Goal: Navigation & Orientation: Find specific page/section

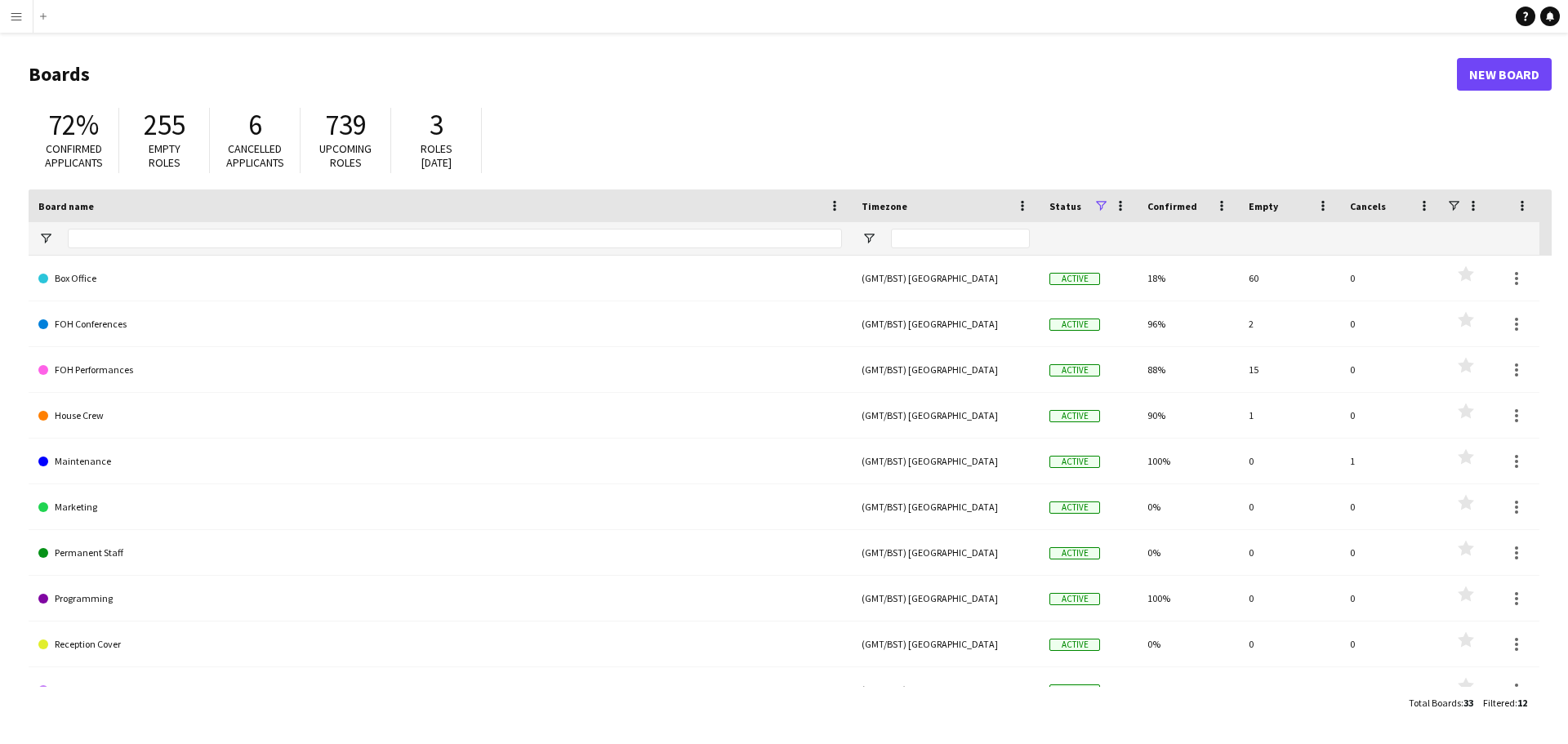
click at [533, 132] on div "72% Confirmed applicants 255 Empty roles 6 Cancelled applicants 739 Upcoming ro…" at bounding box center [790, 144] width 1523 height 90
click at [436, 154] on span "Roles [DATE]" at bounding box center [437, 155] width 32 height 28
click at [440, 123] on span "3" at bounding box center [436, 125] width 14 height 36
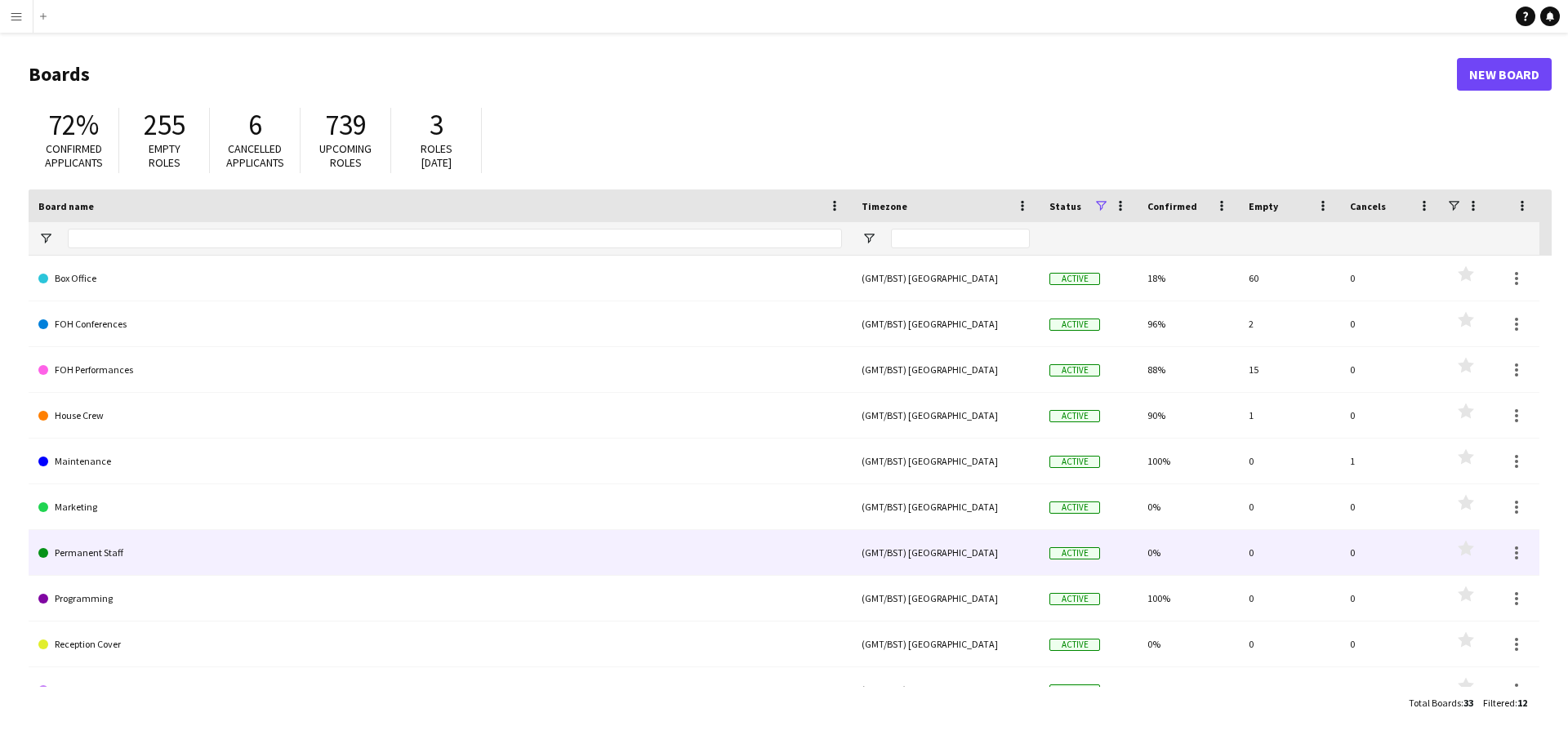
click at [106, 556] on link "Permanent Staff" at bounding box center [440, 552] width 804 height 46
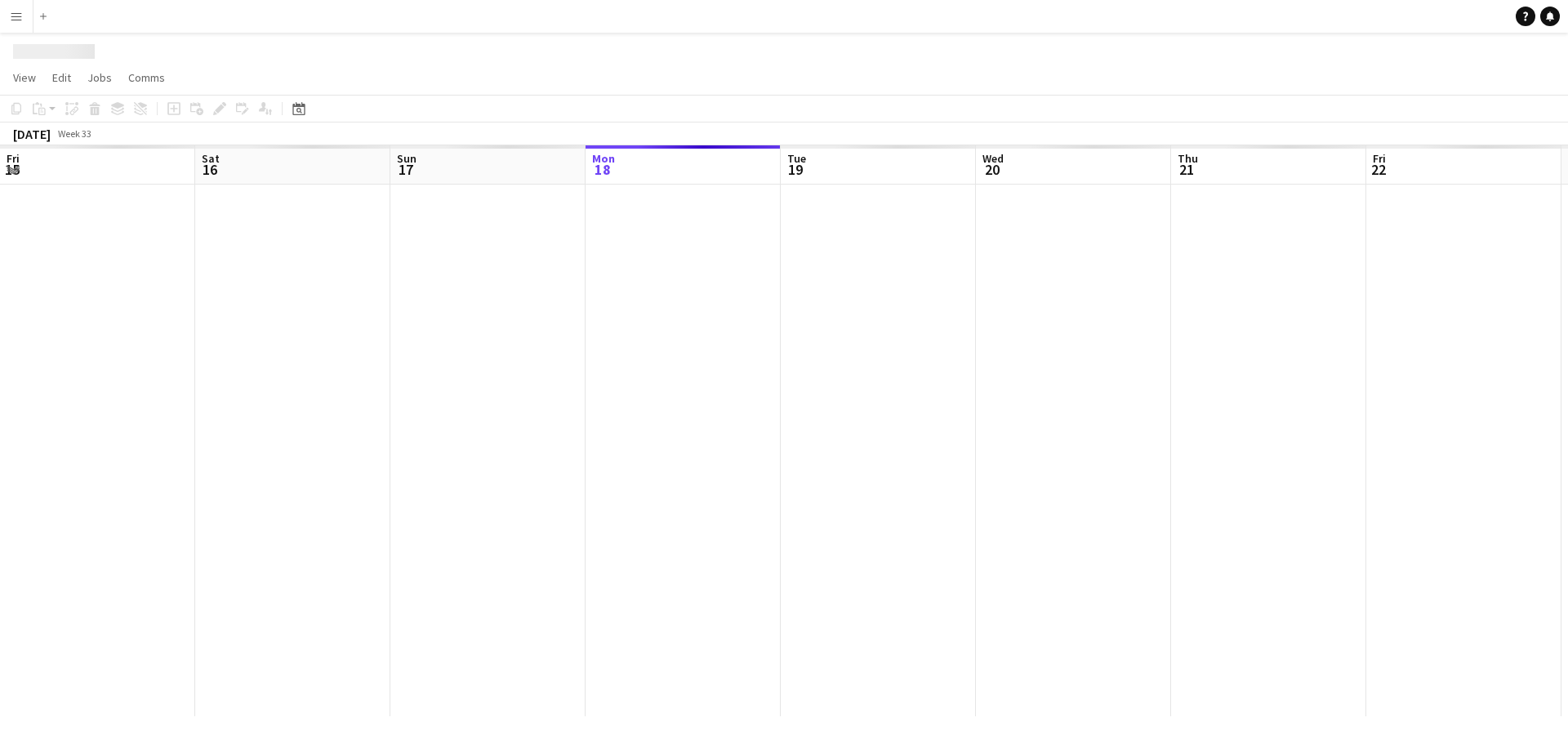
scroll to position [0, 390]
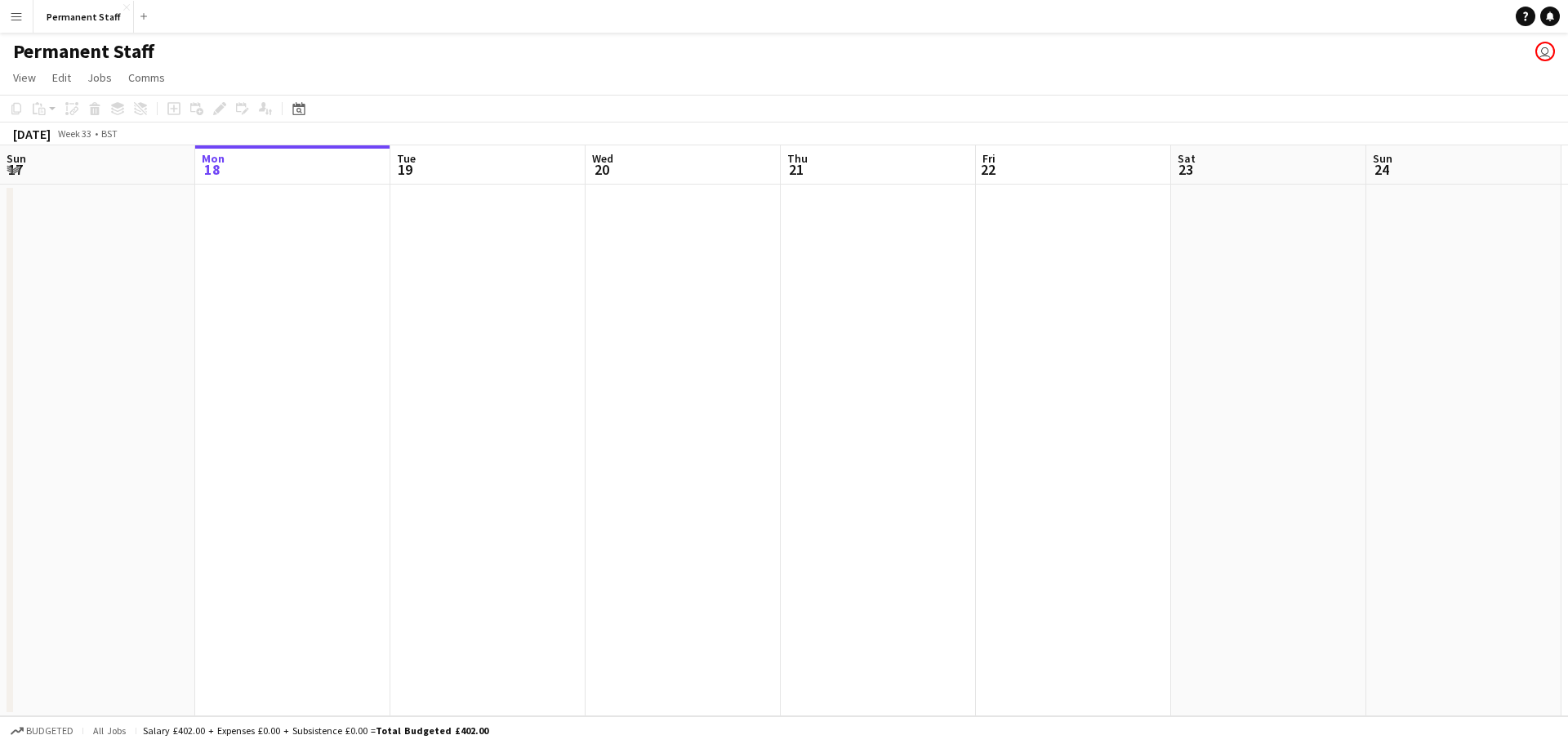
click at [19, 11] on app-icon "Menu" at bounding box center [17, 17] width 13 height 13
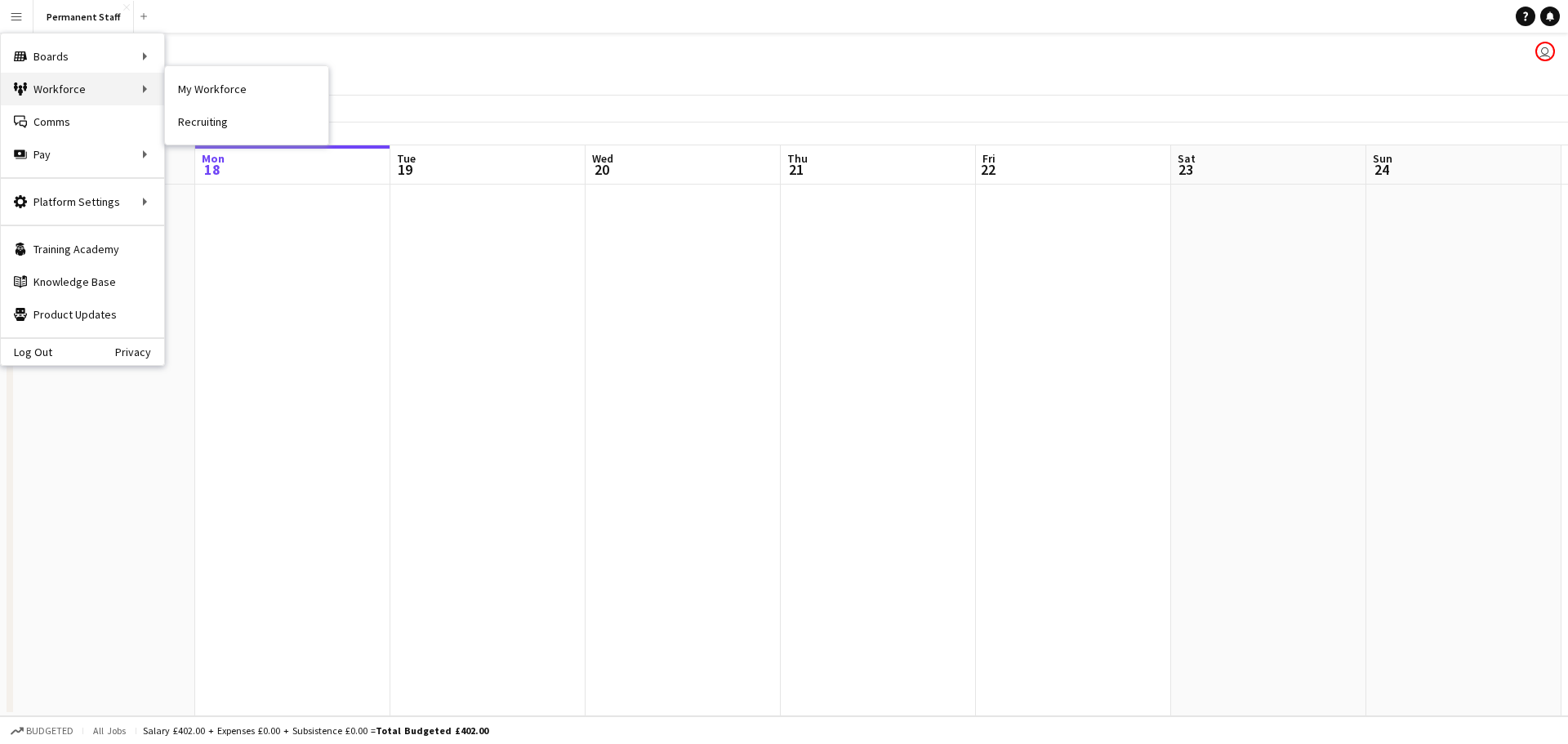
click at [27, 90] on div "Workforce Workforce" at bounding box center [82, 89] width 164 height 32
click at [199, 81] on link "My Workforce" at bounding box center [247, 89] width 164 height 32
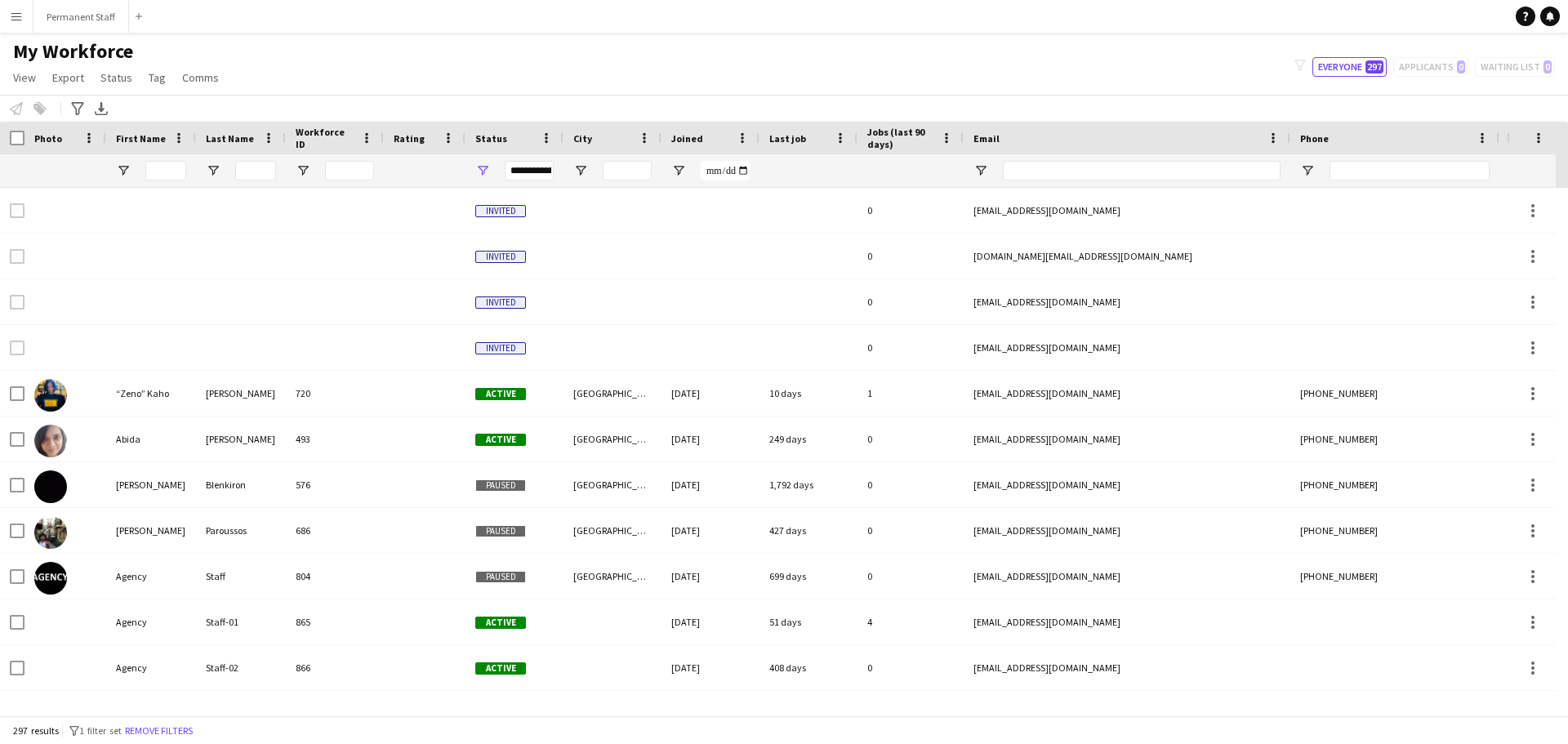
click at [19, 14] on app-icon "Menu" at bounding box center [17, 17] width 13 height 13
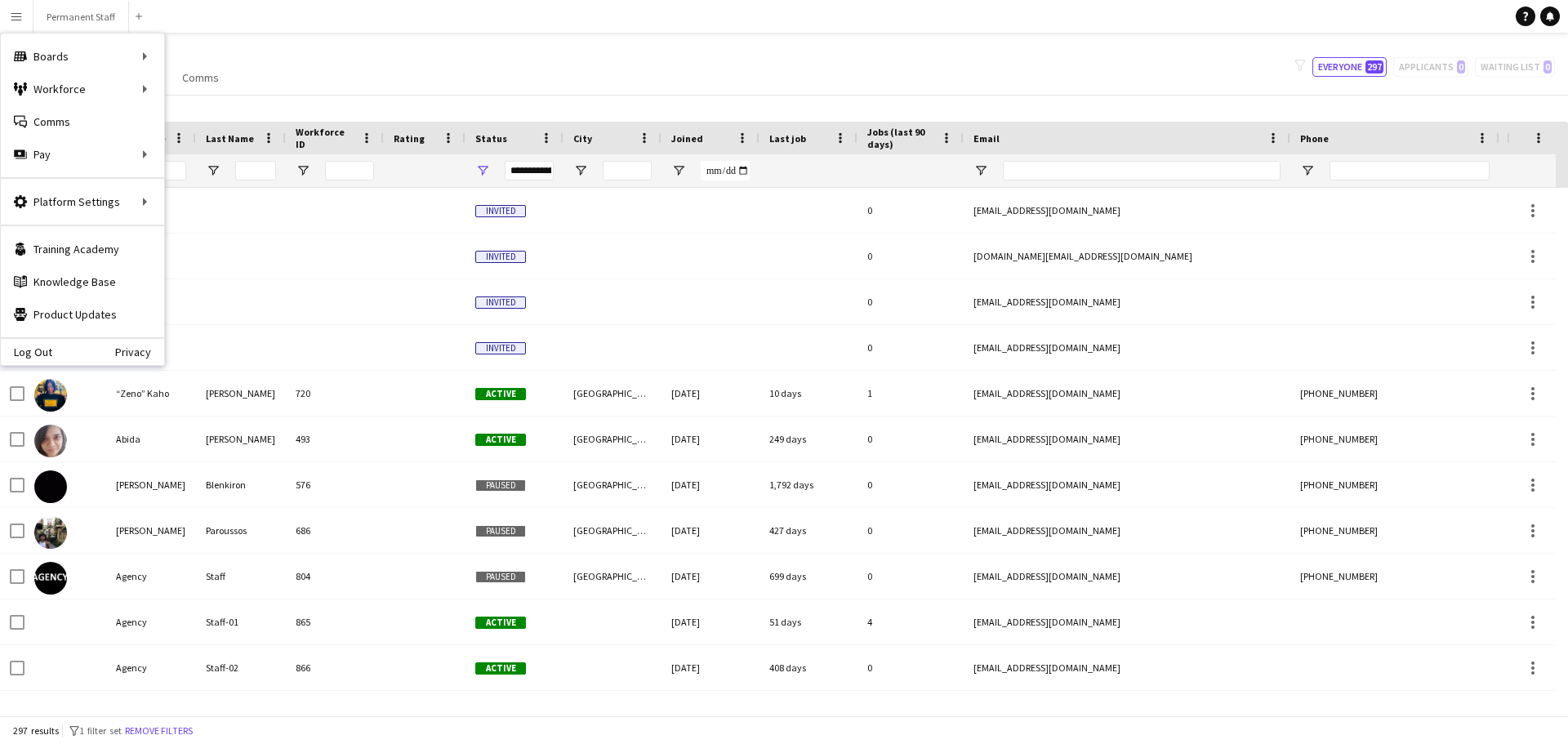
click at [443, 10] on app-navbar "Menu Boards Boards Boards All jobs Status Workforce Workforce My Workforce Recr…" at bounding box center [784, 16] width 1568 height 32
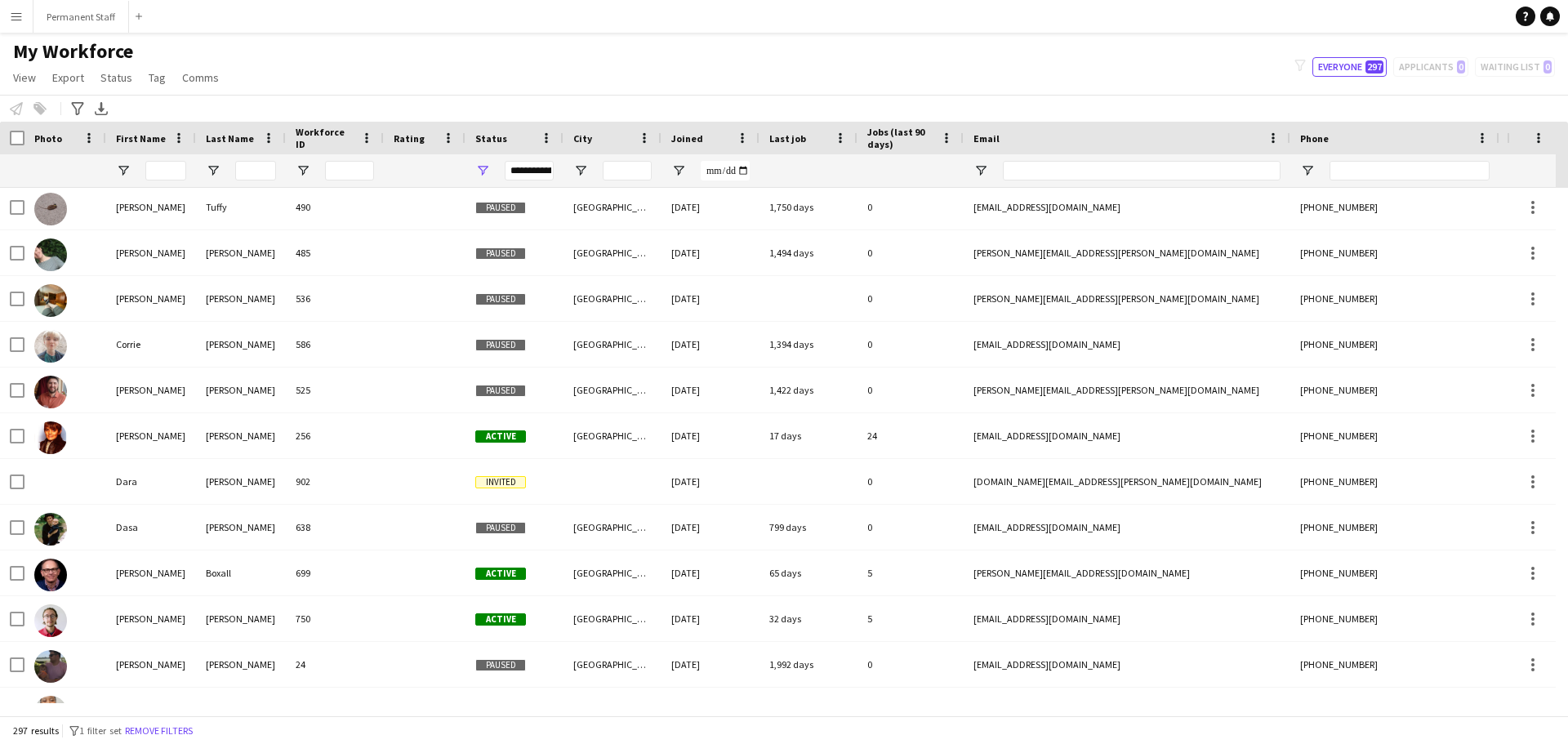
click at [13, 17] on app-icon "Menu" at bounding box center [17, 17] width 13 height 13
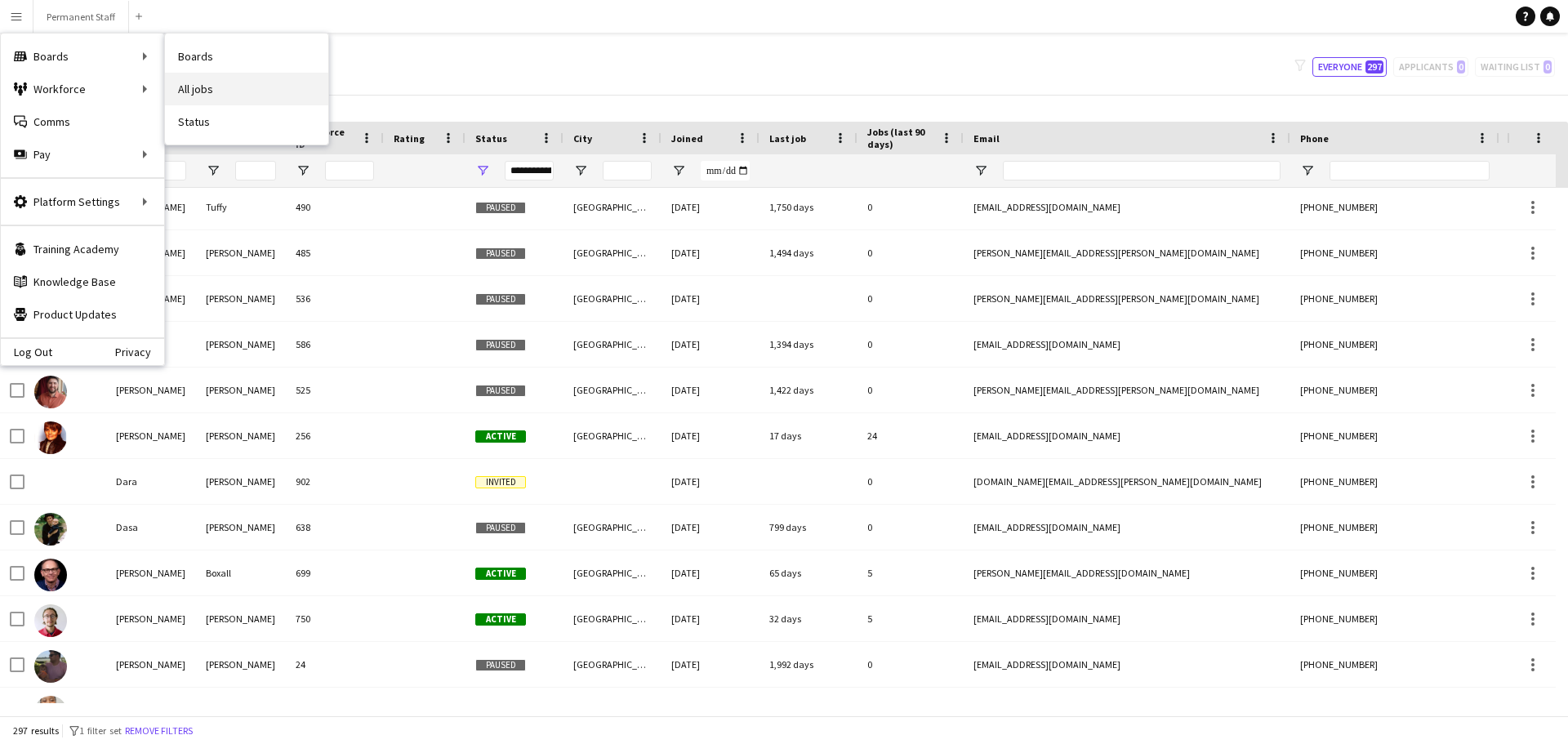
click at [228, 92] on link "All jobs" at bounding box center [247, 89] width 164 height 32
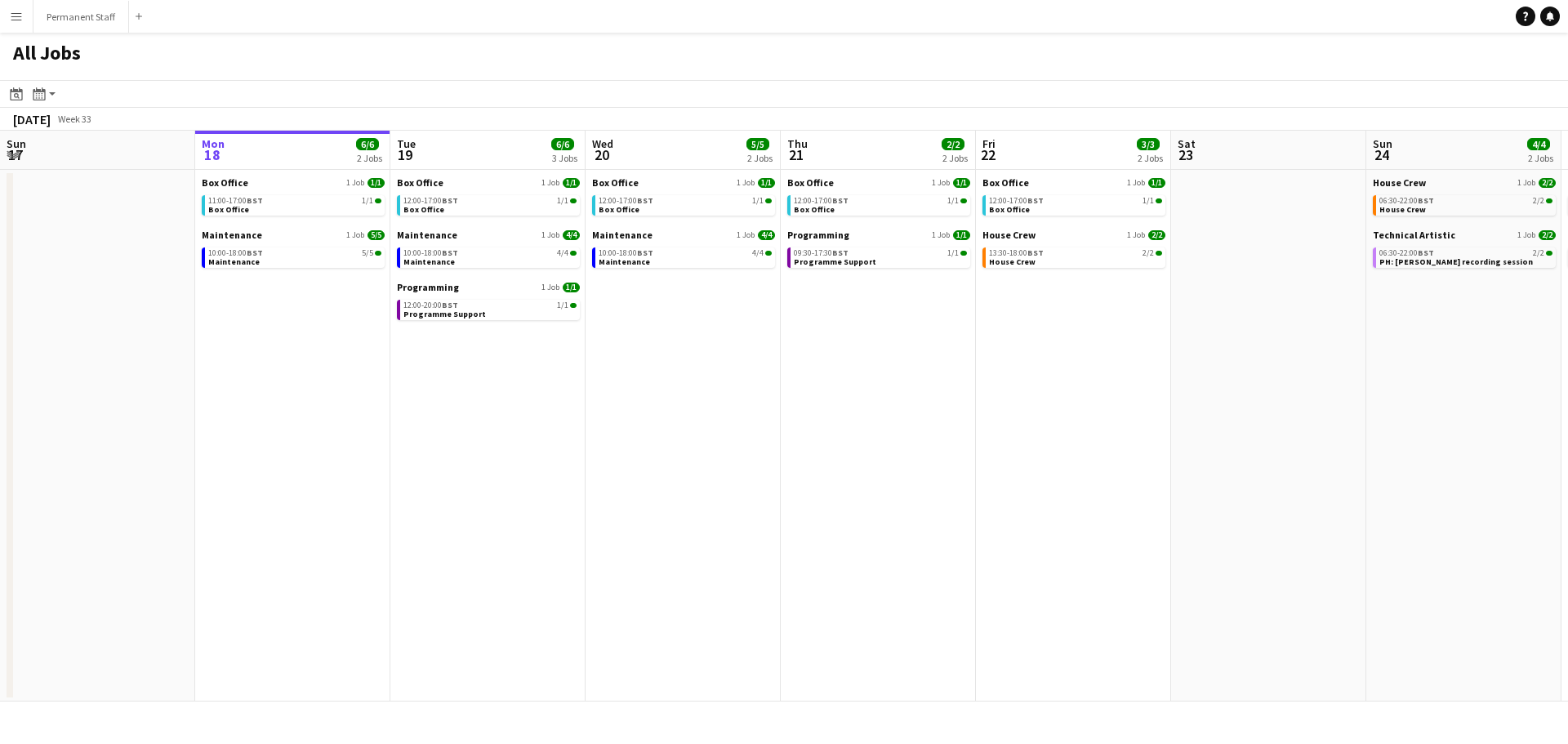
click at [15, 23] on button "Menu" at bounding box center [16, 16] width 32 height 32
click at [101, 123] on link "Comms Comms" at bounding box center [82, 121] width 164 height 32
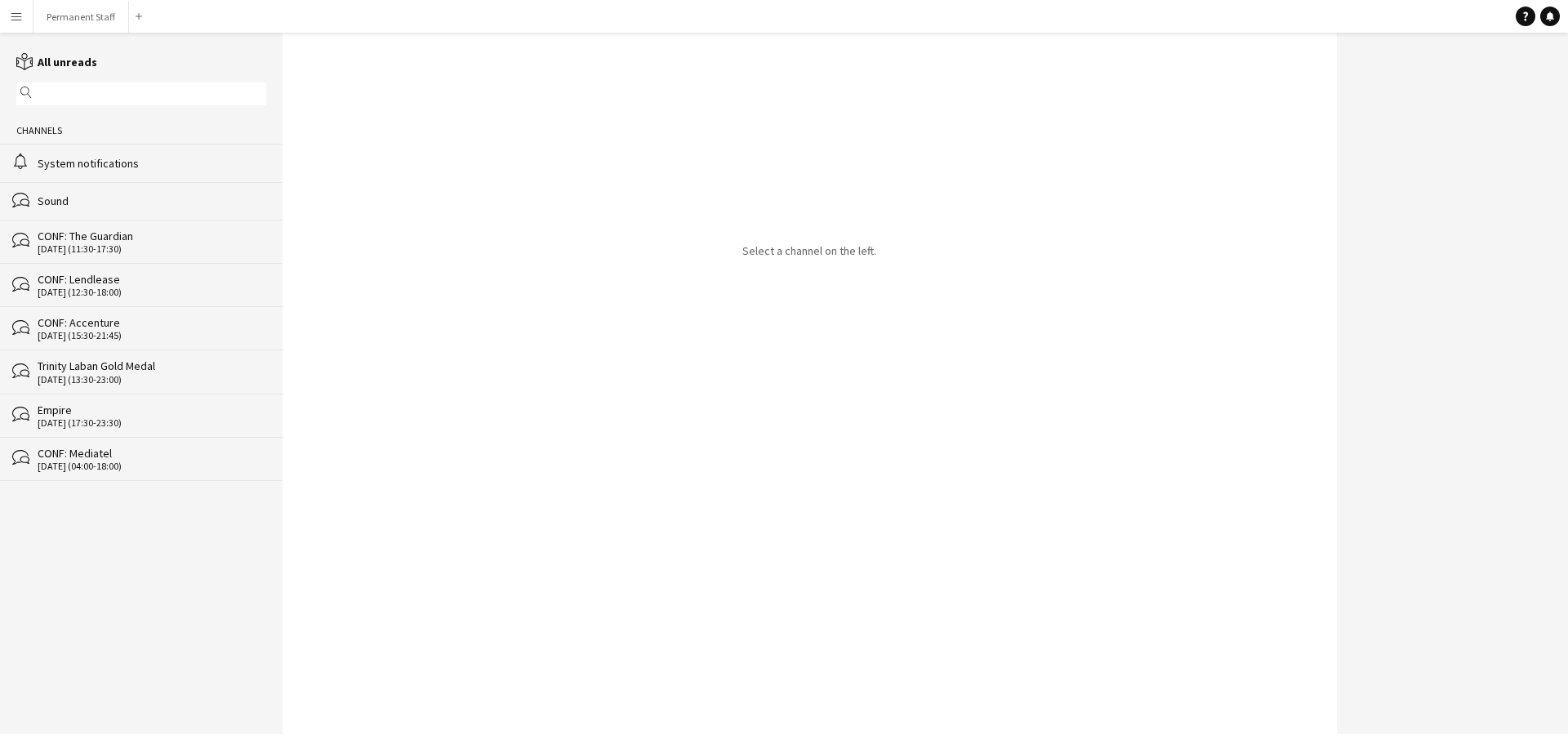
click at [125, 249] on div "[DATE] (11:30-17:30)" at bounding box center [151, 249] width 228 height 12
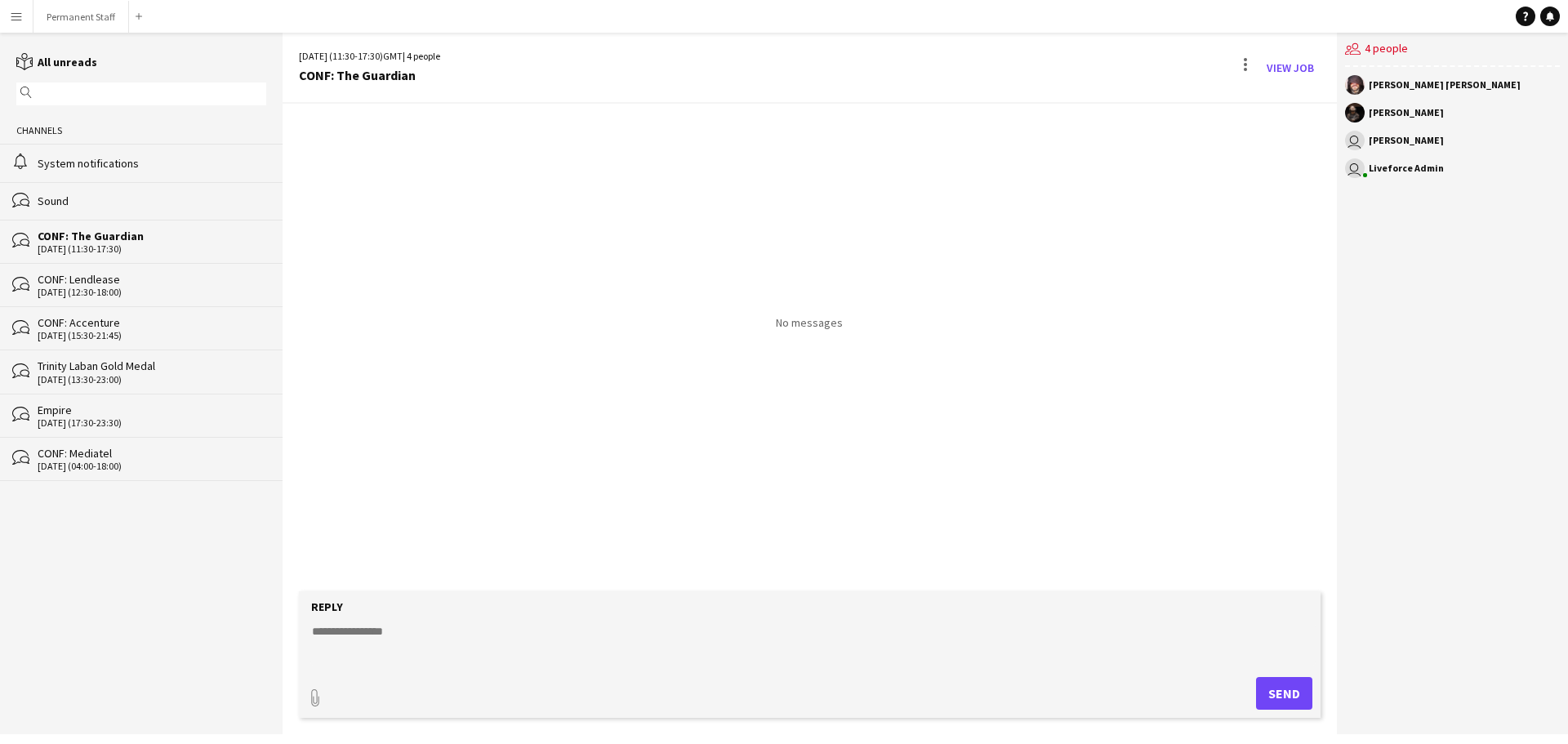
click at [129, 288] on div "[DATE] (12:30-18:00)" at bounding box center [151, 292] width 228 height 12
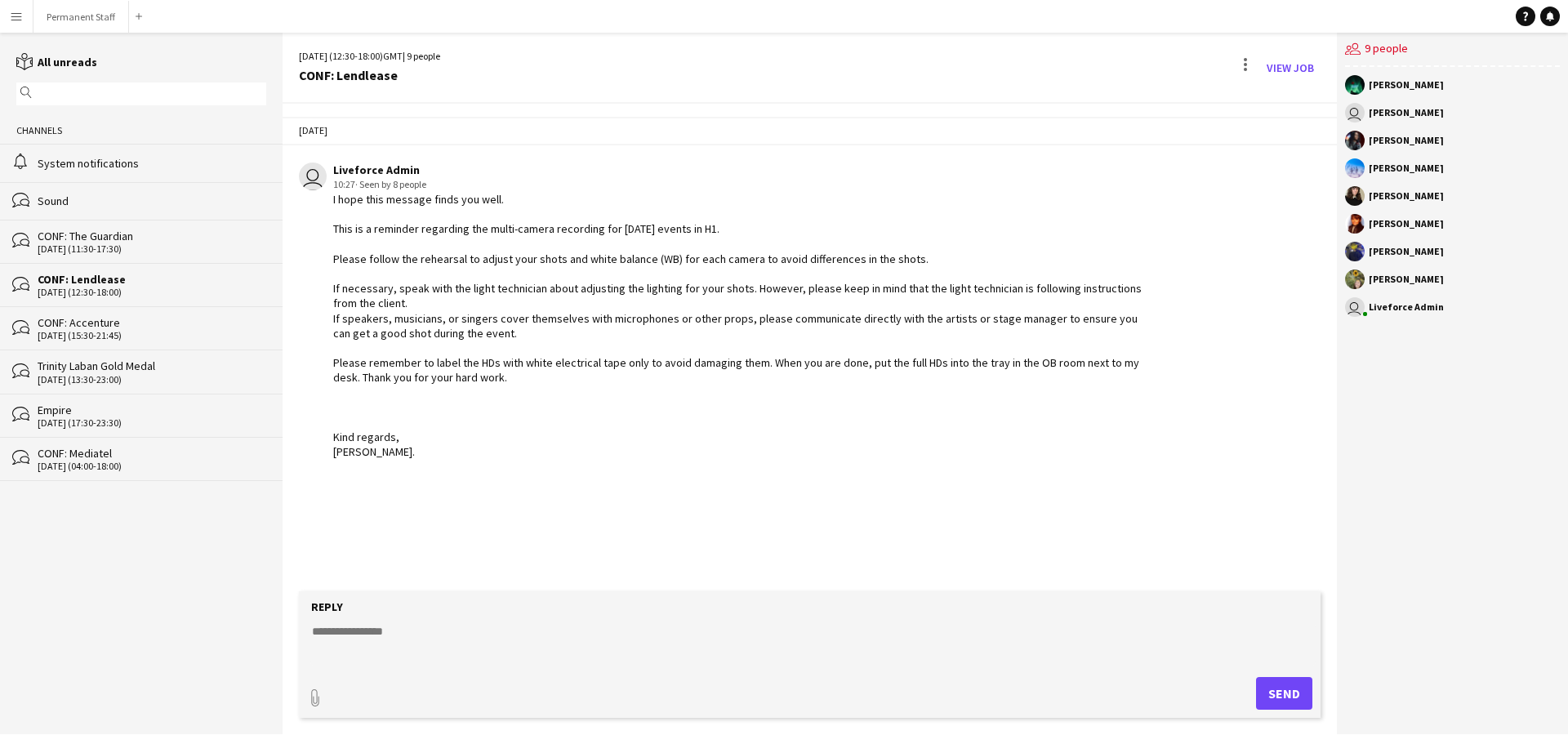
drag, startPoint x: 142, startPoint y: 317, endPoint x: 578, endPoint y: 474, distance: 463.4
click at [588, 483] on div "[DATE] user Liveforce Admin 10:27 · Seen by 8 people I hope this message finds …" at bounding box center [810, 347] width 1055 height 487
drag, startPoint x: 498, startPoint y: 414, endPoint x: 548, endPoint y: 495, distance: 95.2
click at [548, 495] on div "[DATE] user Liveforce Admin 10:27 · Seen by 8 people I hope this message finds …" at bounding box center [810, 347] width 1055 height 487
click at [103, 324] on div "CONF: Accenture" at bounding box center [151, 323] width 228 height 15
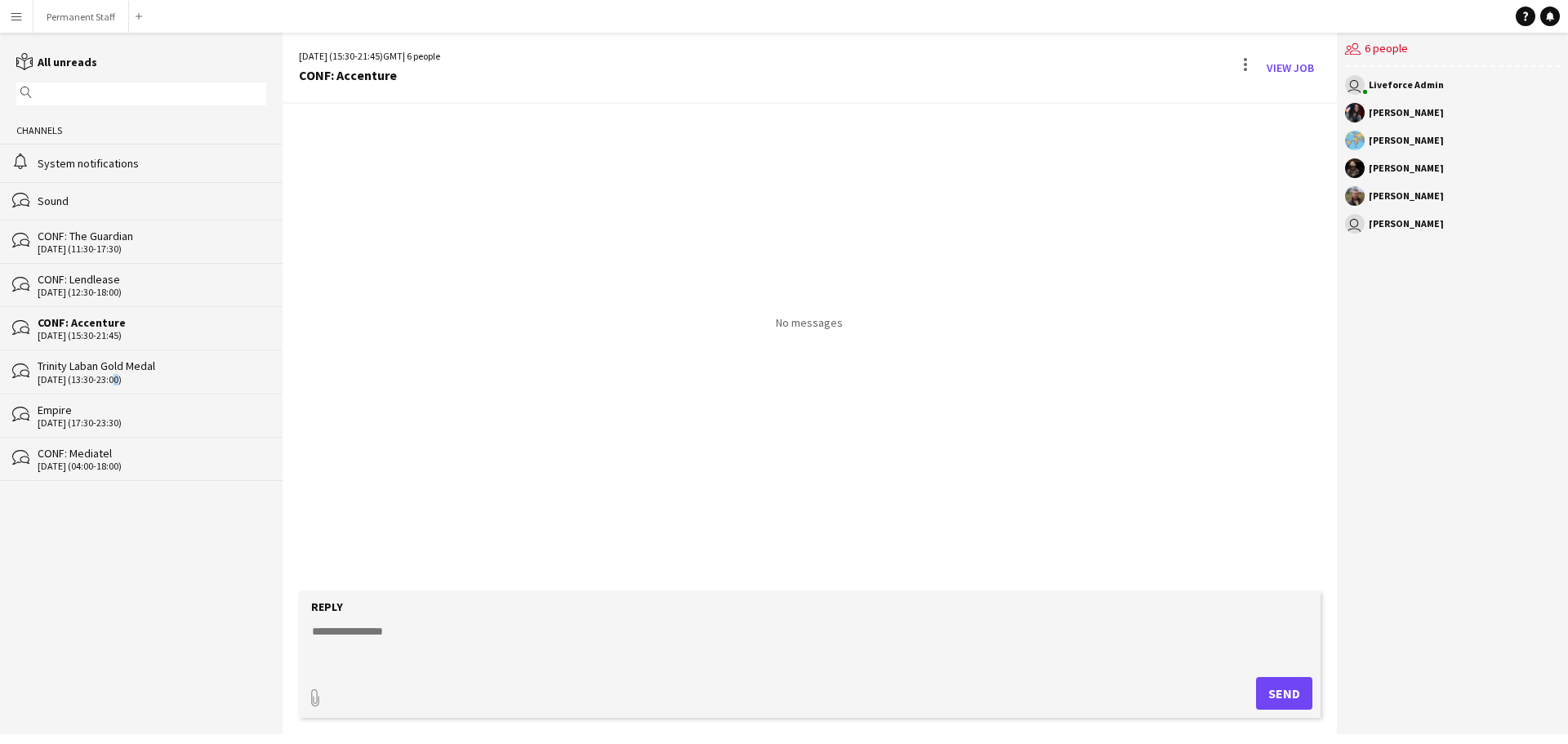
click at [111, 380] on div "[DATE] (13:30-23:00)" at bounding box center [151, 379] width 228 height 12
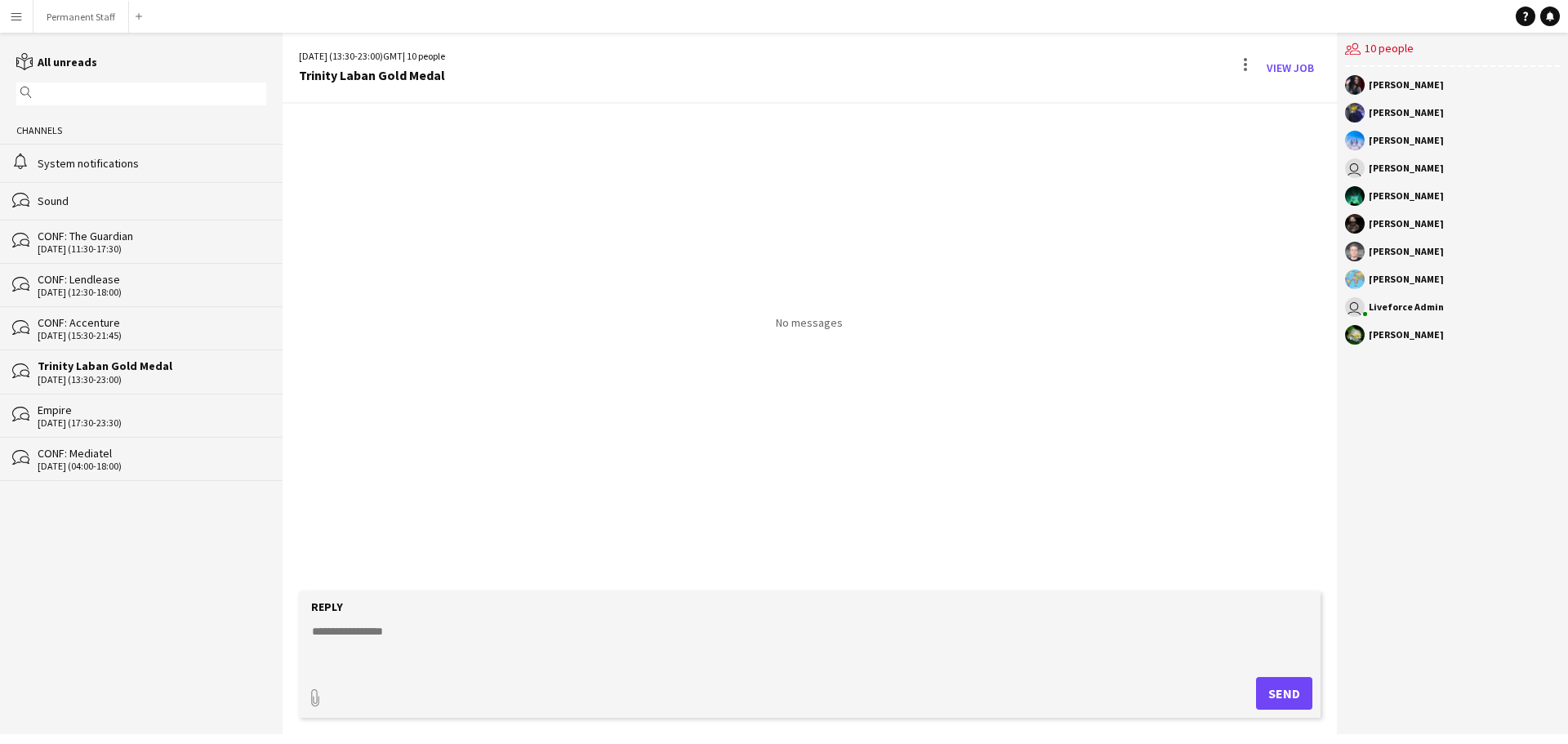
drag, startPoint x: 121, startPoint y: 418, endPoint x: 130, endPoint y: 423, distance: 10.3
click at [121, 419] on div "[DATE] (17:30-23:30)" at bounding box center [151, 423] width 228 height 12
click at [153, 452] on div "CONF: Mediatel" at bounding box center [151, 453] width 228 height 15
click at [17, 17] on app-icon "Menu" at bounding box center [17, 17] width 13 height 13
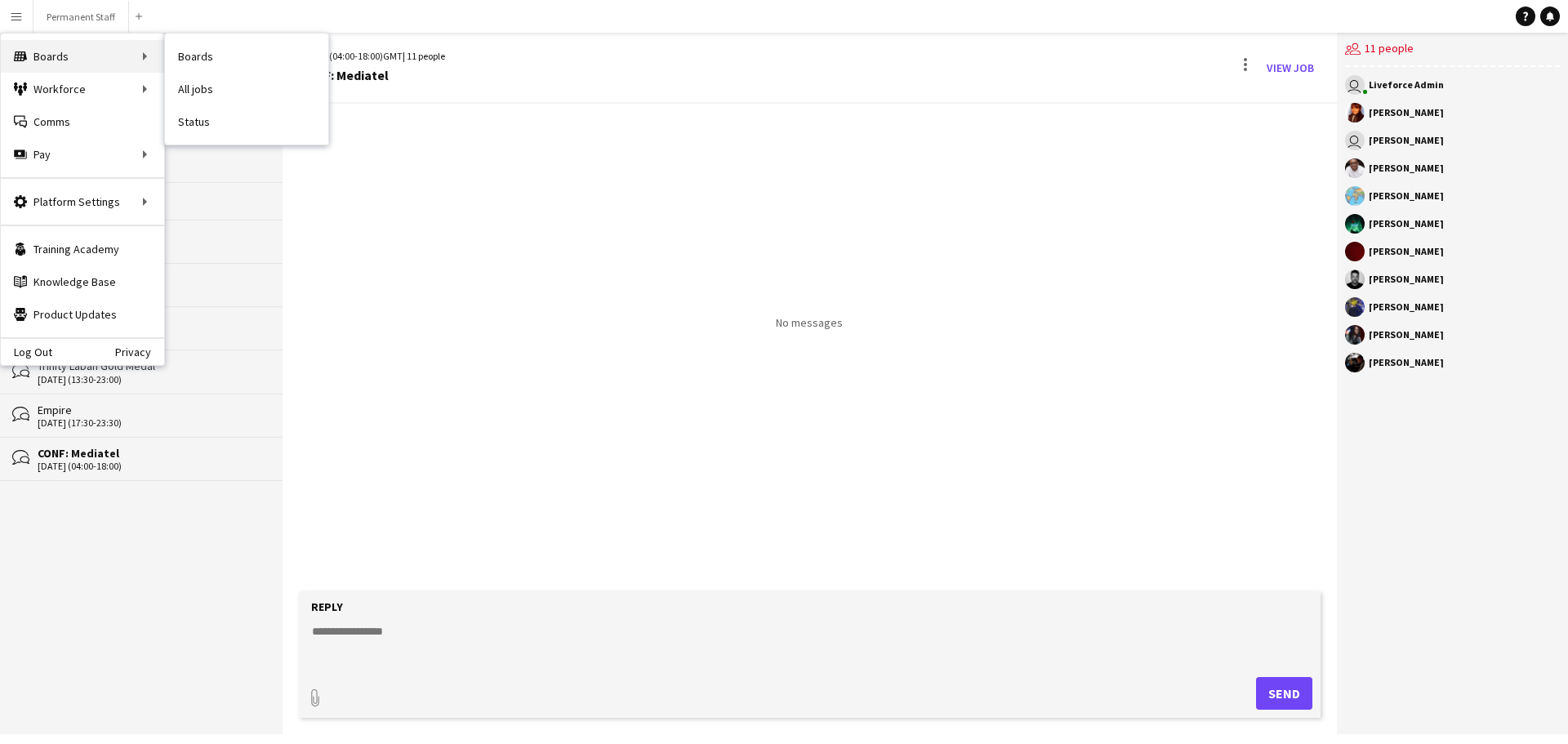
click at [19, 45] on div "Boards Boards" at bounding box center [82, 56] width 164 height 32
click at [144, 57] on div "Boards Boards" at bounding box center [82, 56] width 164 height 32
click at [201, 50] on link "Boards" at bounding box center [247, 56] width 164 height 32
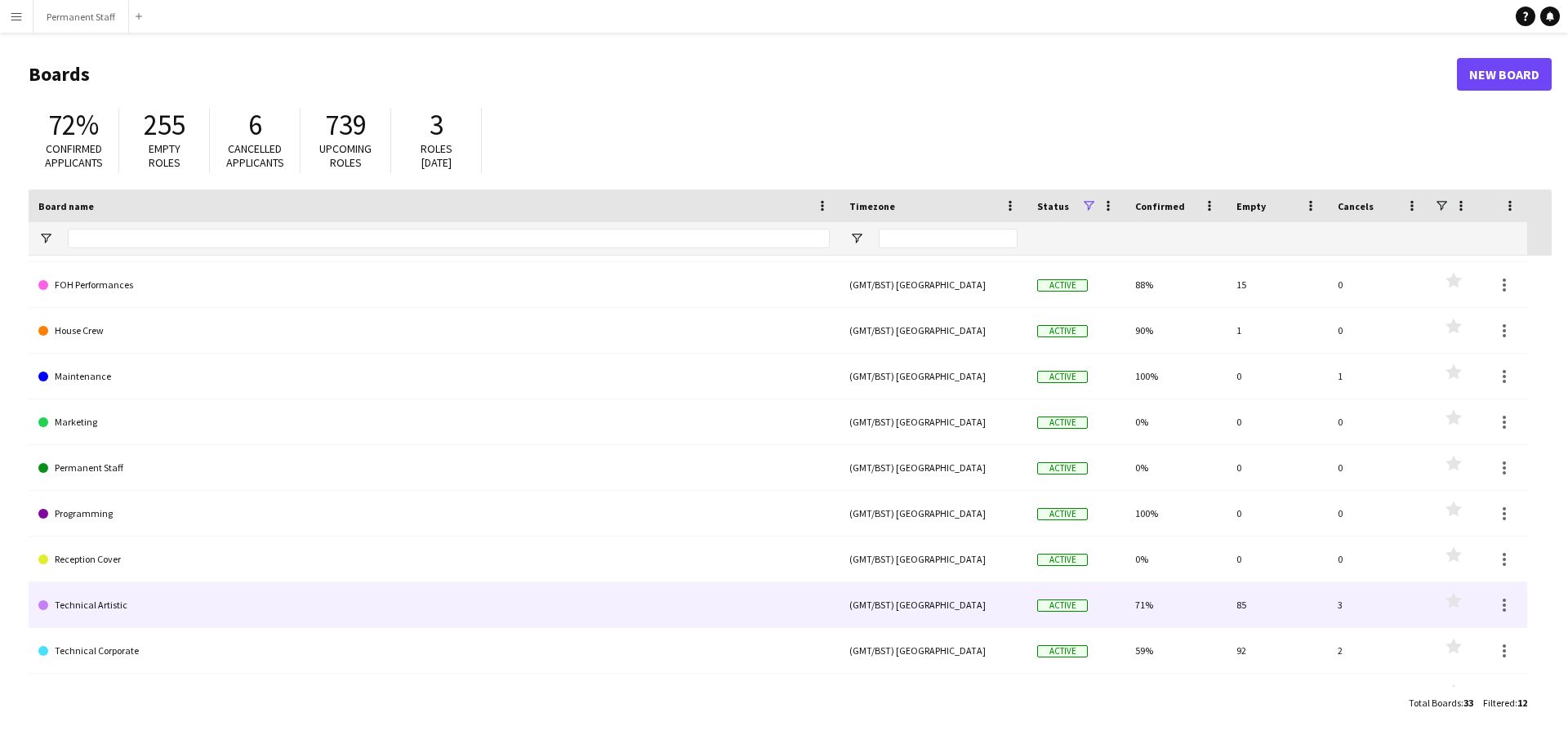
scroll to position [118, 0]
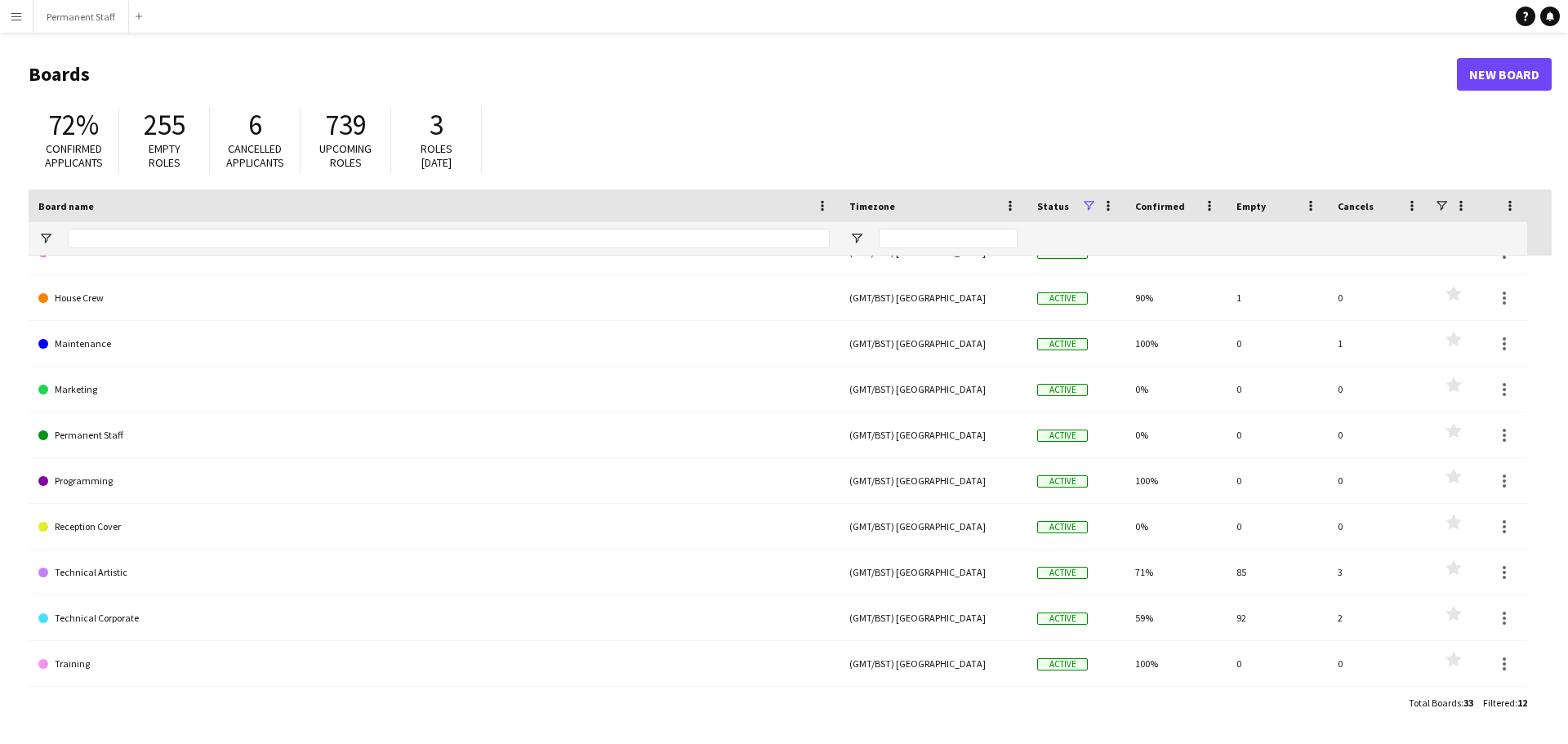
click at [18, 17] on app-icon "Menu" at bounding box center [17, 17] width 13 height 13
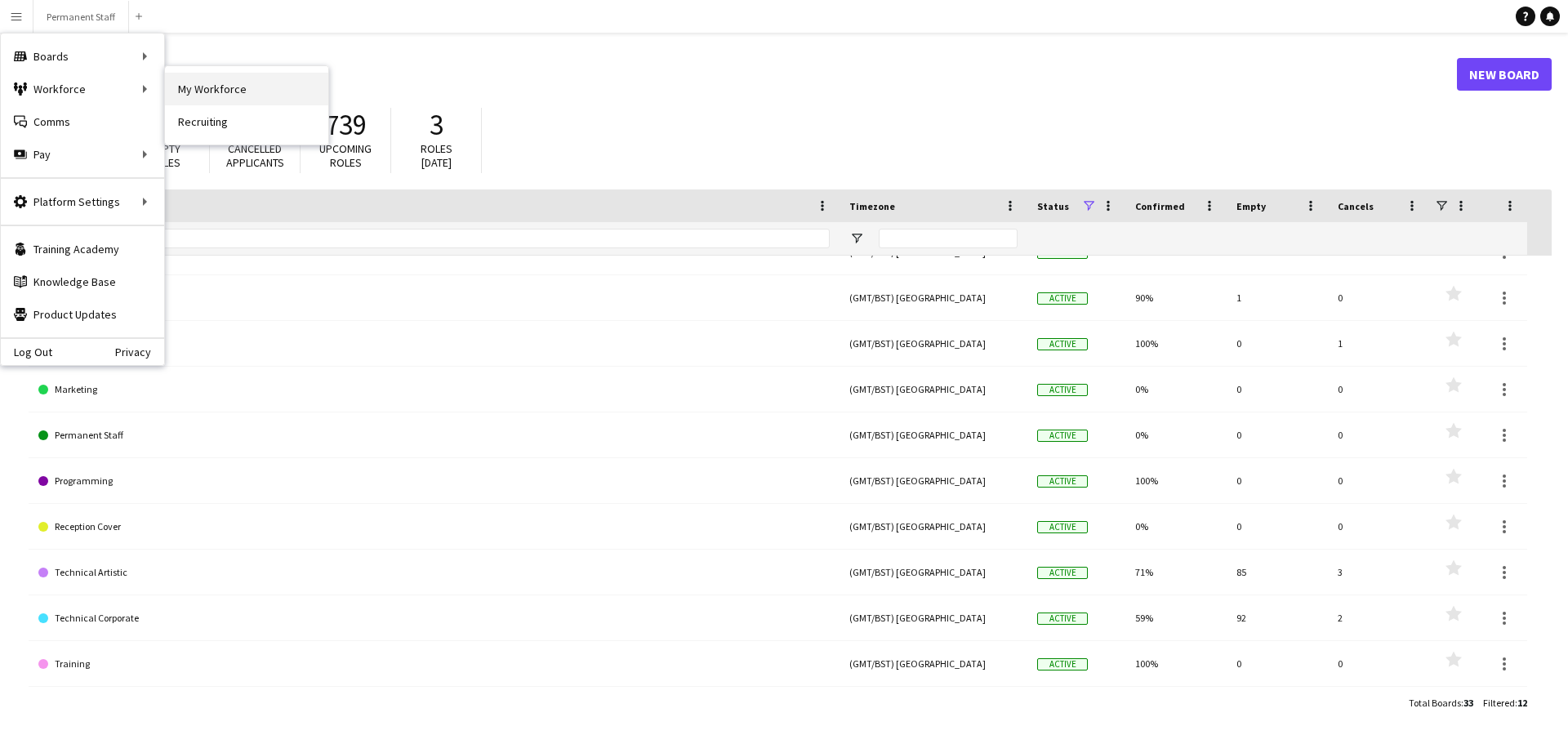
click at [194, 87] on link "My Workforce" at bounding box center [247, 89] width 164 height 32
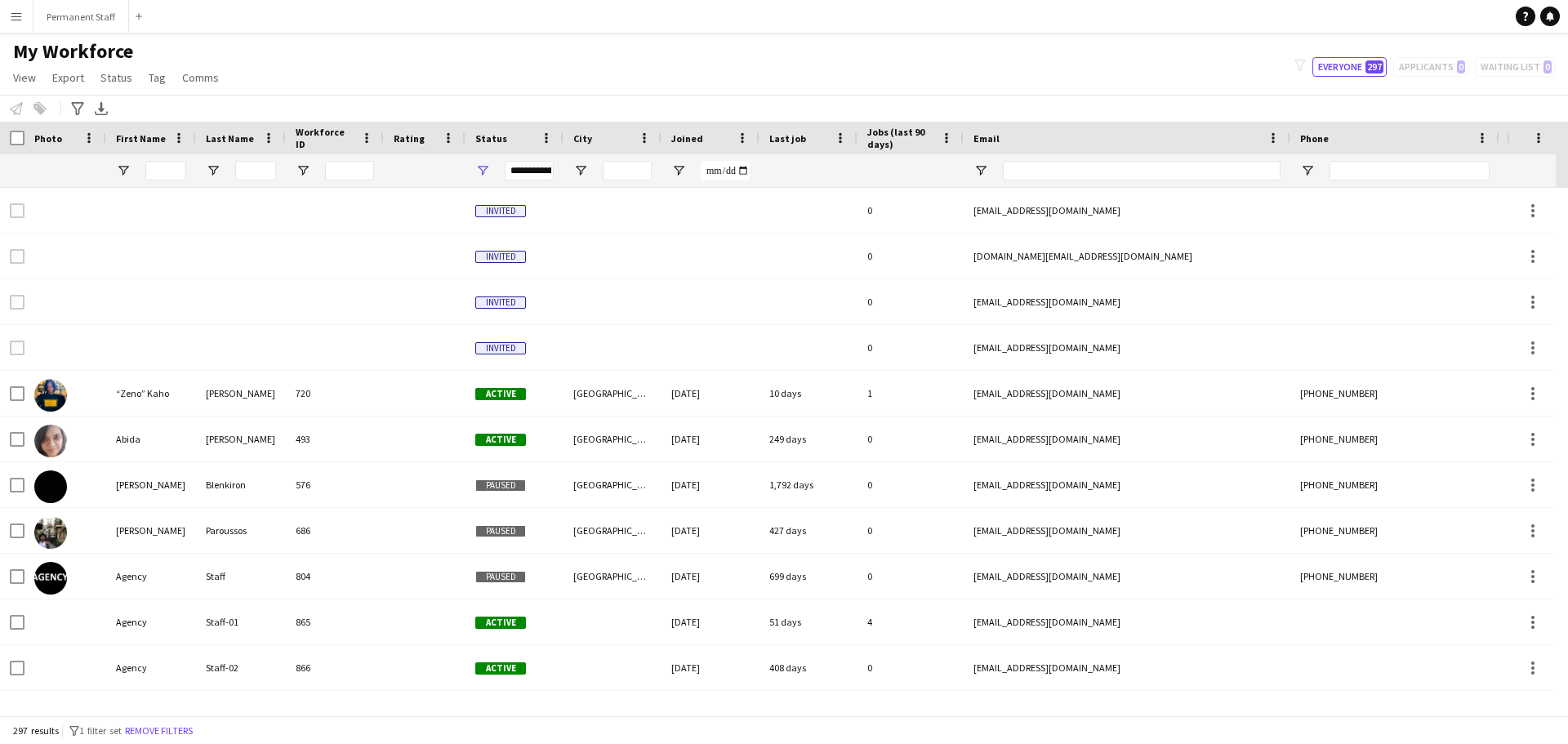
click at [20, 16] on app-icon "Menu" at bounding box center [17, 17] width 13 height 13
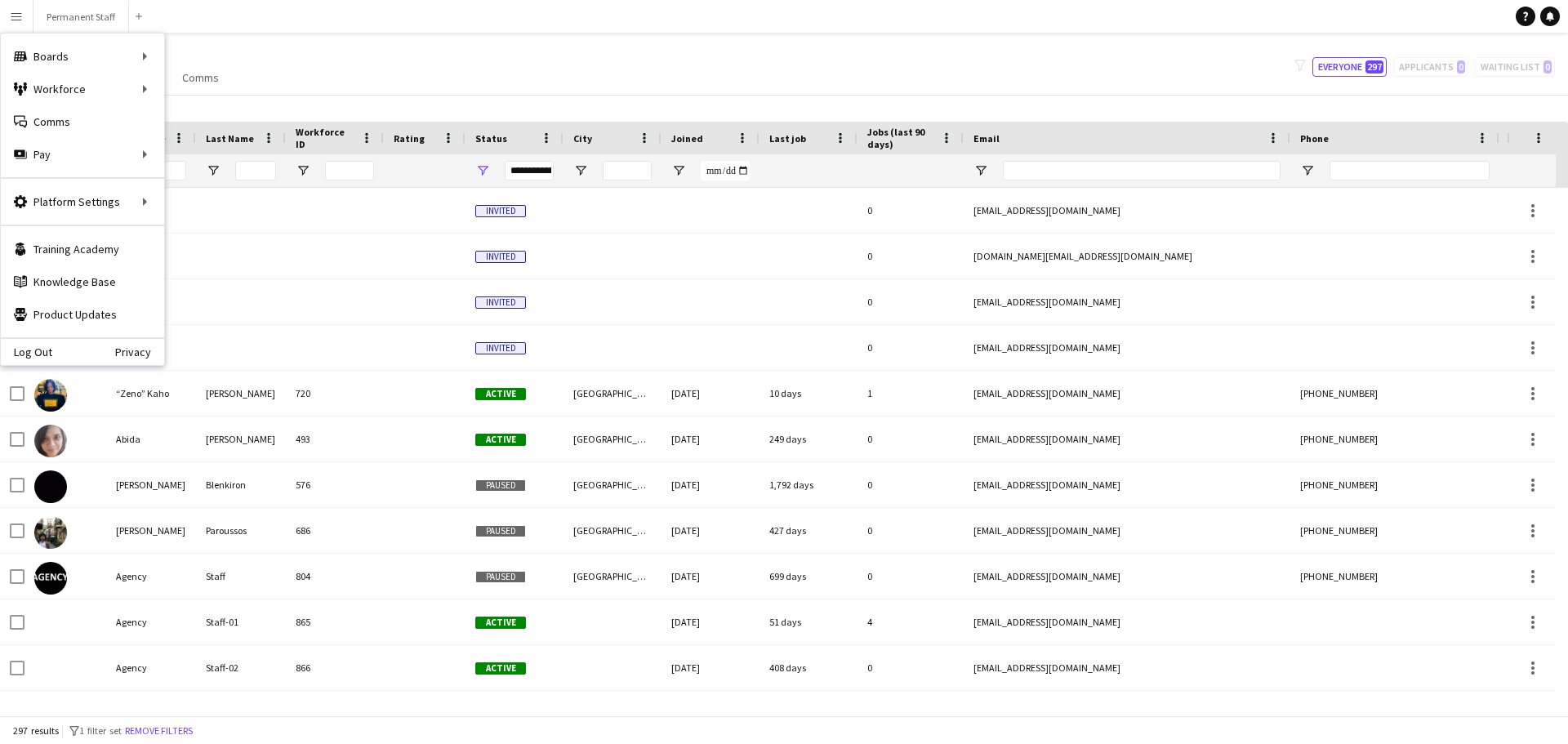
click at [287, 52] on div "My Workforce View Views Default view Tech Staff New view Update view Delete vie…" at bounding box center [784, 66] width 1568 height 56
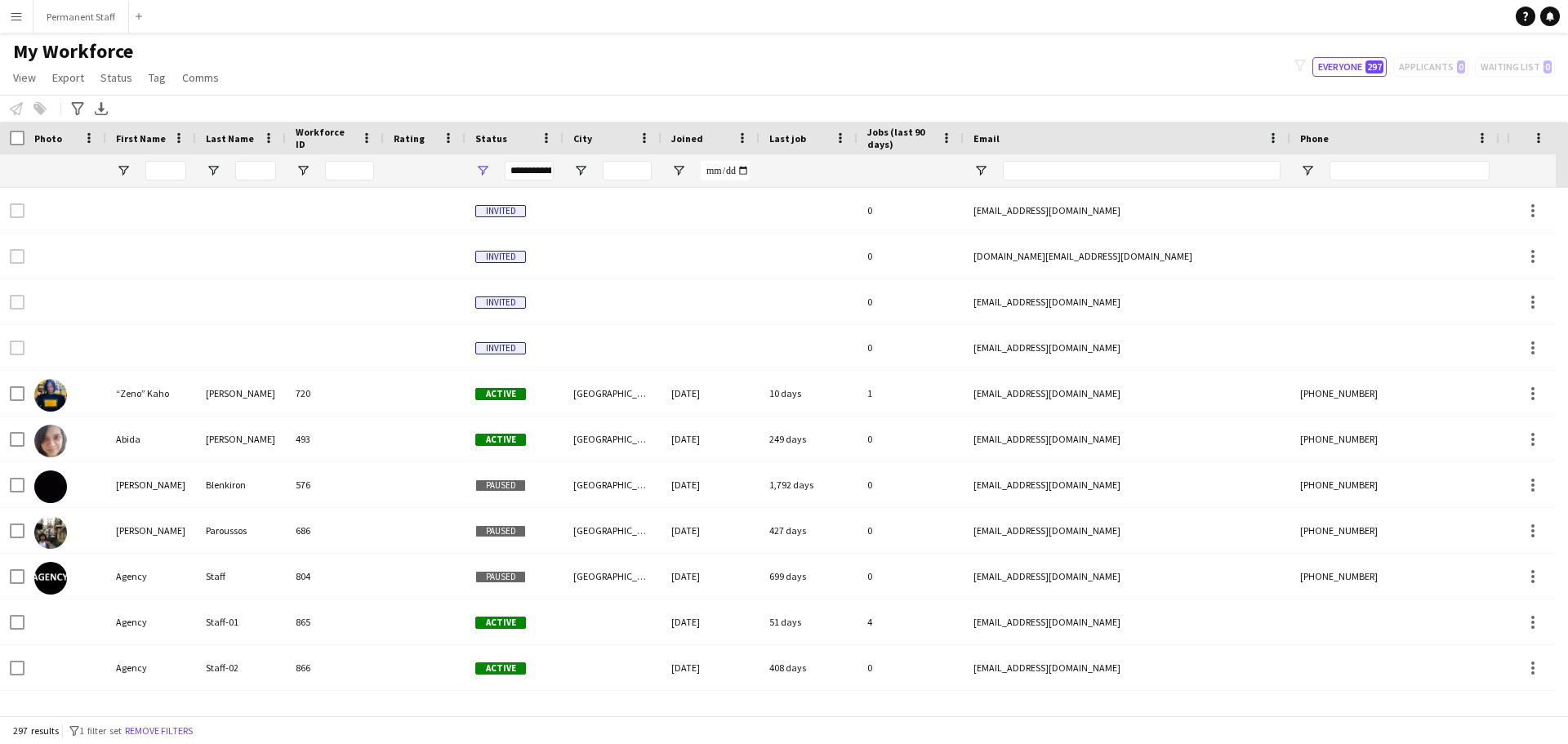
click at [17, 19] on app-icon "Menu" at bounding box center [17, 17] width 13 height 13
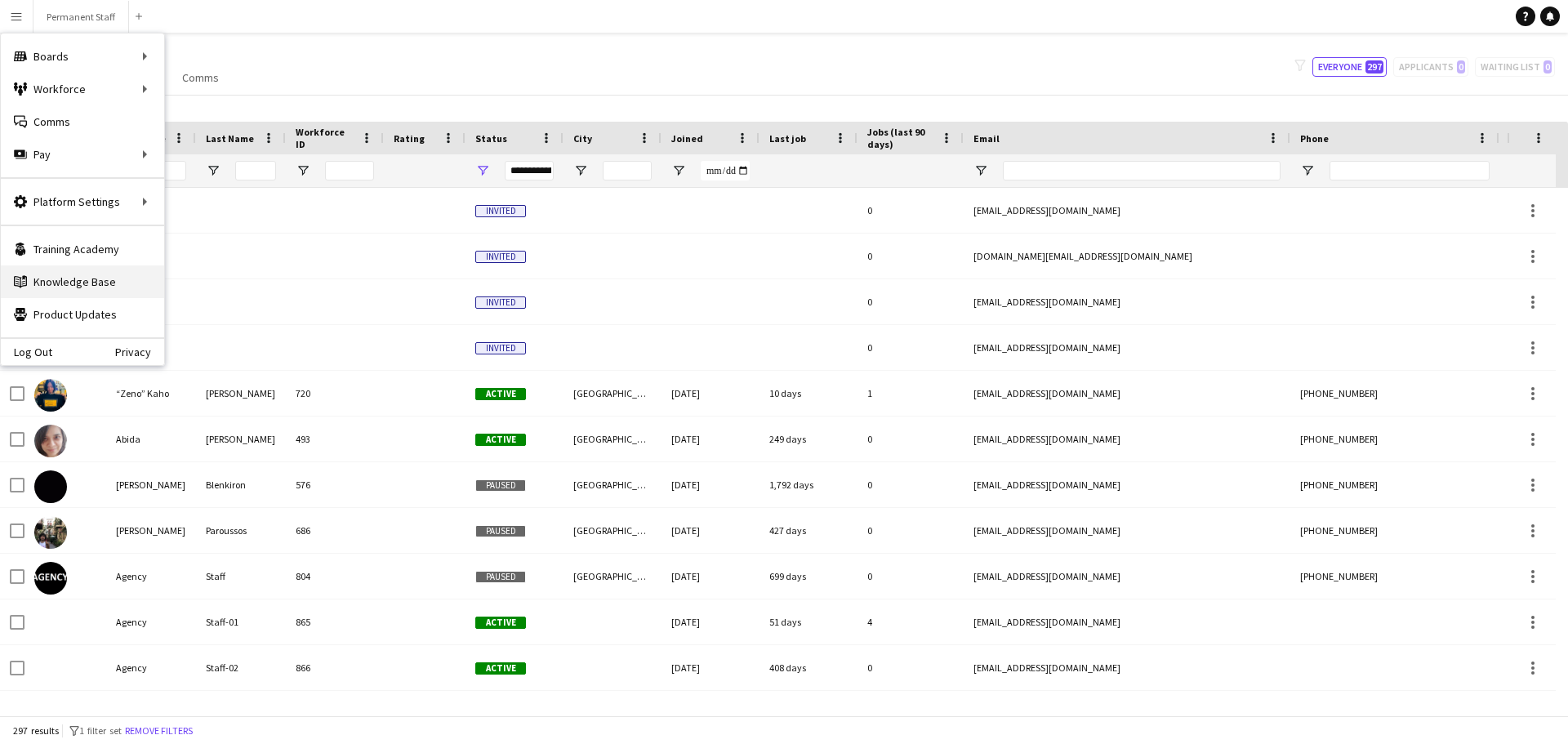
click at [85, 278] on link "Knowledge Base Knowledge Base" at bounding box center [82, 281] width 164 height 32
click at [194, 147] on link "Approvals" at bounding box center [247, 154] width 164 height 32
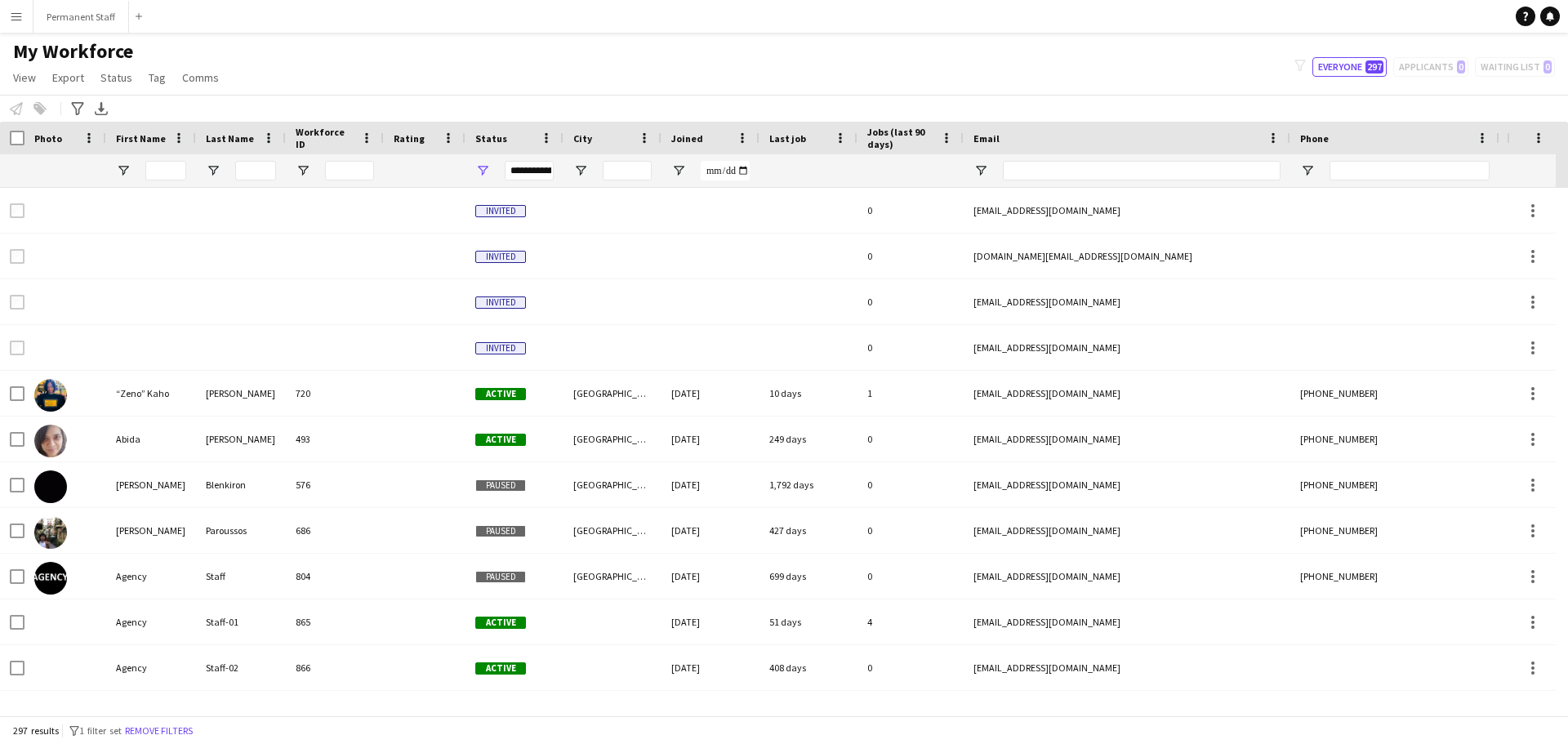
click at [14, 20] on app-icon "Menu" at bounding box center [17, 17] width 13 height 13
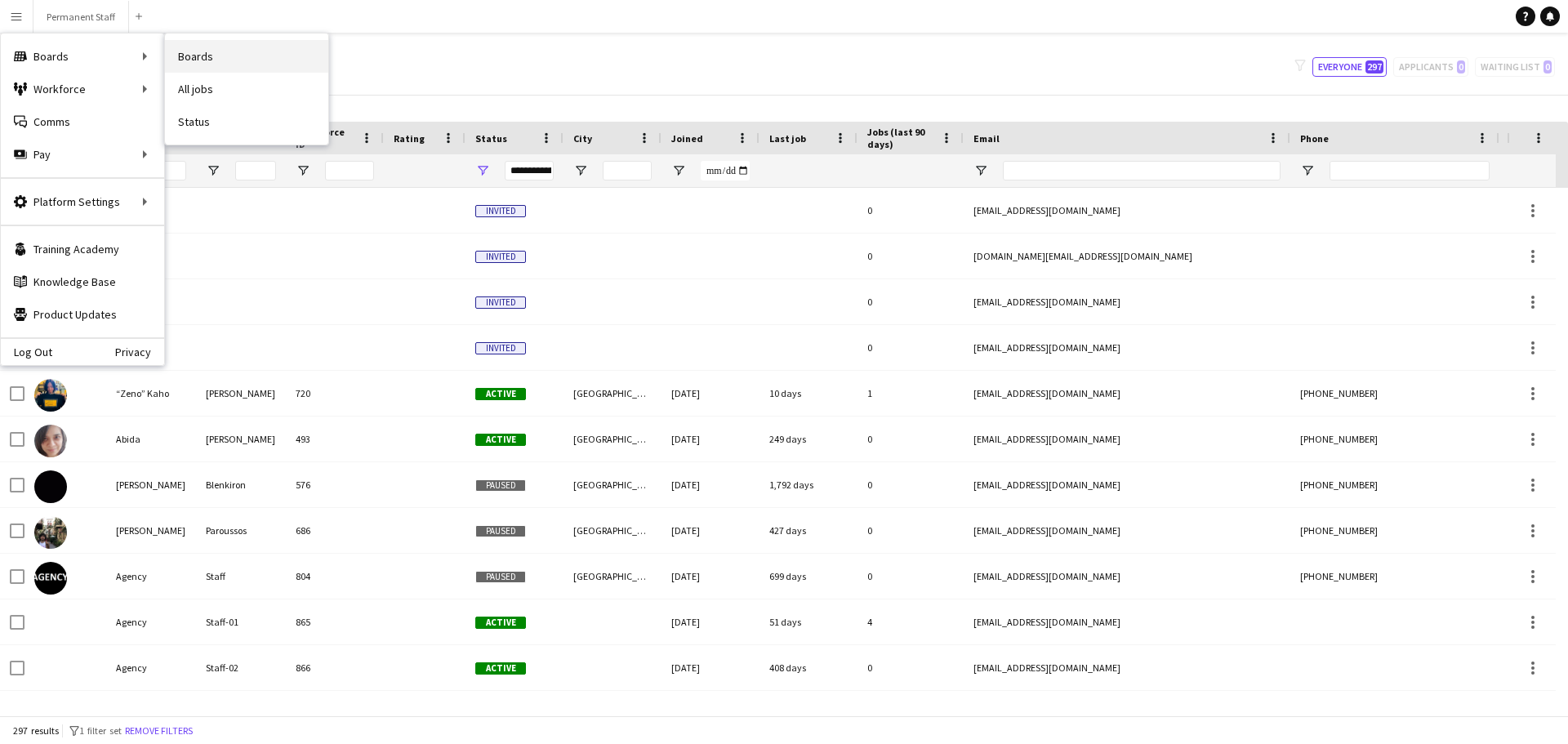
click at [195, 56] on link "Boards" at bounding box center [247, 56] width 164 height 32
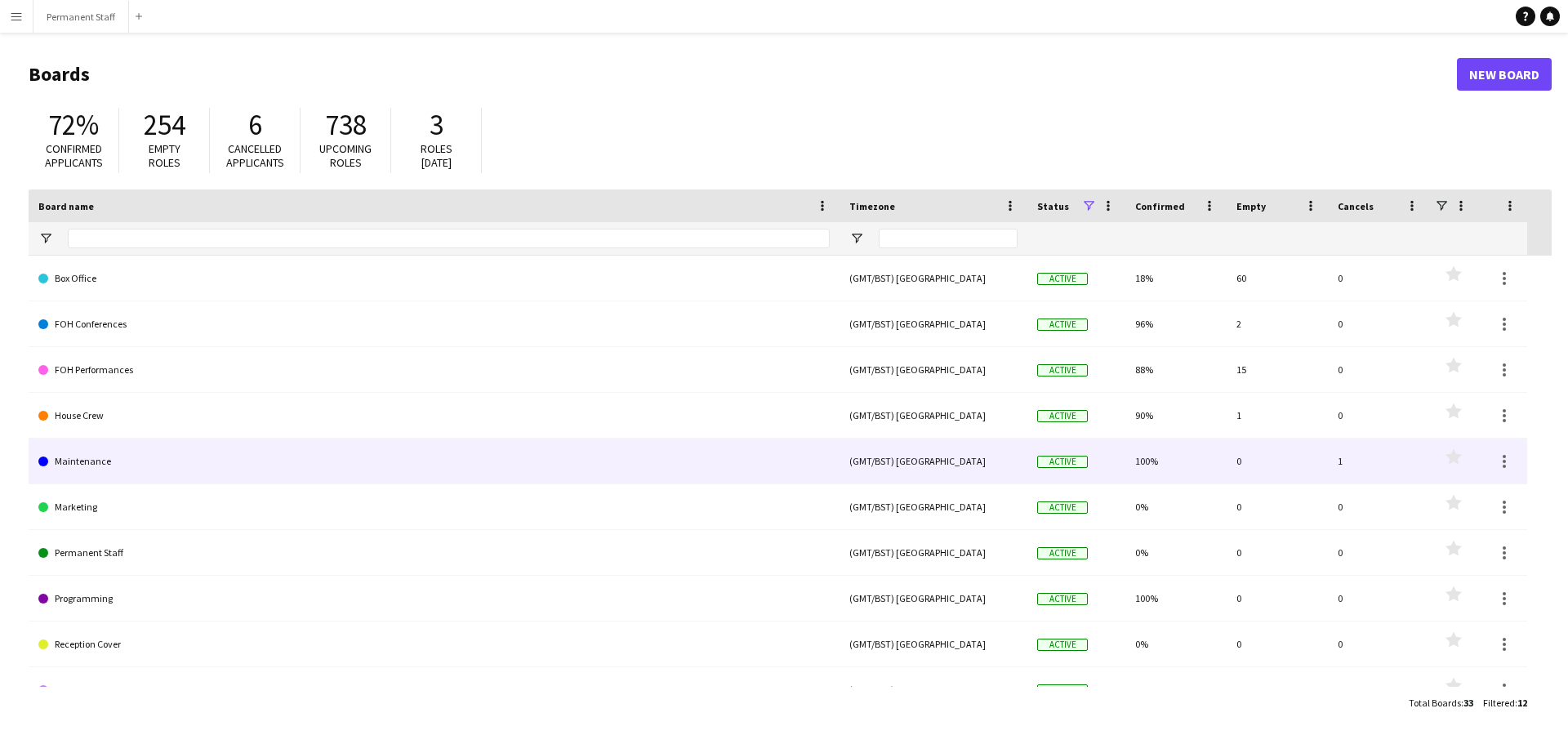
click at [76, 463] on link "Maintenance" at bounding box center [434, 461] width 791 height 46
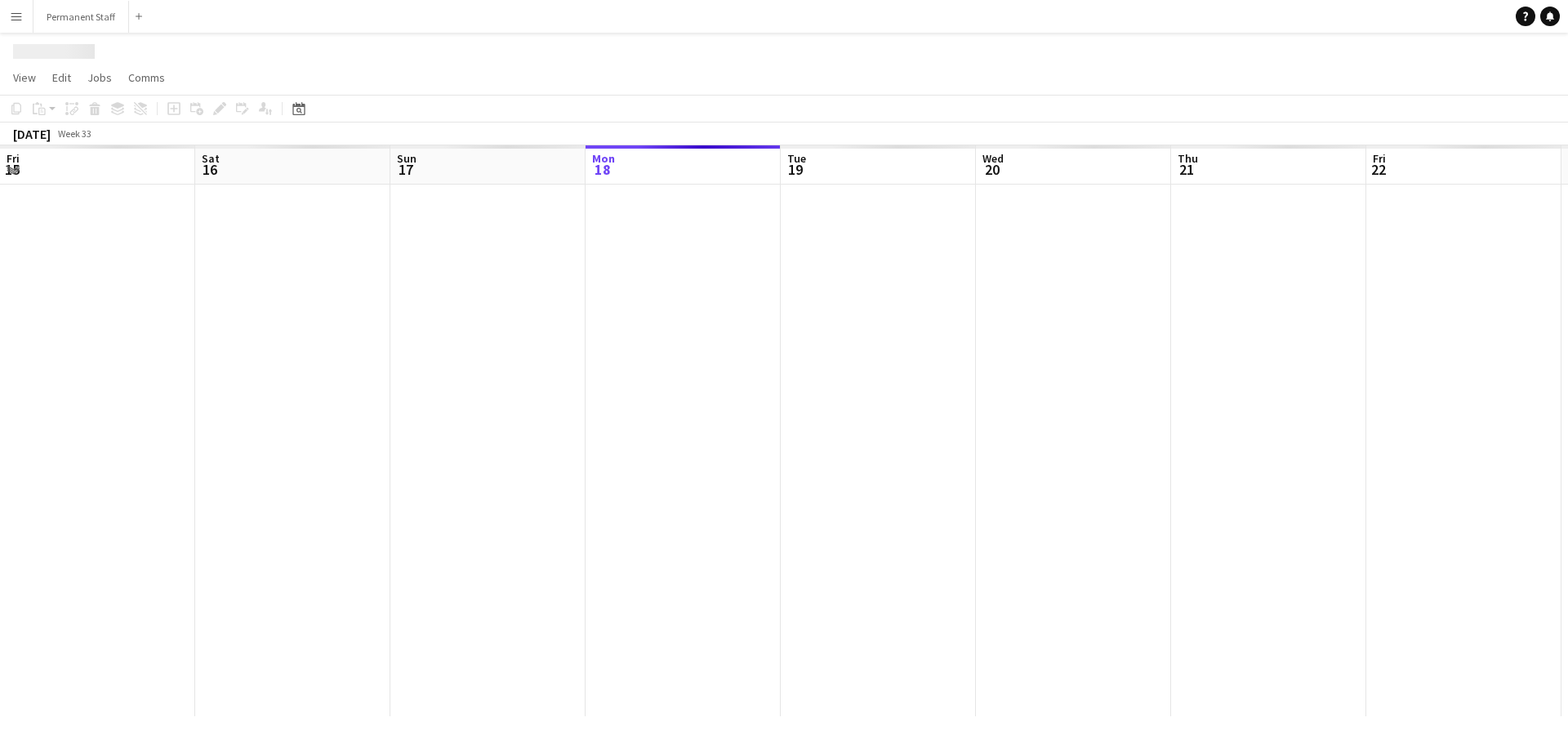
scroll to position [0, 390]
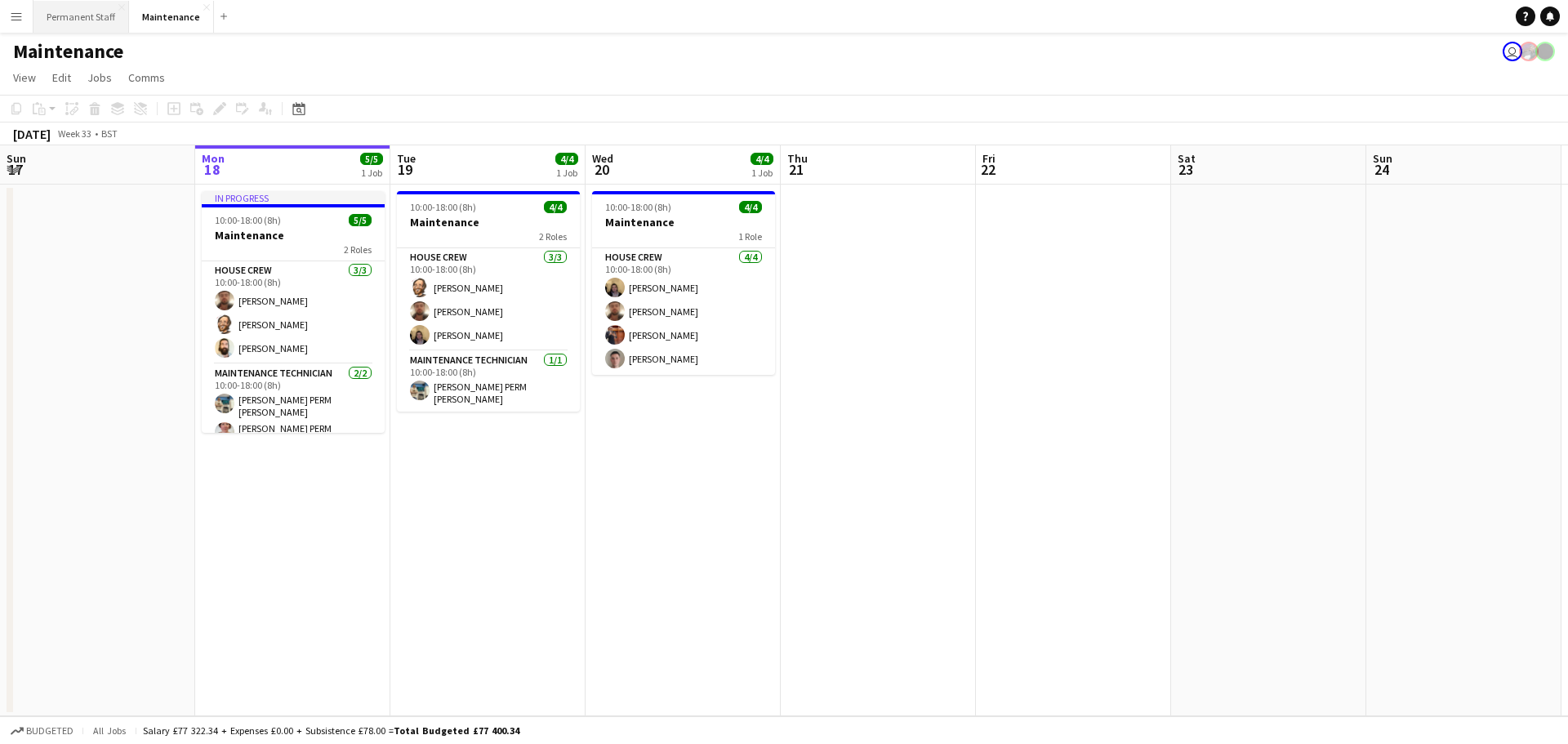
click at [85, 25] on button "Permanent Staff Close" at bounding box center [81, 17] width 96 height 32
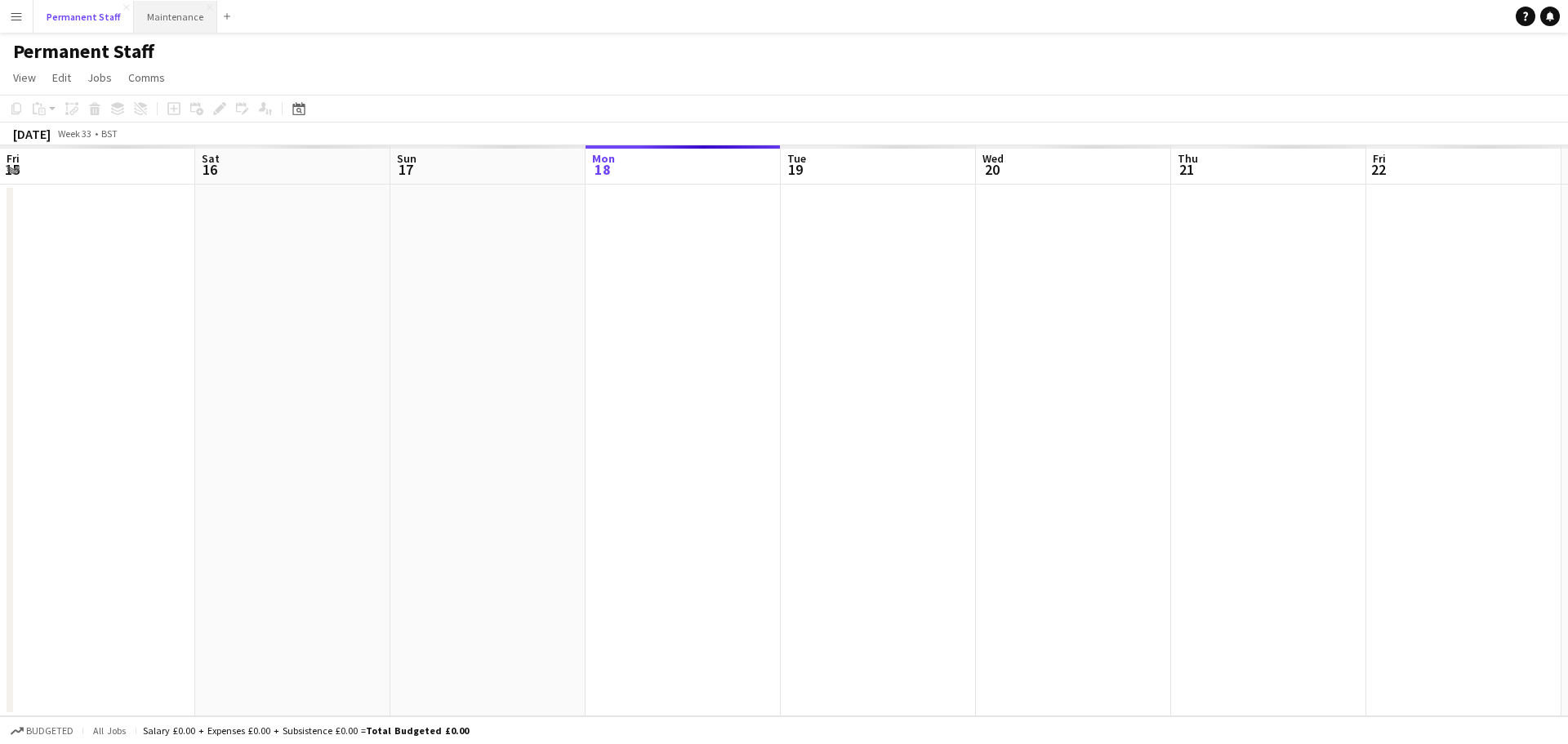
scroll to position [0, 390]
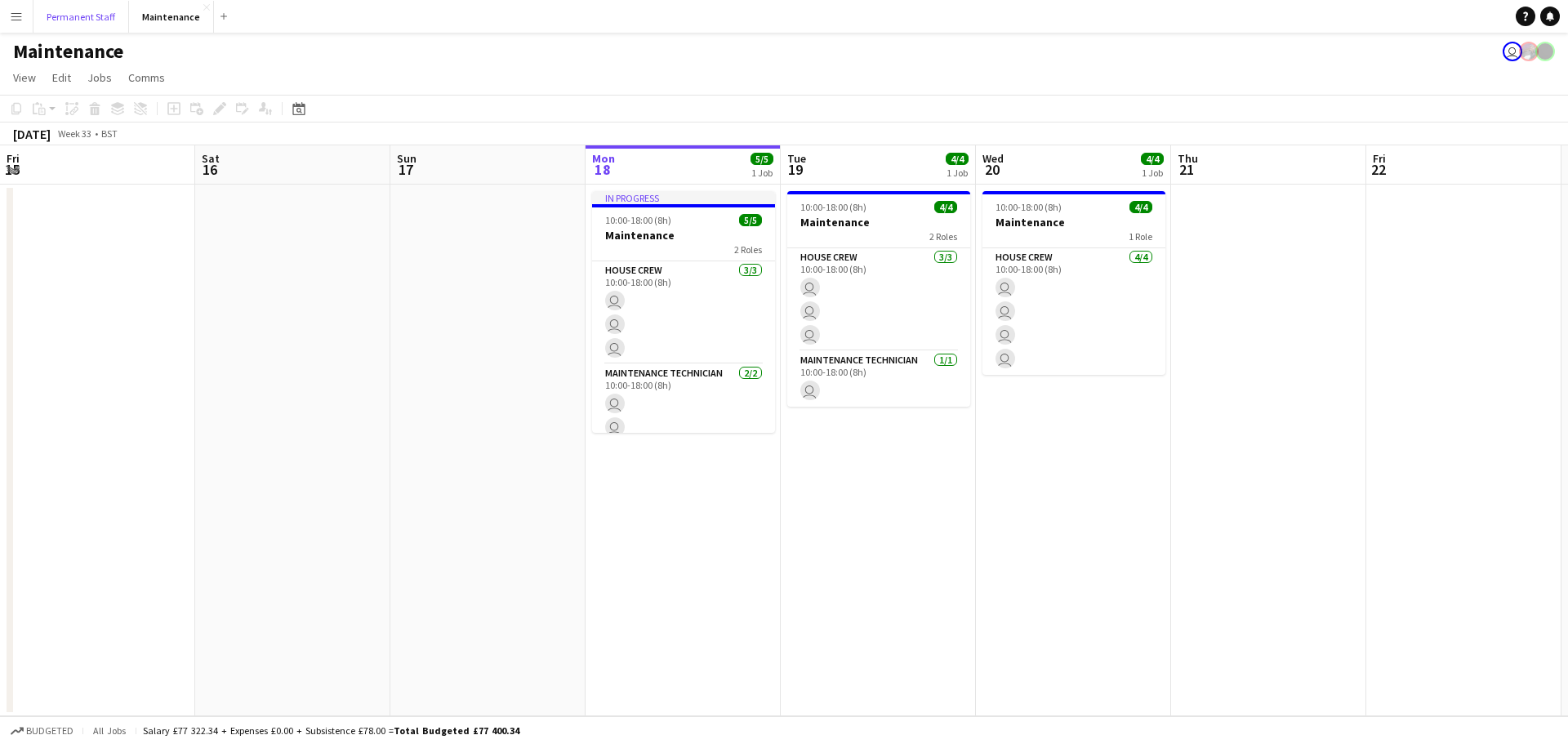
scroll to position [0, 390]
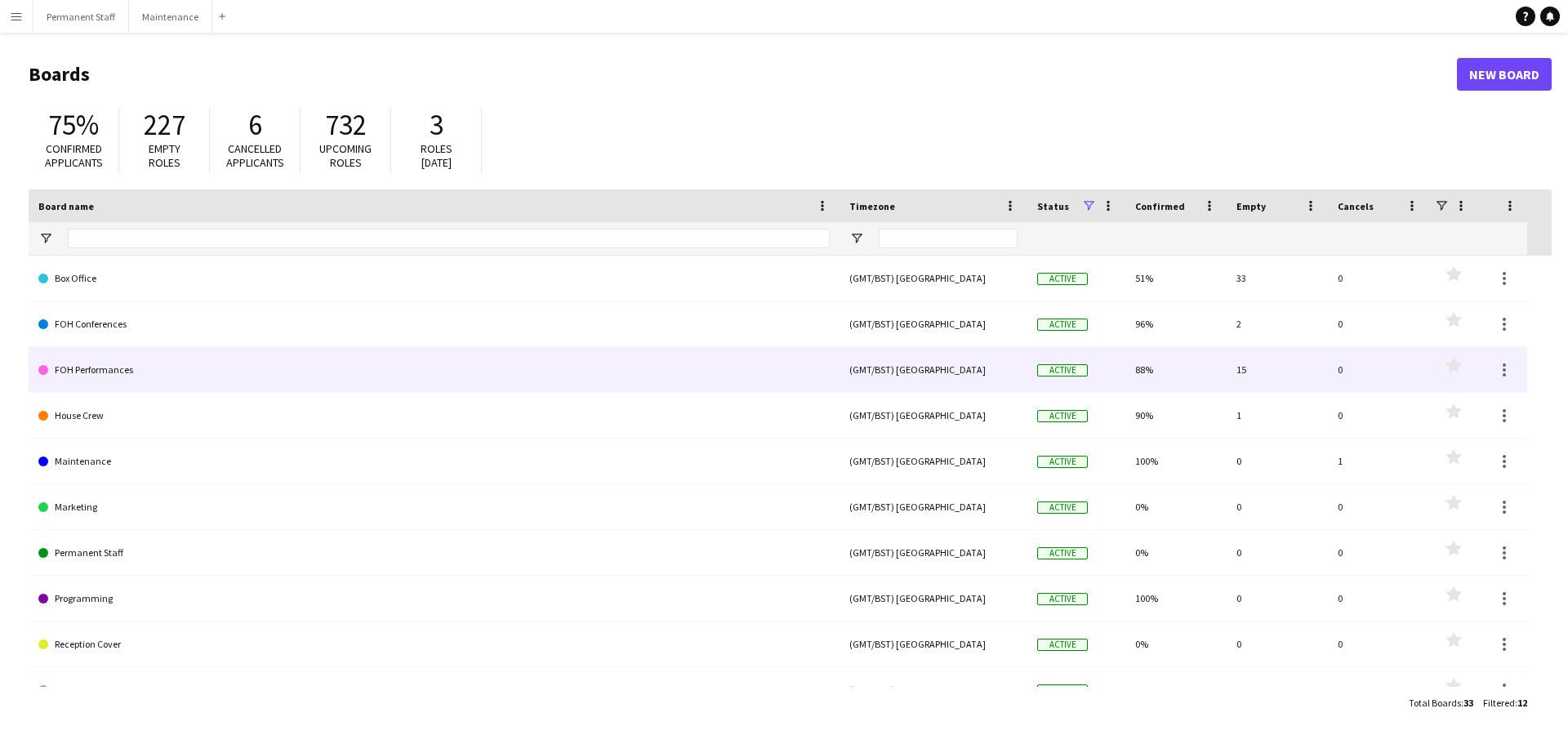
click at [105, 368] on link "FOH Performances" at bounding box center [434, 370] width 791 height 46
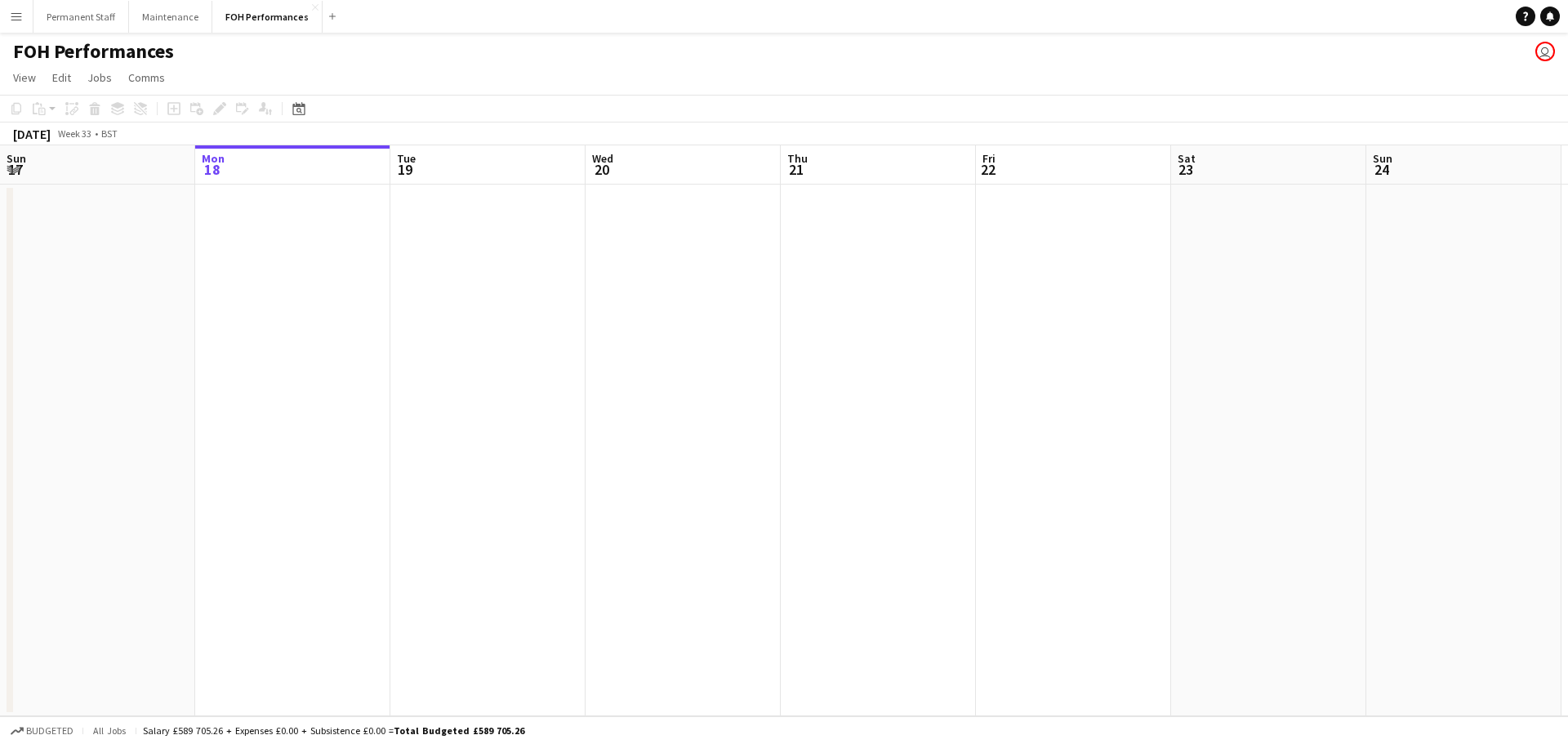
scroll to position [0, 460]
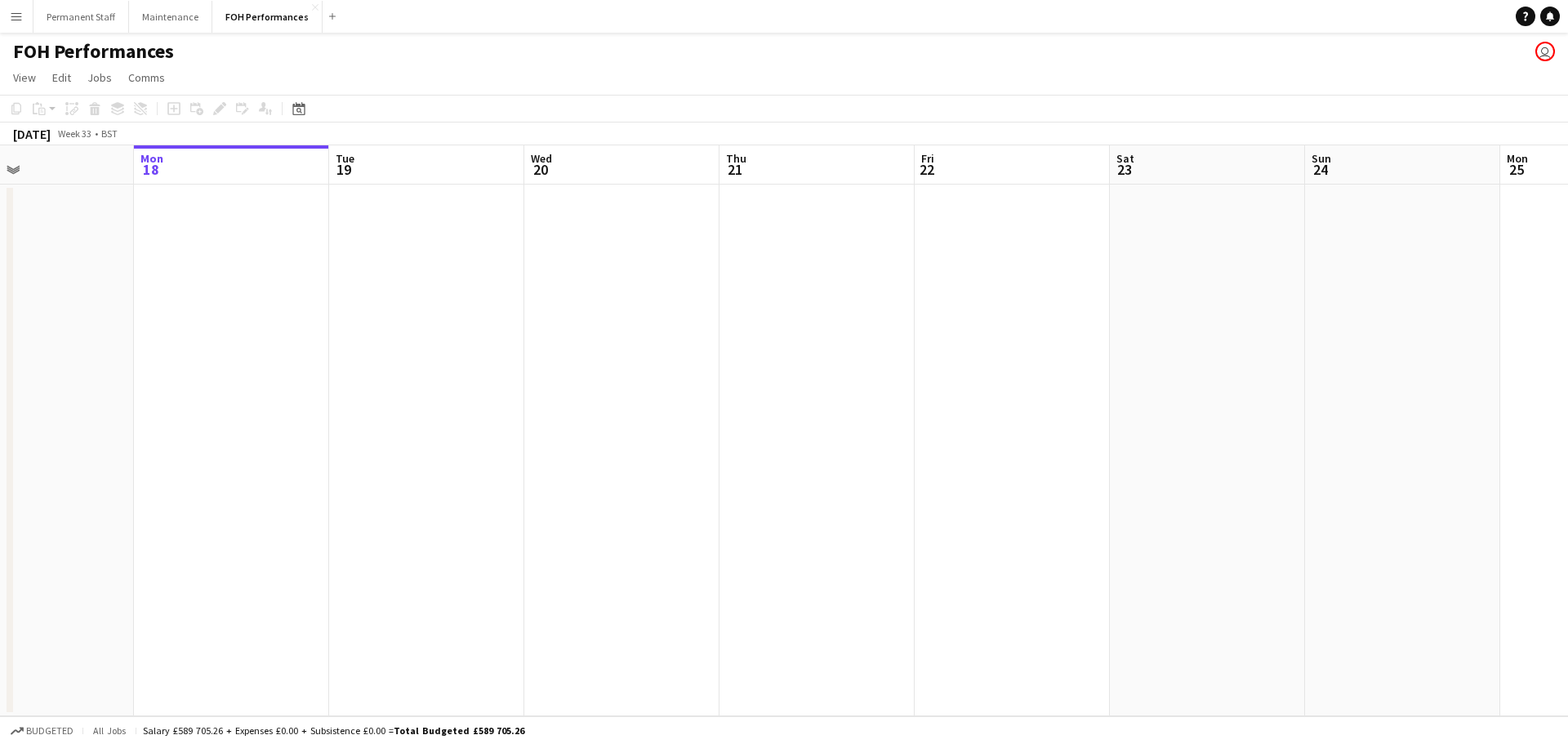
drag, startPoint x: 326, startPoint y: 538, endPoint x: 313, endPoint y: 588, distance: 51.7
drag, startPoint x: 313, startPoint y: 588, endPoint x: 664, endPoint y: 464, distance: 372.3
click at [664, 464] on app-date-cell at bounding box center [614, 450] width 195 height 531
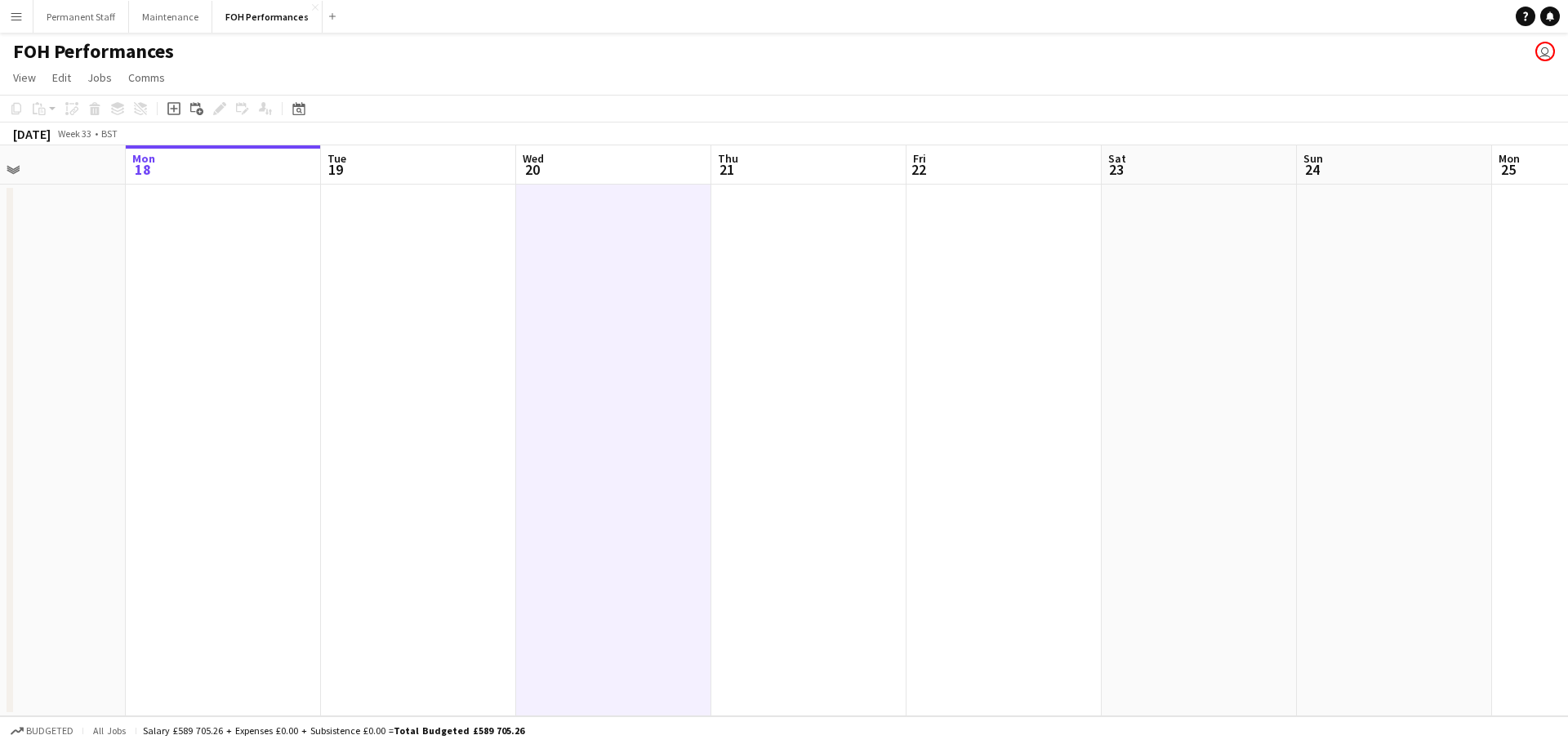
drag, startPoint x: 280, startPoint y: 418, endPoint x: 320, endPoint y: 416, distance: 40.0
click at [285, 418] on app-calendar-viewport "Fri 15 Sat 16 Sun 17 Mon 18 Tue 19 Wed 20 Thu 21 Fri 22 Sat 23 Sun 24 Mon 25 Tu…" at bounding box center [784, 430] width 1568 height 570
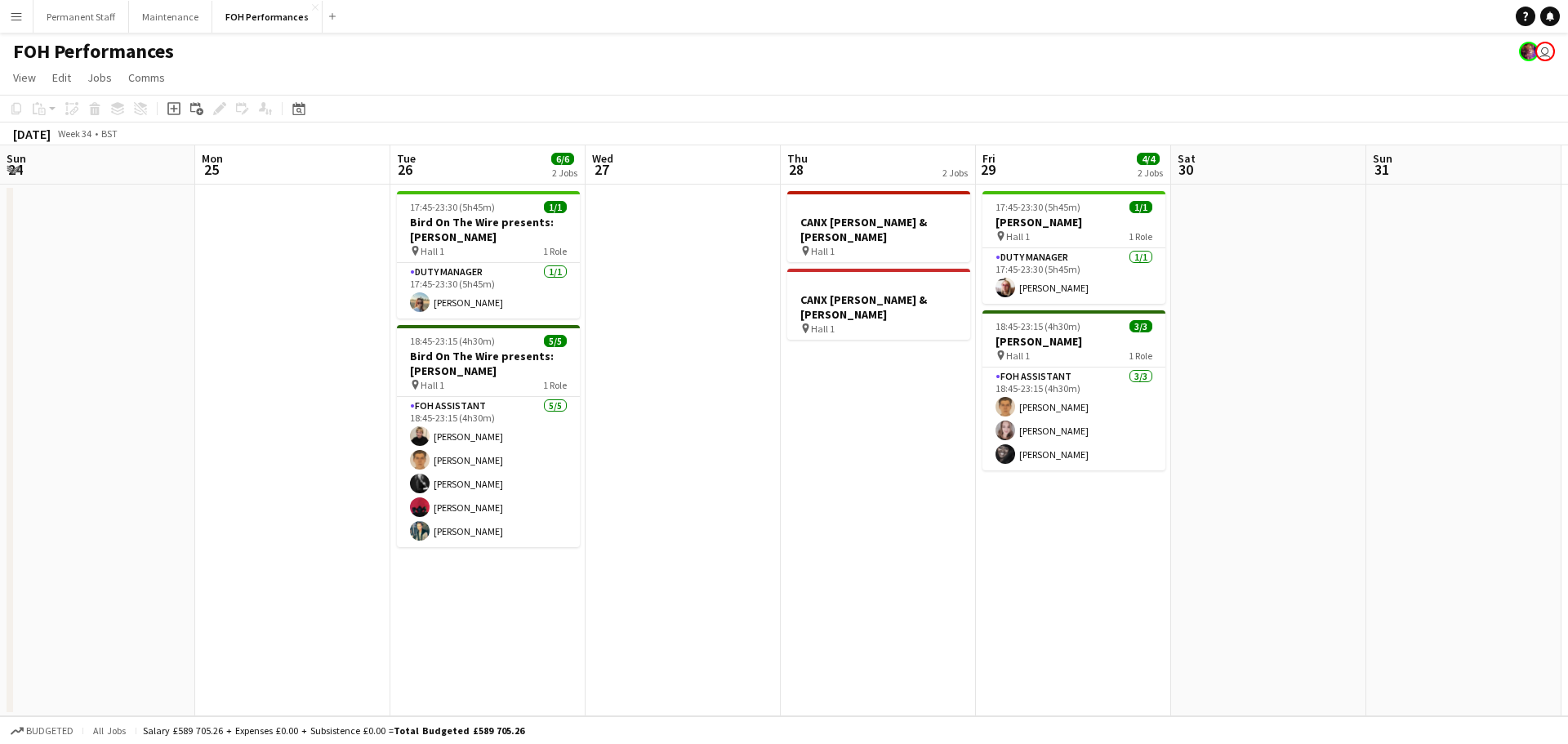
drag, startPoint x: 1440, startPoint y: 287, endPoint x: 137, endPoint y: 364, distance: 1305.3
click at [137, 364] on app-calendar-viewport "Thu 21 Fri 22 Sat 23 Sun 24 Mon 25 Tue 26 6/6 2 Jobs Wed 27 Thu 28 2 Jobs Fri 2…" at bounding box center [784, 430] width 1568 height 570
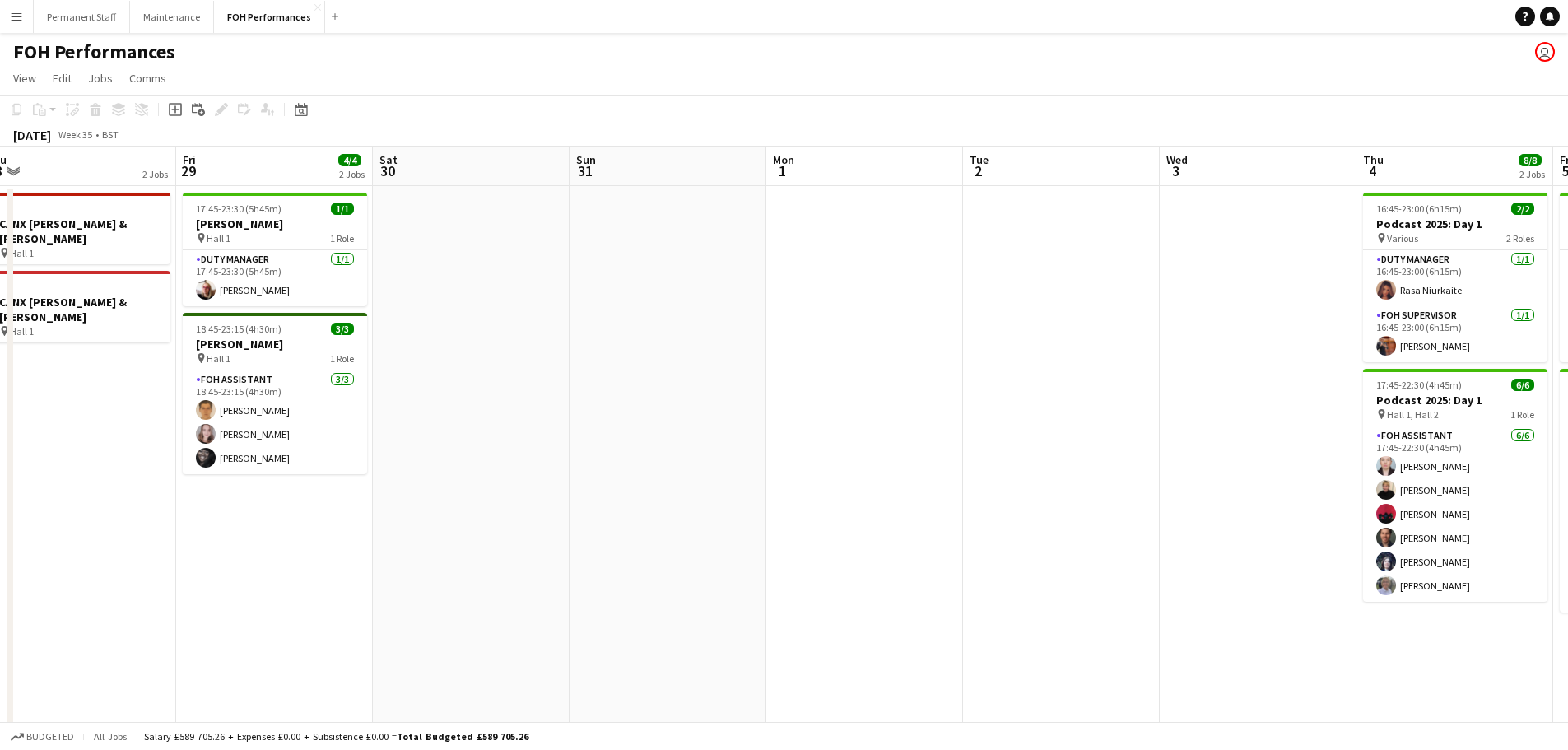
scroll to position [0, 475]
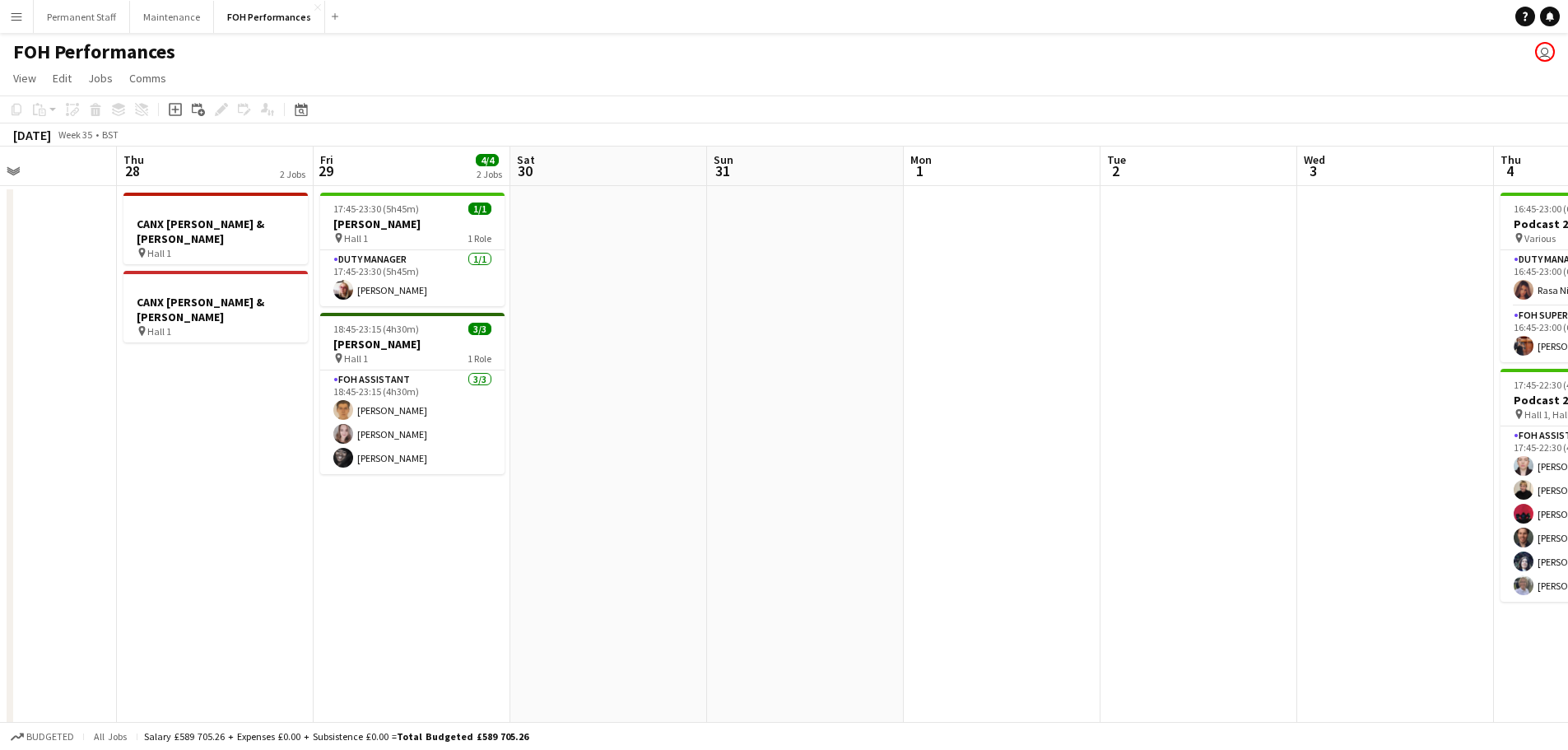
drag, startPoint x: 1306, startPoint y: 539, endPoint x: 439, endPoint y: 628, distance: 871.6
click at [438, 629] on app-calendar-viewport "Mon 25 Tue 26 6/6 2 Jobs Wed 27 Thu 28 2 Jobs Fri 29 4/4 2 Jobs Sat 30 Sun 31 M…" at bounding box center [784, 476] width 1568 height 660
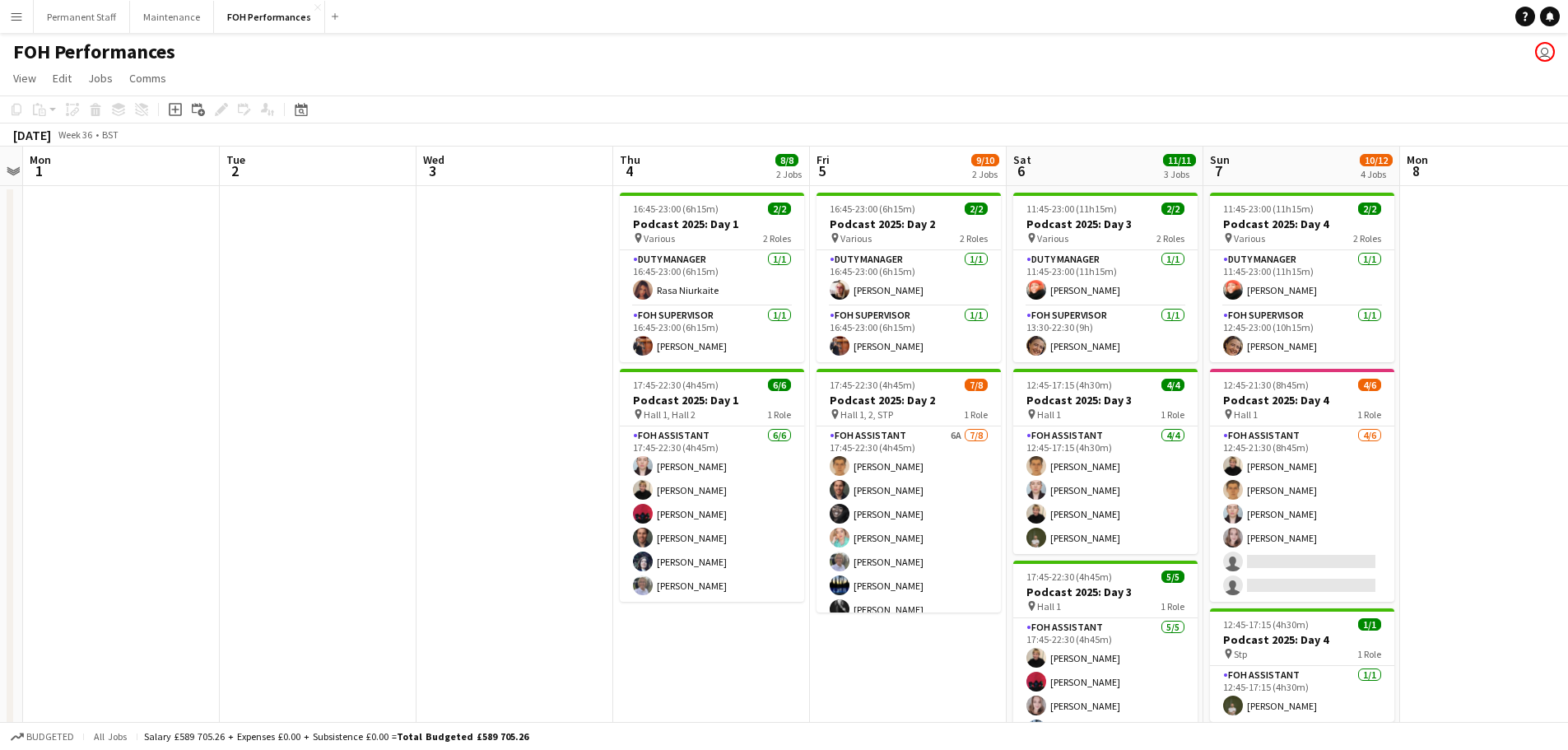
scroll to position [0, 600]
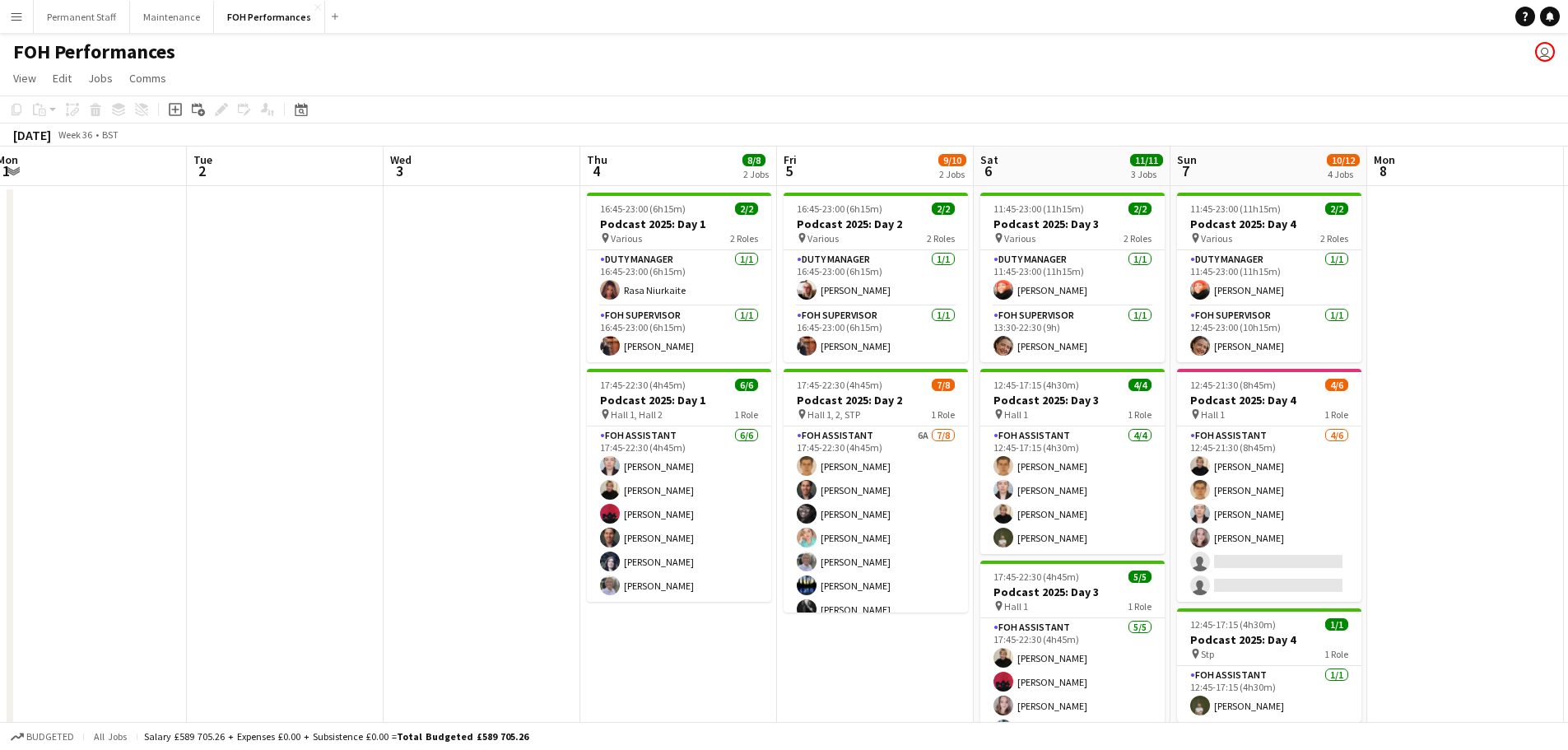
drag, startPoint x: 1213, startPoint y: 449, endPoint x: 491, endPoint y: 422, distance: 722.5
click at [506, 447] on app-calendar-viewport "Fri 29 4/4 2 Jobs Sat 30 Sun 31 Mon 1 Tue 2 Wed 3 Thu 4 8/8 2 Jobs Fri 5 9/10 2…" at bounding box center [784, 537] width 1568 height 781
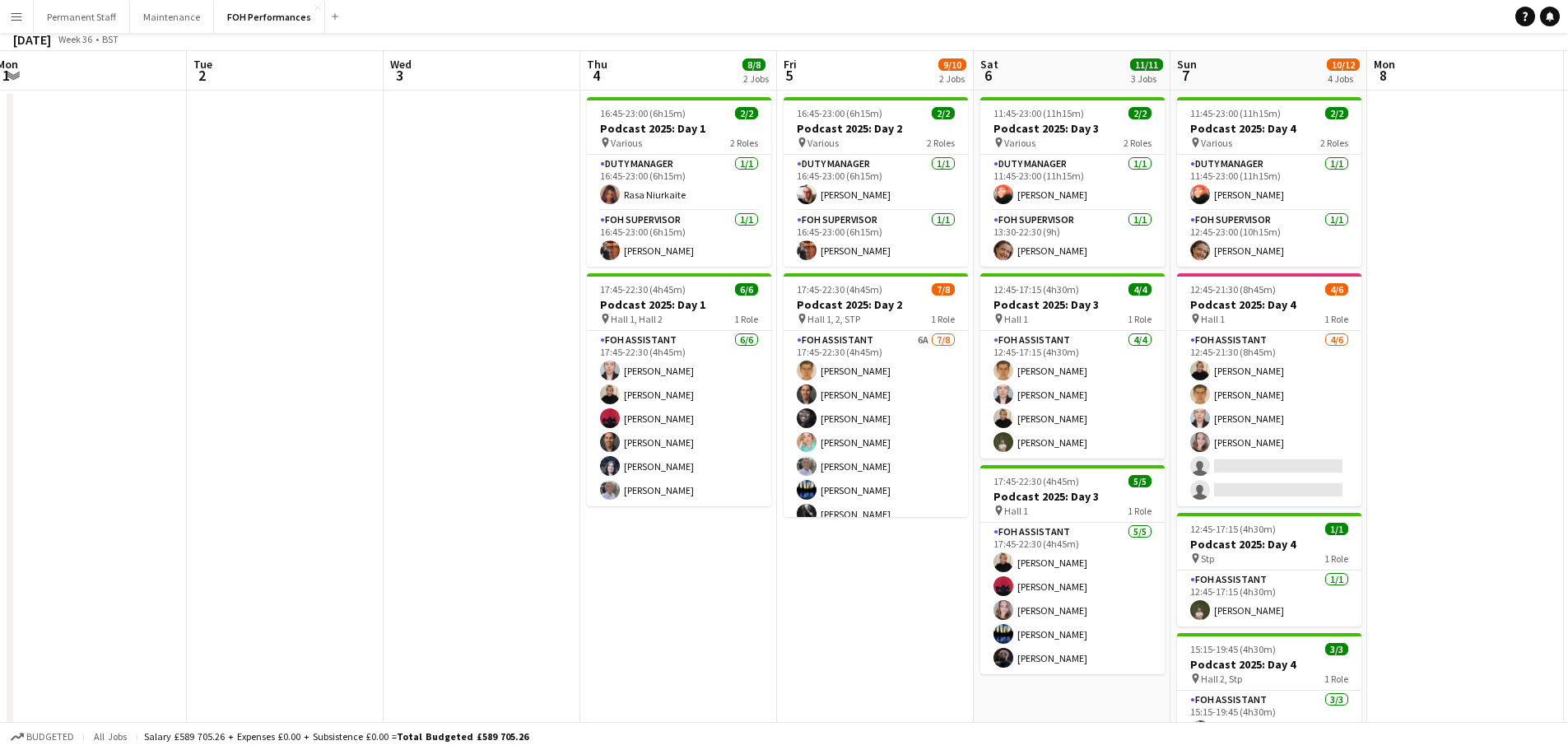
scroll to position [0, 0]
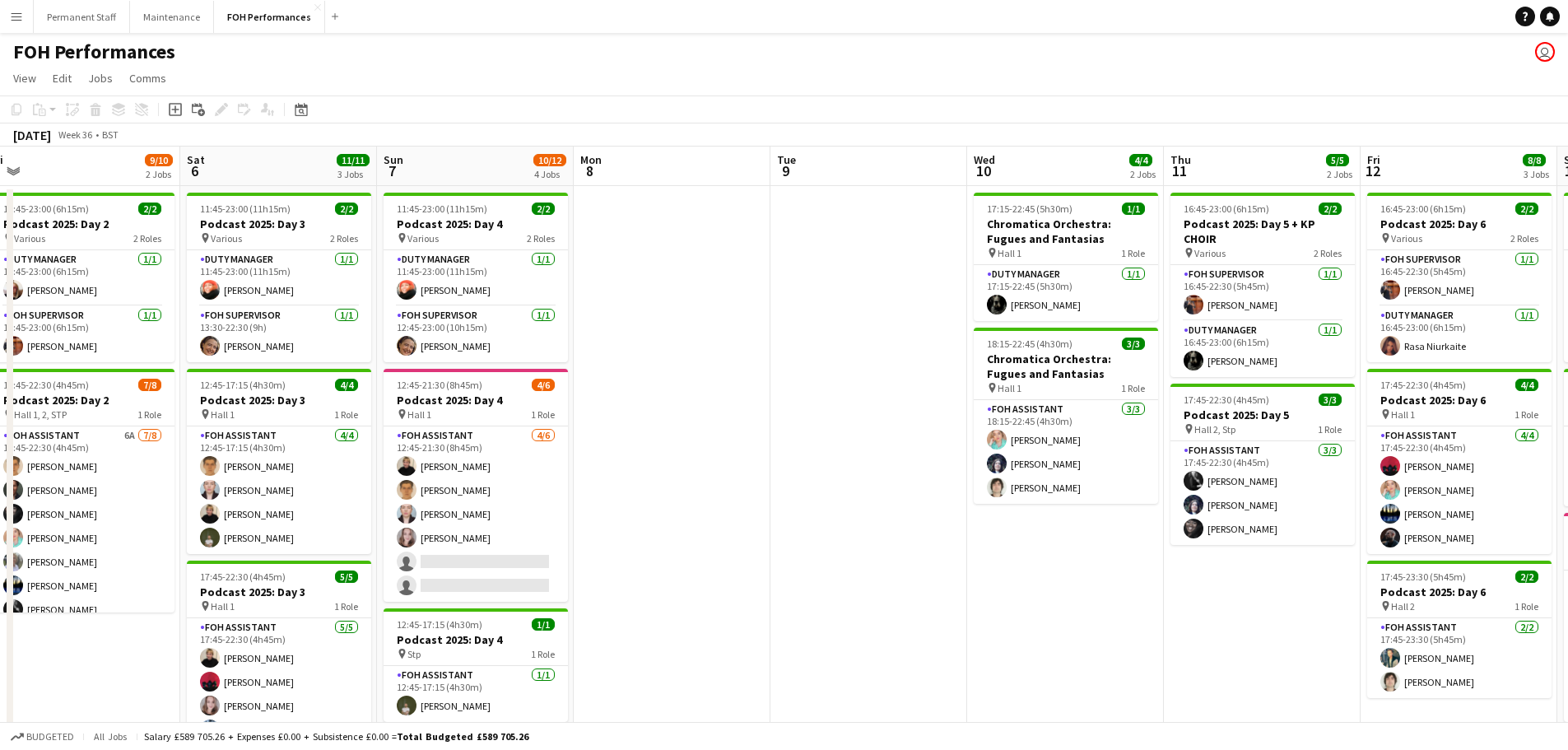
drag, startPoint x: 887, startPoint y: 667, endPoint x: 149, endPoint y: 582, distance: 742.9
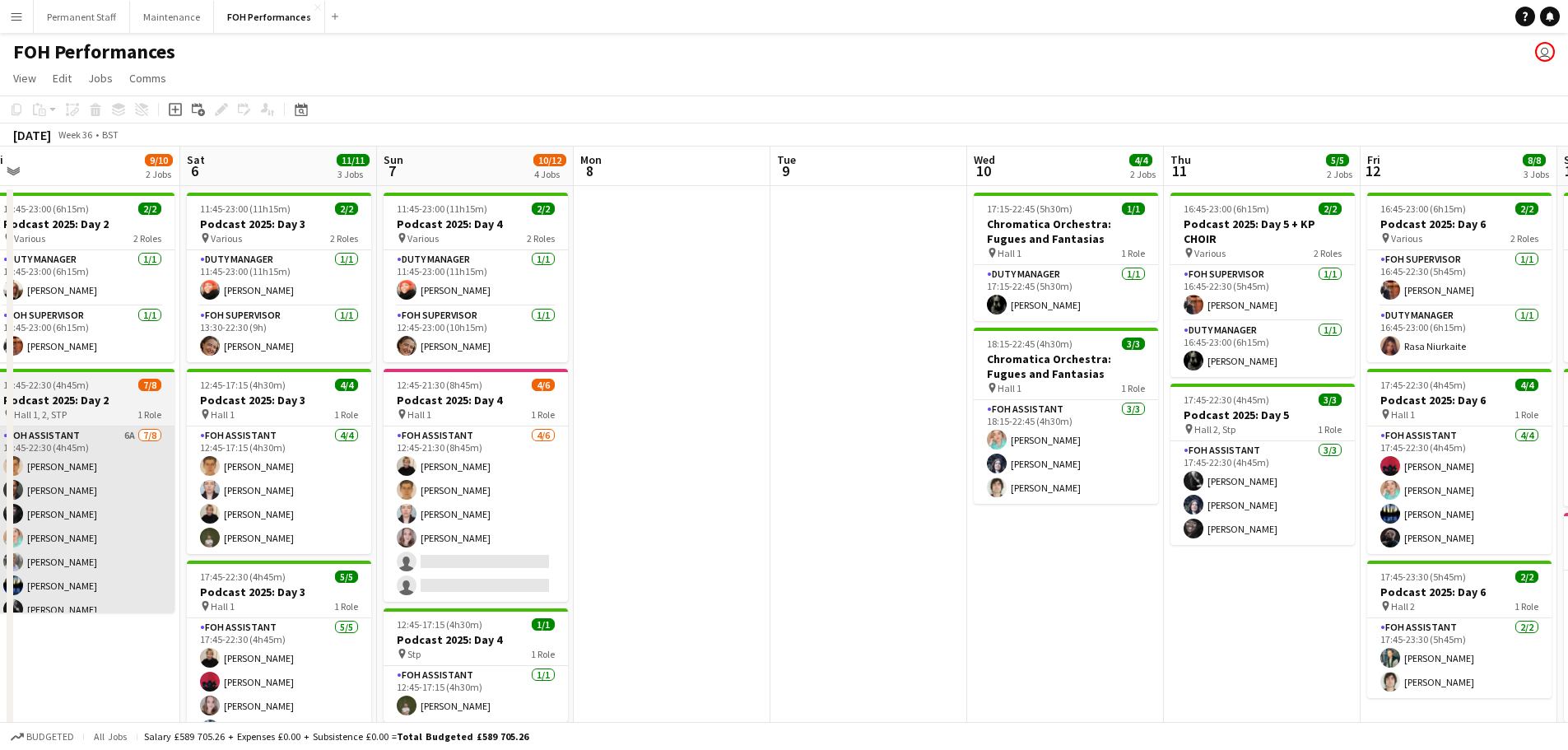
click at [85, 626] on app-calendar-viewport "Tue 2 Wed 3 Thu 4 8/8 2 Jobs Fri 5 9/10 2 Jobs Sat 6 11/11 3 Jobs Sun 7 10/12 4…" at bounding box center [784, 537] width 1568 height 781
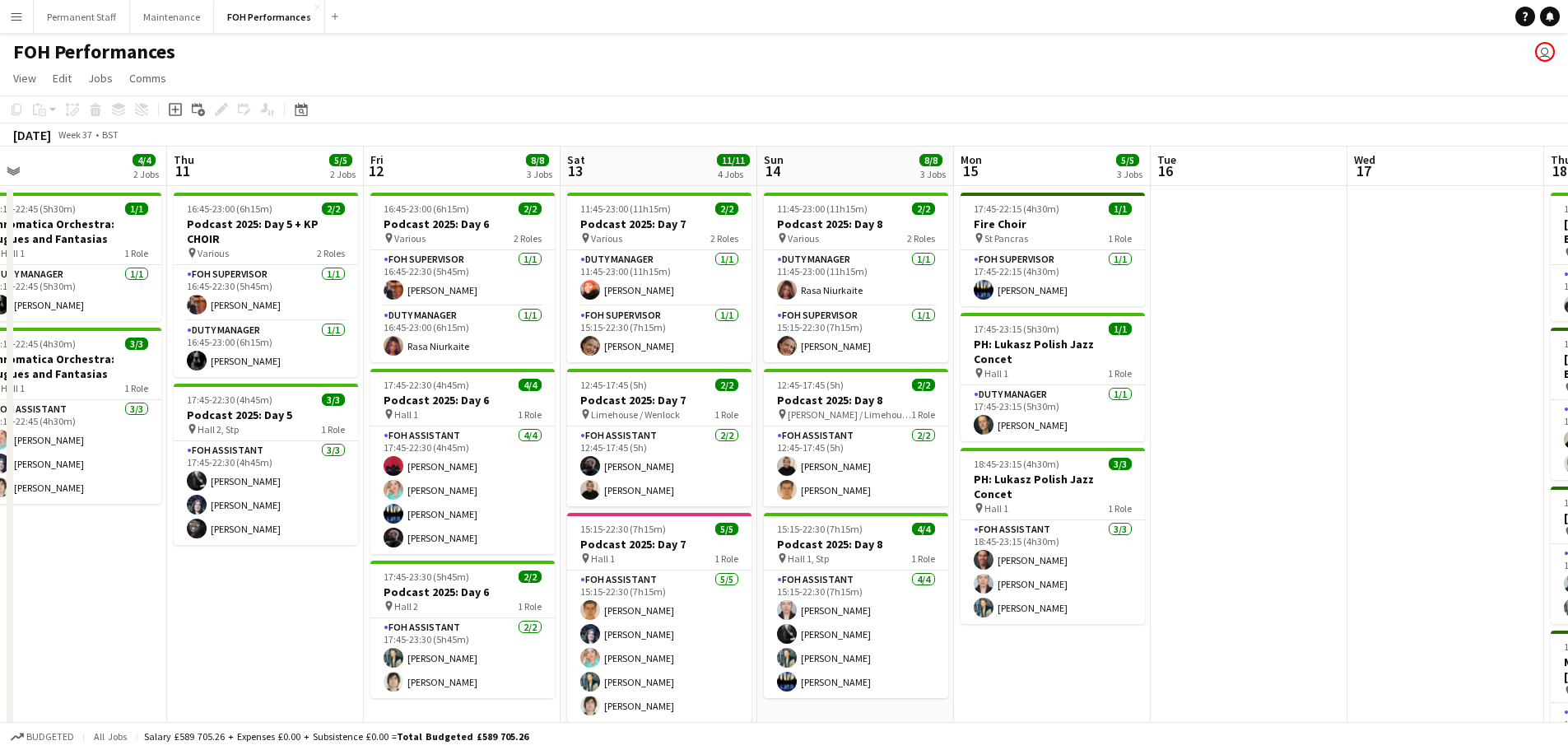
drag, startPoint x: 1094, startPoint y: 626, endPoint x: 94, endPoint y: 585, distance: 1000.8
click at [100, 603] on app-calendar-viewport "Sun 7 10/12 4 Jobs Mon 8 Tue 9 Wed 10 4/4 2 Jobs Thu 11 5/5 2 Jobs Fri 12 8/8 3…" at bounding box center [784, 537] width 1568 height 781
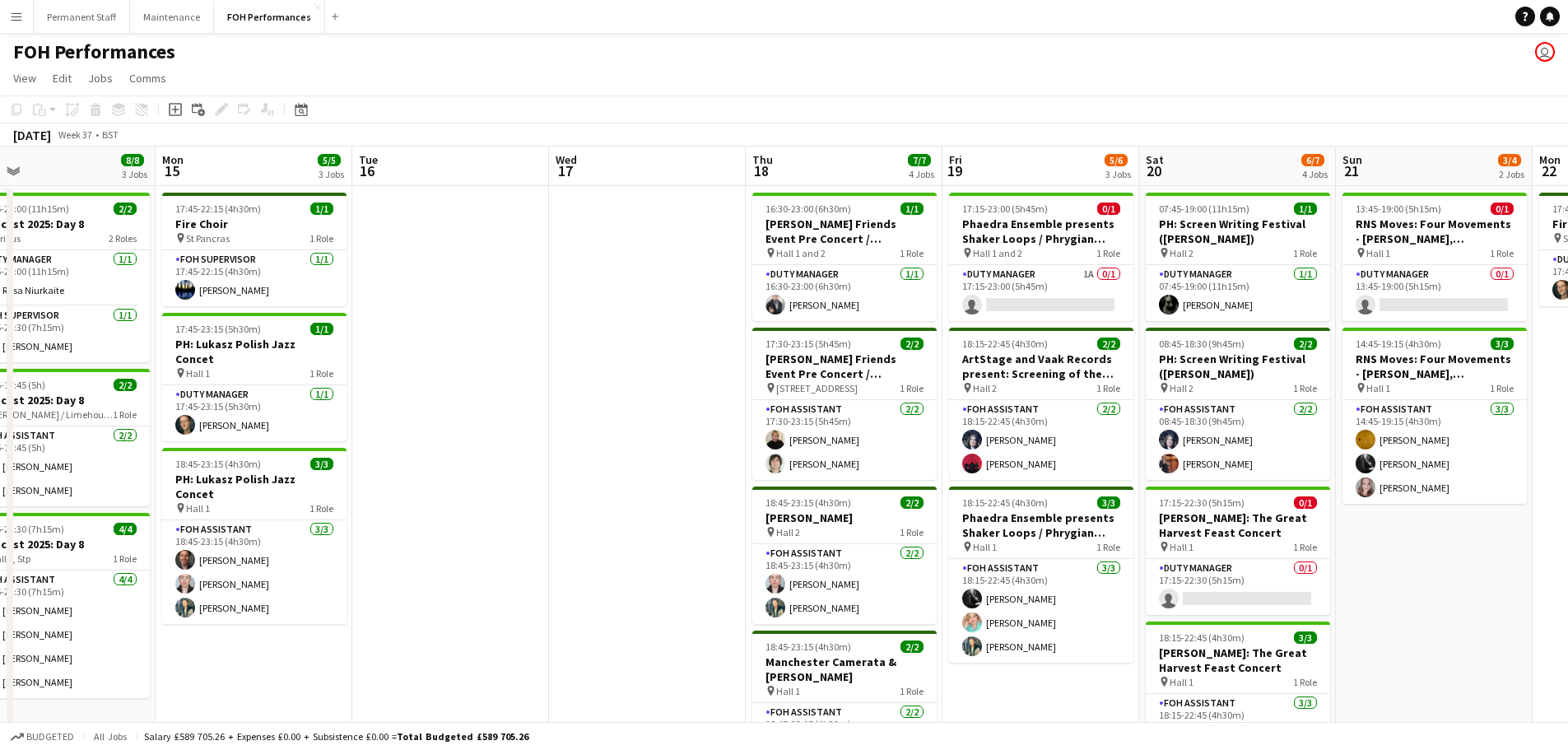
scroll to position [0, 637]
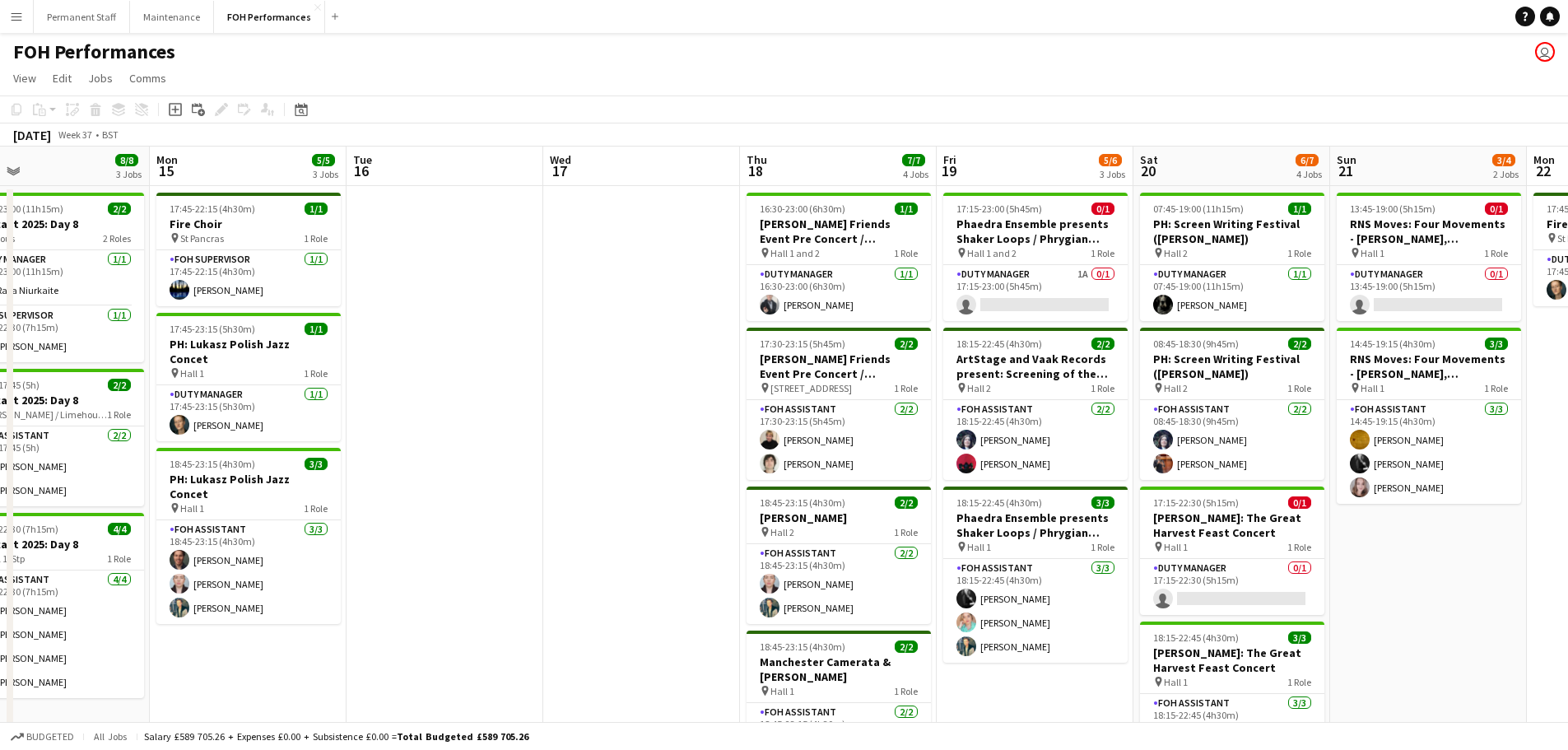
drag, startPoint x: 558, startPoint y: 425, endPoint x: 580, endPoint y: 494, distance: 72.4
click at [580, 494] on app-calendar-viewport "Thu 11 5/5 2 Jobs Fri 12 8/8 3 Jobs Sat 13 11/11 4 Jobs Sun 14 8/8 3 Jobs Mon 1…" at bounding box center [784, 537] width 1568 height 781
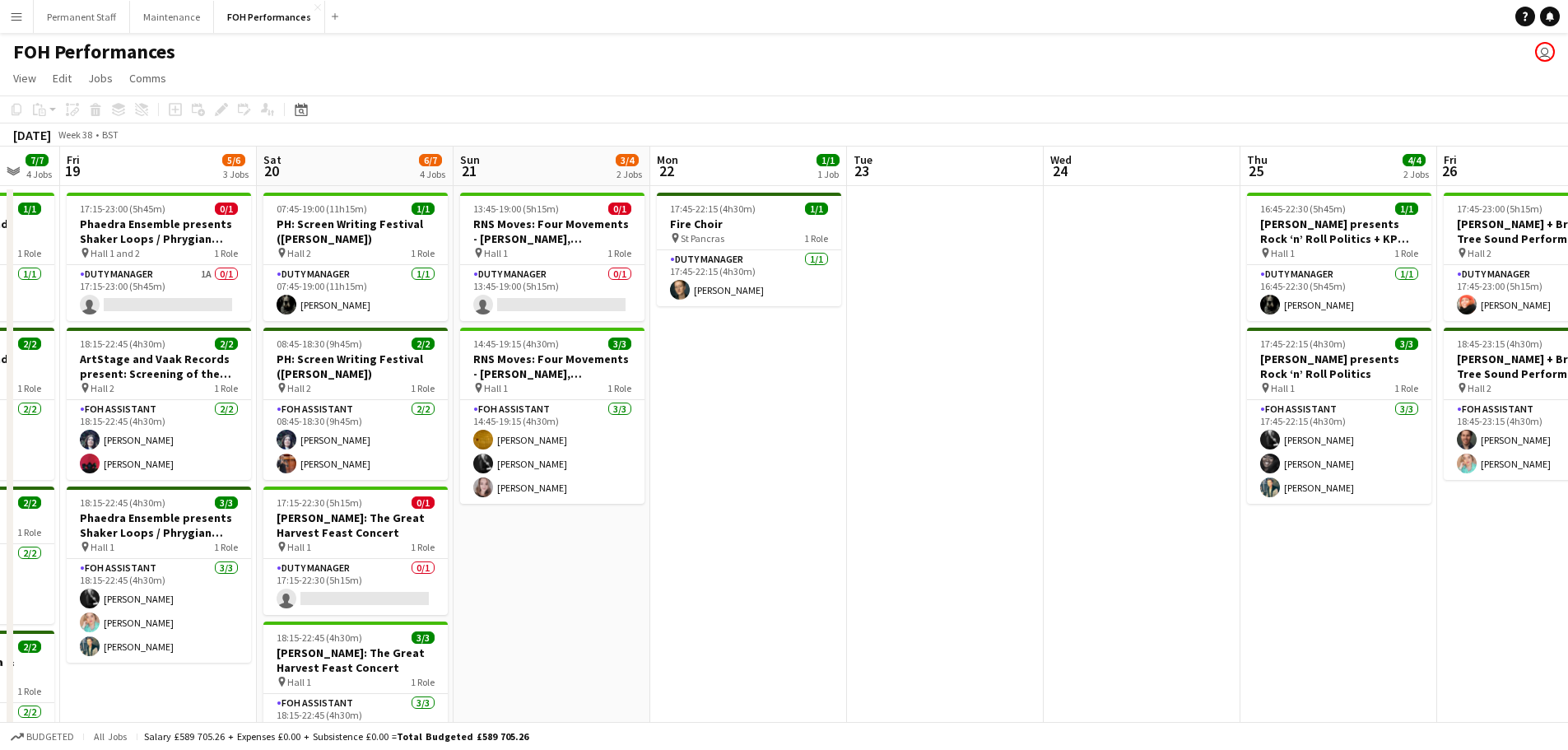
drag, startPoint x: 1473, startPoint y: 552, endPoint x: 587, endPoint y: 572, distance: 886.2
click at [590, 573] on app-calendar-viewport "Tue 16 Wed 17 Thu 18 7/7 4 Jobs Fri 19 5/6 3 Jobs Sat 20 6/7 4 Jobs Sun 21 3/4 …" at bounding box center [784, 537] width 1568 height 781
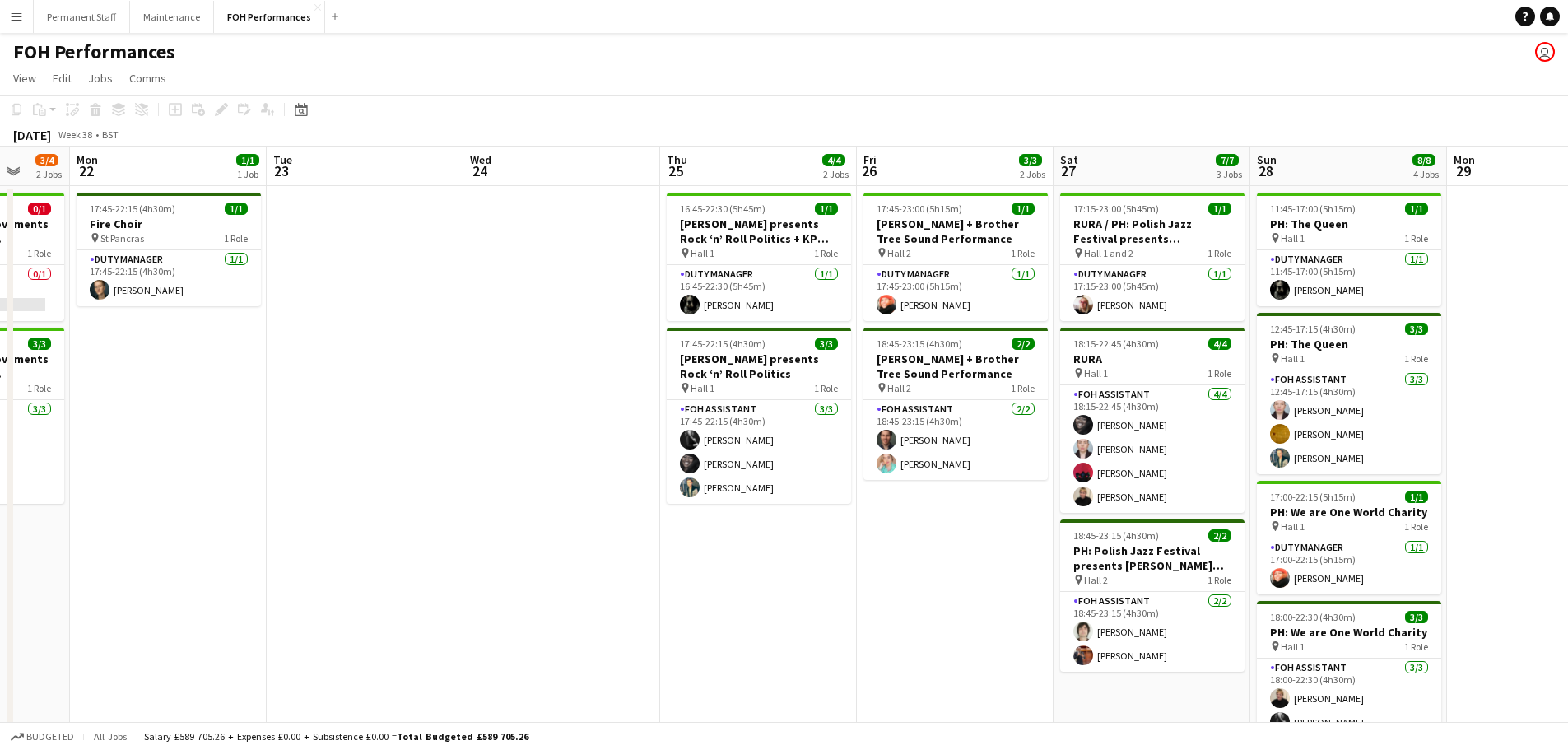
scroll to position [0, 529]
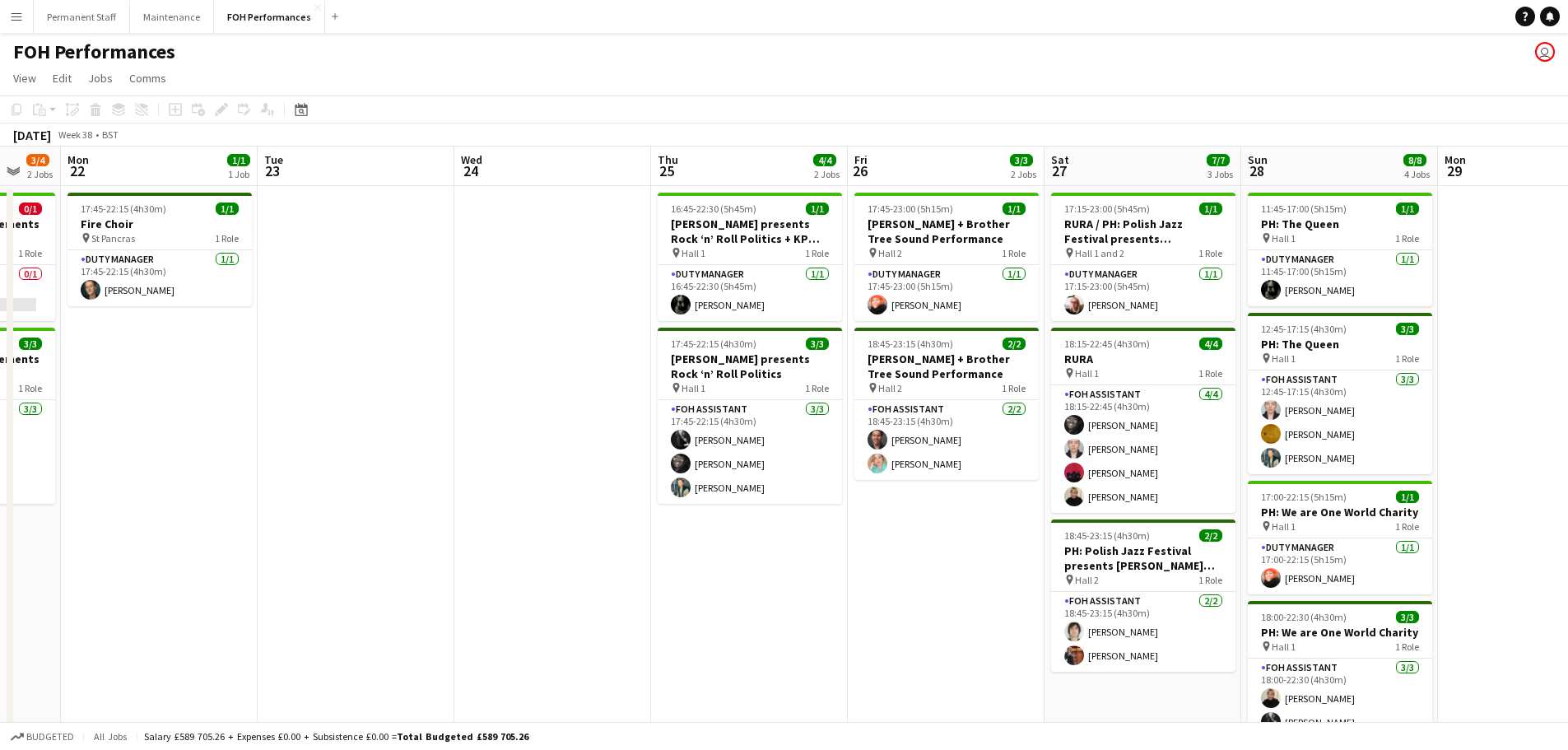
drag, startPoint x: 1115, startPoint y: 562, endPoint x: 531, endPoint y: 545, distance: 584.2
click at [531, 545] on app-calendar-viewport "Fri 19 5/6 3 Jobs Sat 20 6/7 4 Jobs Sun 21 3/4 2 Jobs Mon 22 1/1 1 Job Tue 23 W…" at bounding box center [784, 537] width 1568 height 781
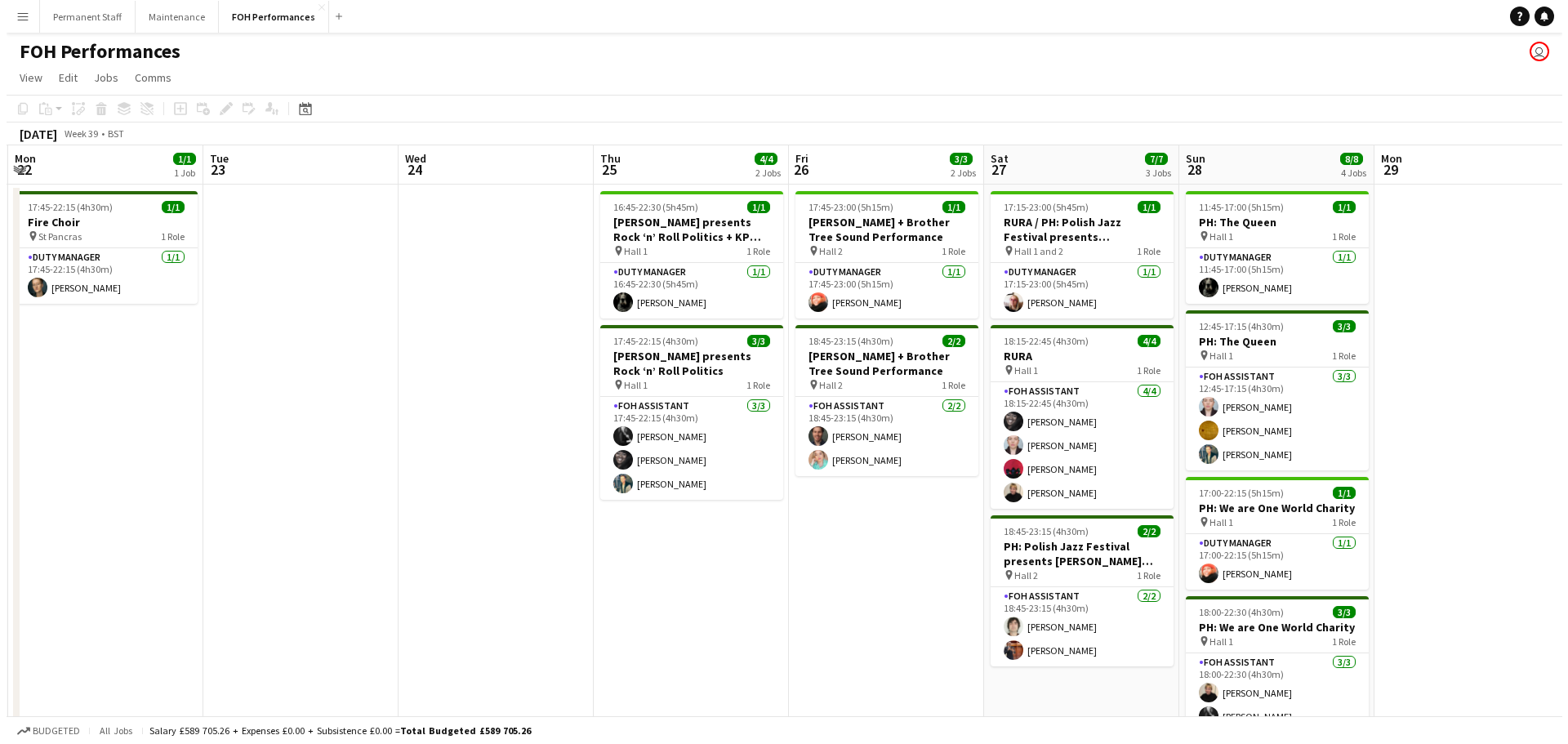
scroll to position [0, 647]
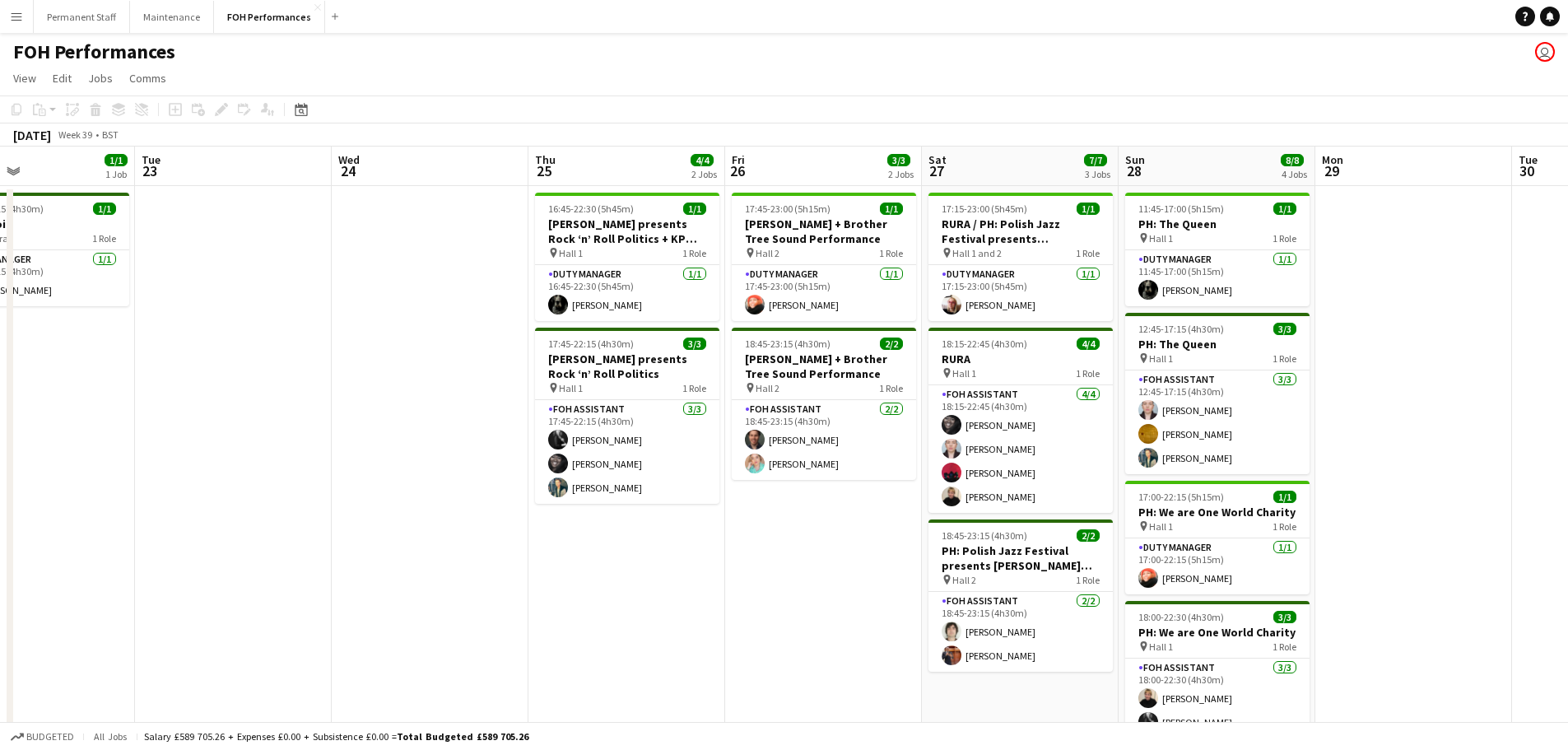
drag, startPoint x: 899, startPoint y: 570, endPoint x: 846, endPoint y: 577, distance: 53.5
click at [764, 577] on app-calendar-viewport "Fri 19 5/6 3 Jobs Sat 20 6/7 4 Jobs Sun 21 3/4 2 Jobs Mon 22 1/1 1 Job Tue 23 W…" at bounding box center [784, 537] width 1568 height 781
click at [325, 13] on div "Permanent Staff Close Maintenance Close FOH Performances Close Add" at bounding box center [188, 16] width 312 height 33
click at [315, 7] on app-icon "Close" at bounding box center [318, 8] width 7 height 7
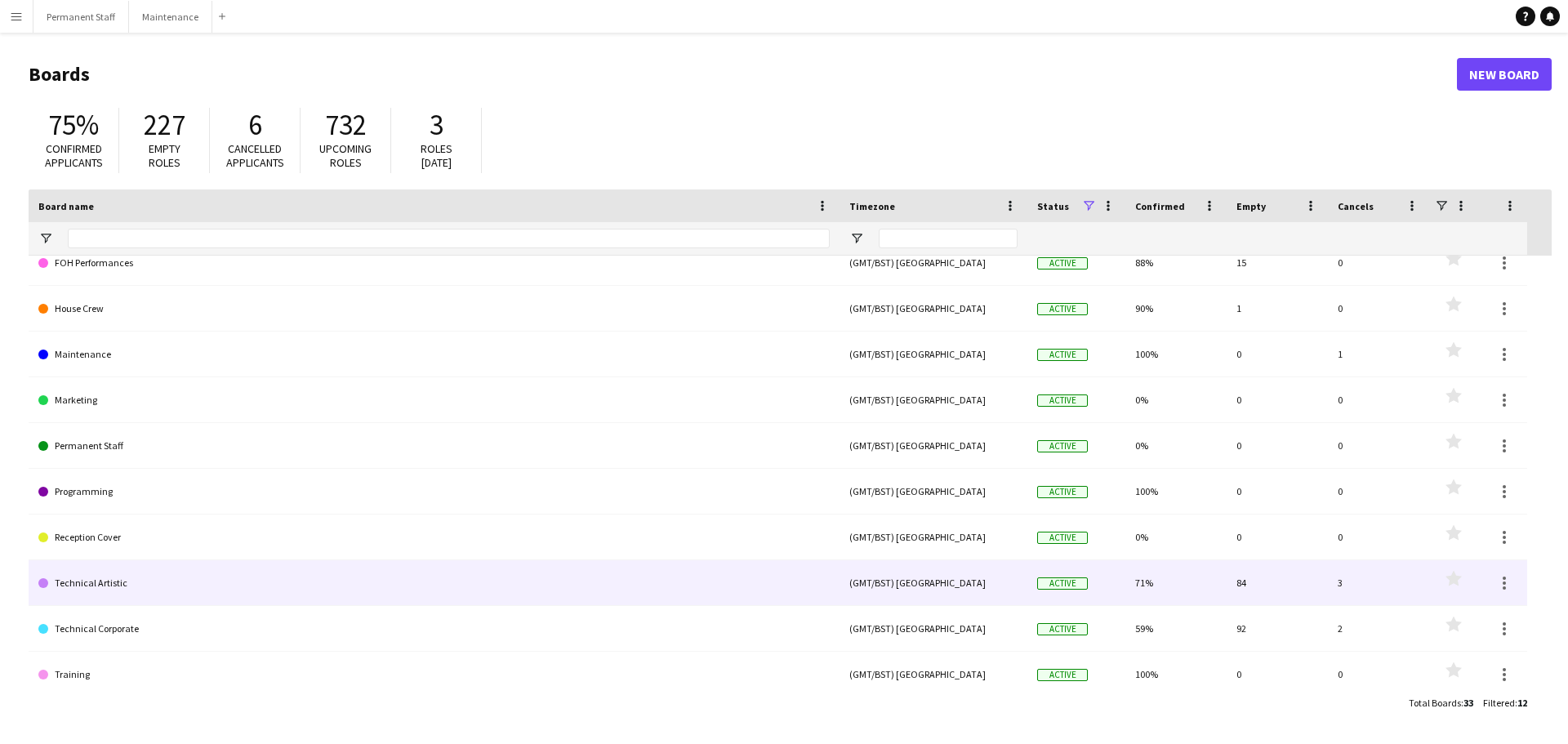
scroll to position [118, 0]
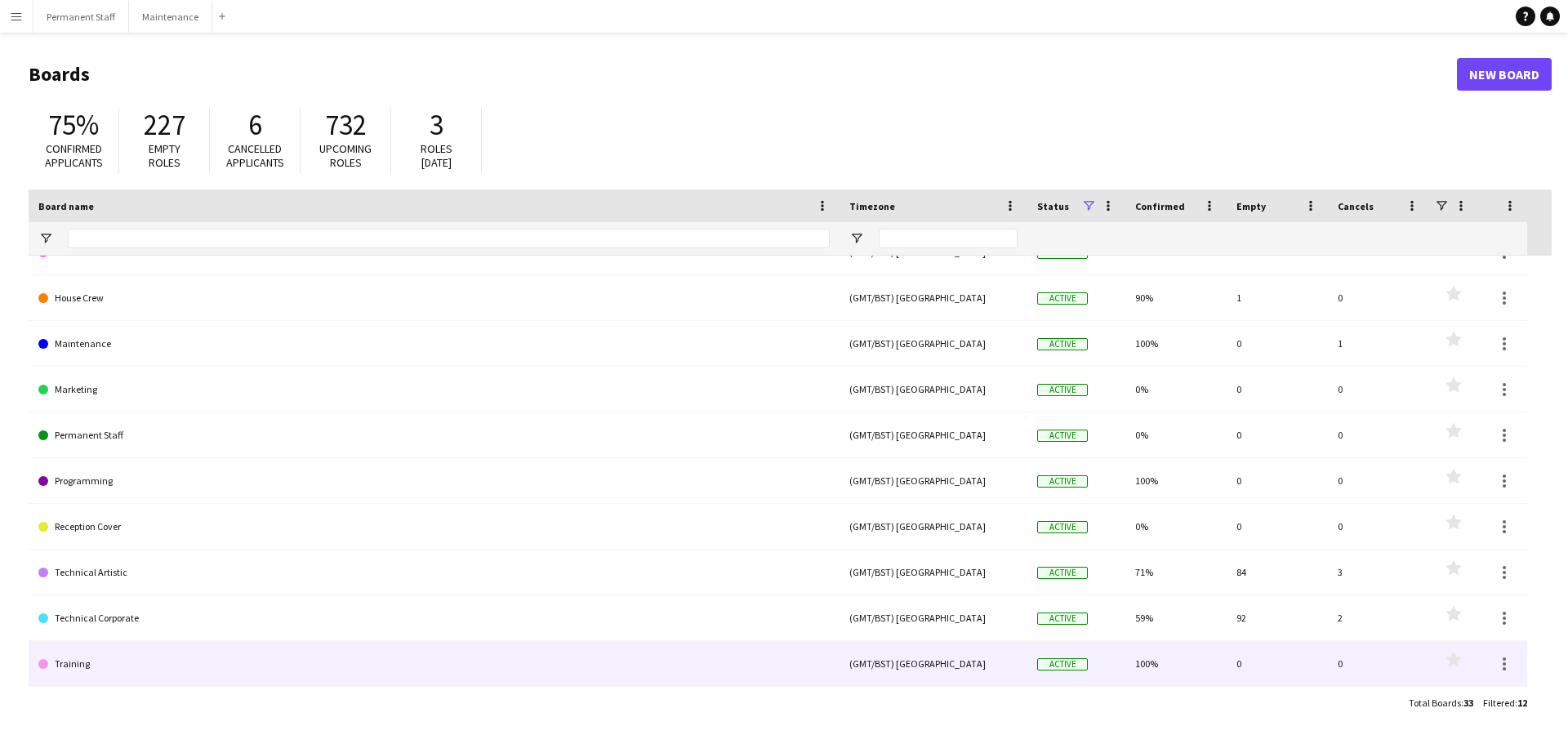
click at [119, 668] on link "Training" at bounding box center [434, 663] width 791 height 46
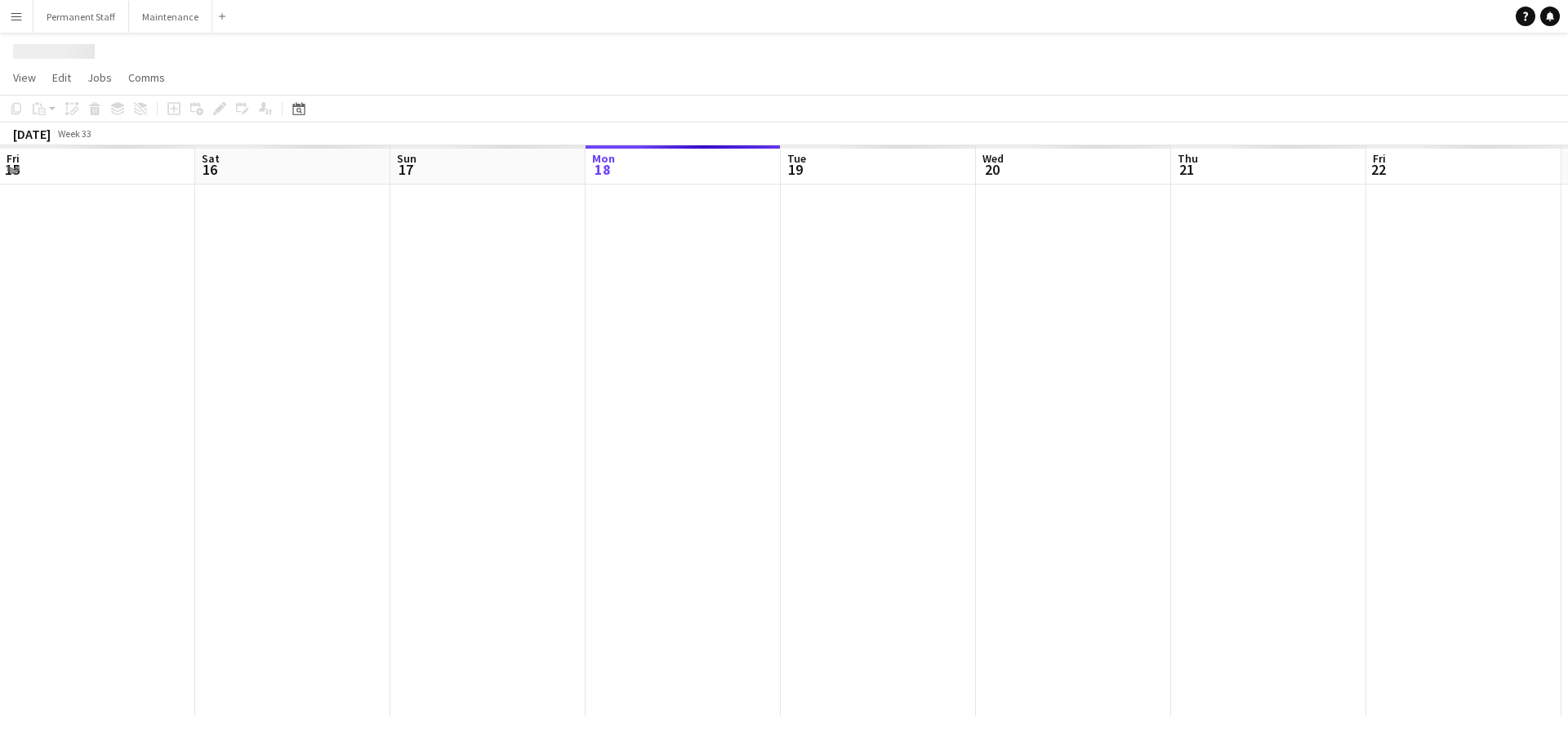
scroll to position [0, 390]
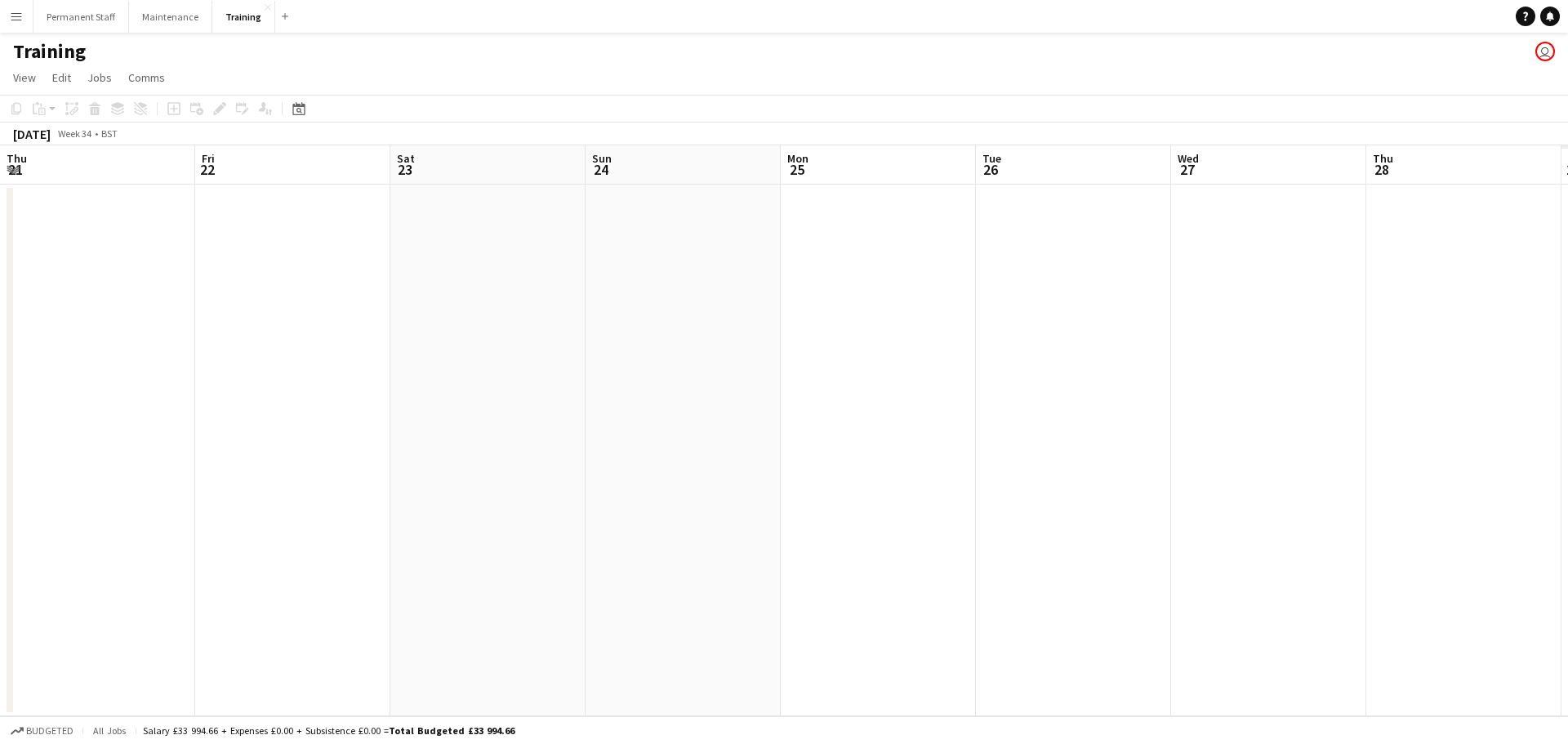
drag, startPoint x: 1010, startPoint y: 545, endPoint x: 301, endPoint y: 522, distance: 709.4
click at [312, 522] on app-calendar-viewport "Mon 18 Tue 19 Wed 20 Thu 21 Fri 22 Sat 23 Sun 24 Mon 25 Tue 26 Wed 27 Thu 28 Fr…" at bounding box center [784, 430] width 1568 height 570
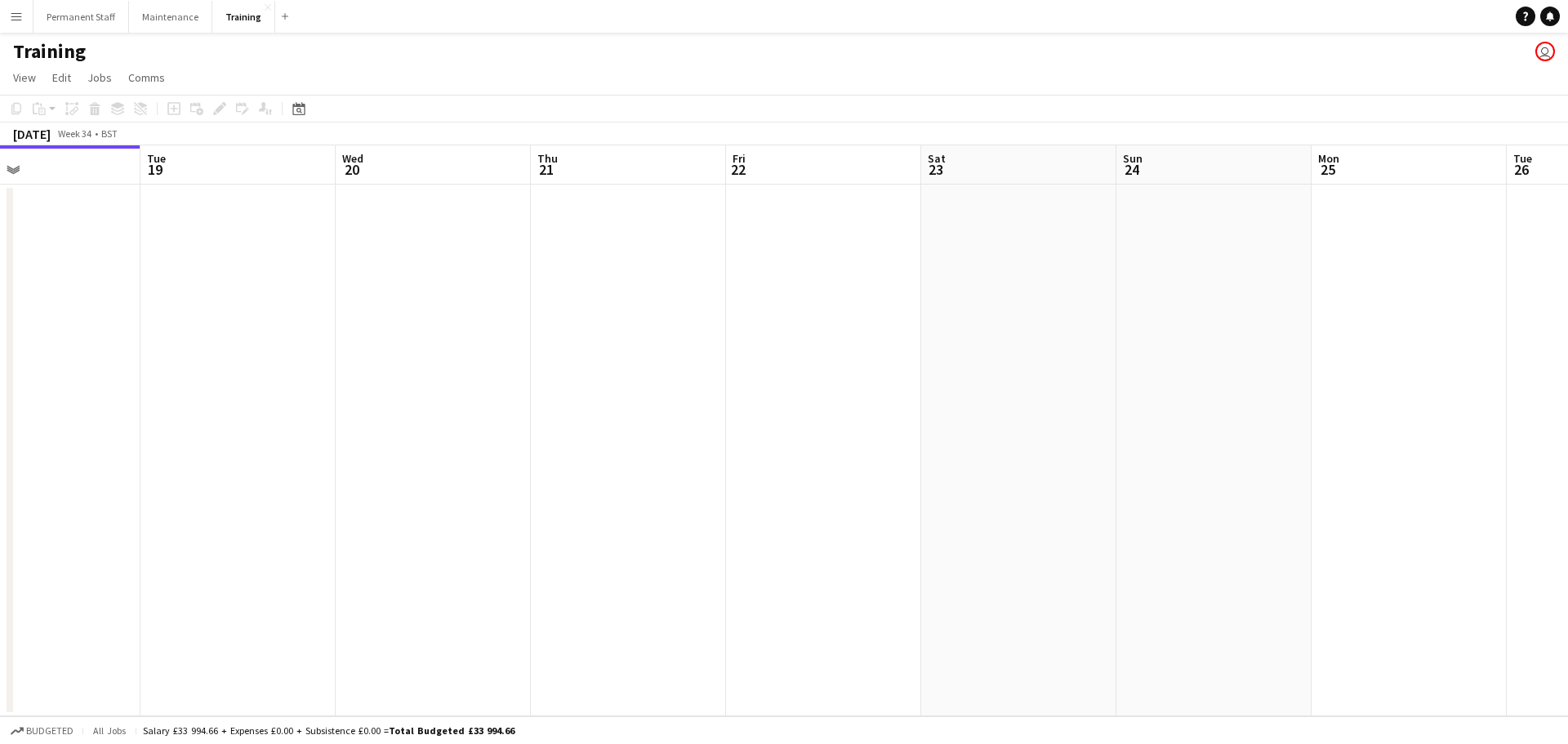
drag, startPoint x: 1020, startPoint y: 507, endPoint x: 1561, endPoint y: 457, distance: 543.3
click at [758, 467] on app-calendar-viewport "Sat 16 Sun 17 Mon 18 Tue 19 Wed 20 Thu 21 Fri 22 Sat 23 Sun 24 Mon 25 Tue 26 We…" at bounding box center [784, 430] width 1568 height 570
click at [265, 10] on app-icon "Close" at bounding box center [268, 7] width 7 height 7
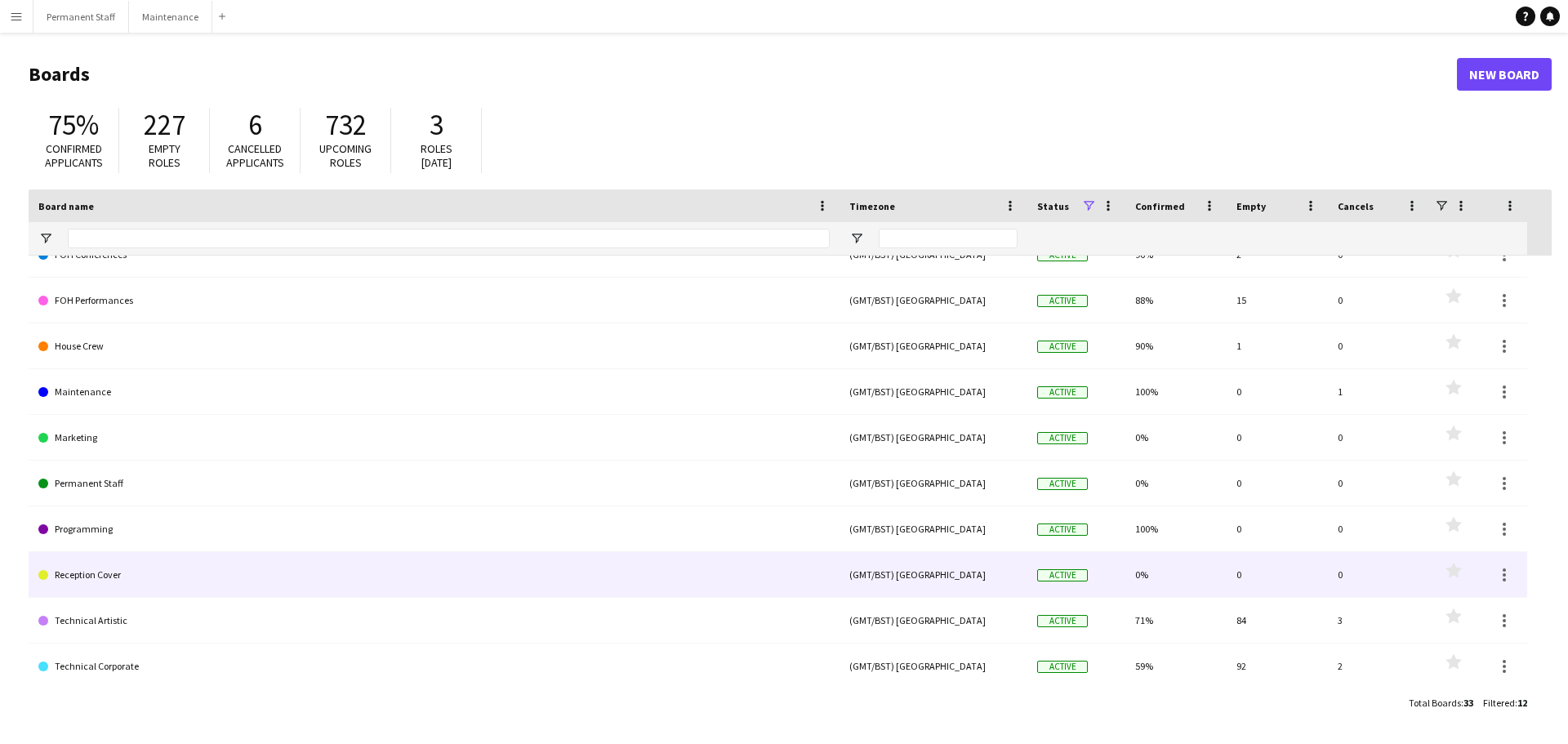
scroll to position [118, 0]
click at [133, 576] on link "Technical Artistic" at bounding box center [434, 572] width 791 height 46
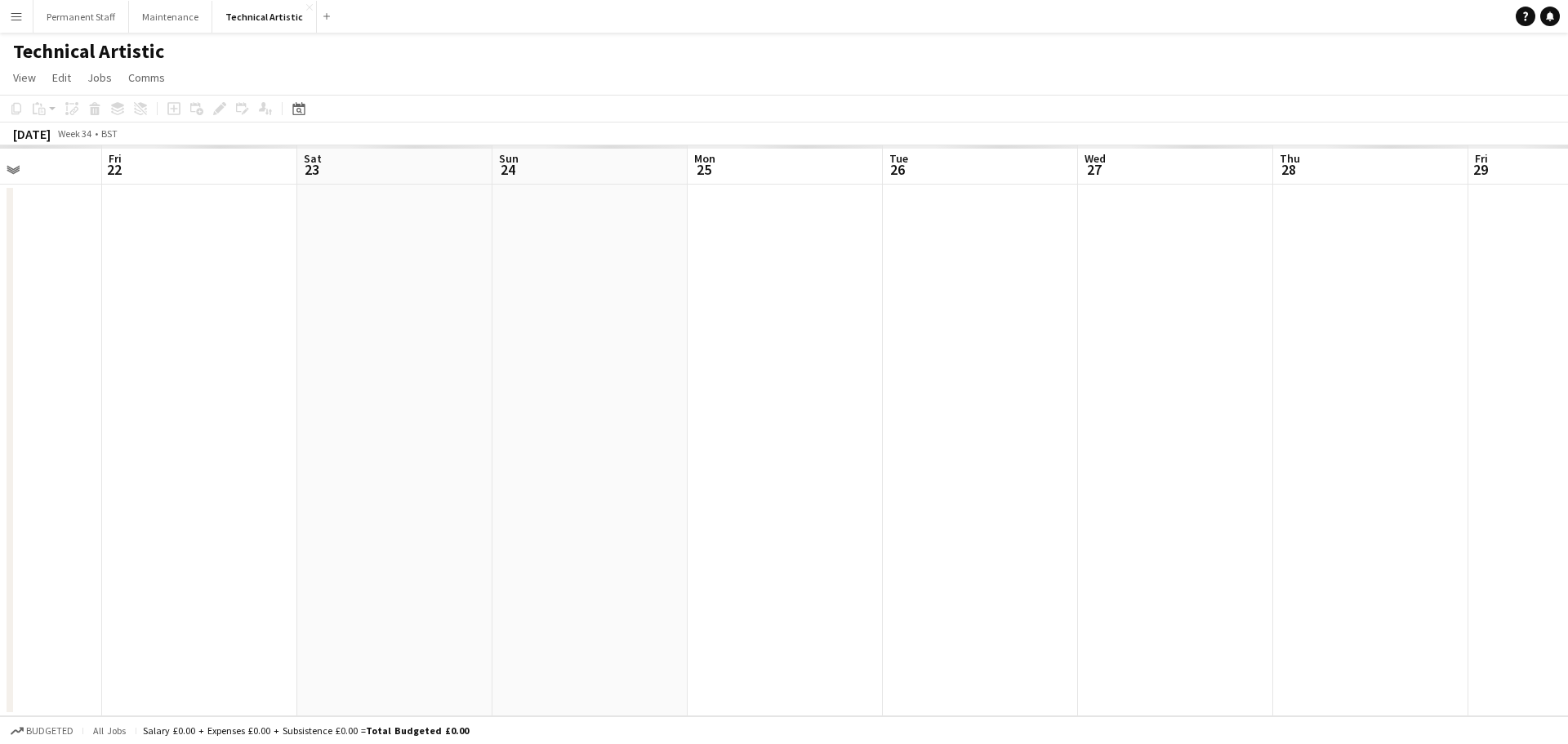
drag, startPoint x: 1149, startPoint y: 536, endPoint x: 326, endPoint y: 525, distance: 823.1
click at [326, 525] on app-calendar-viewport "Tue 19 Wed 20 Thu 21 Fri 22 Sat 23 Sun 24 Mon 25 Tue 26 Wed 27 Thu 28 Fri 29 Sa…" at bounding box center [784, 430] width 1568 height 570
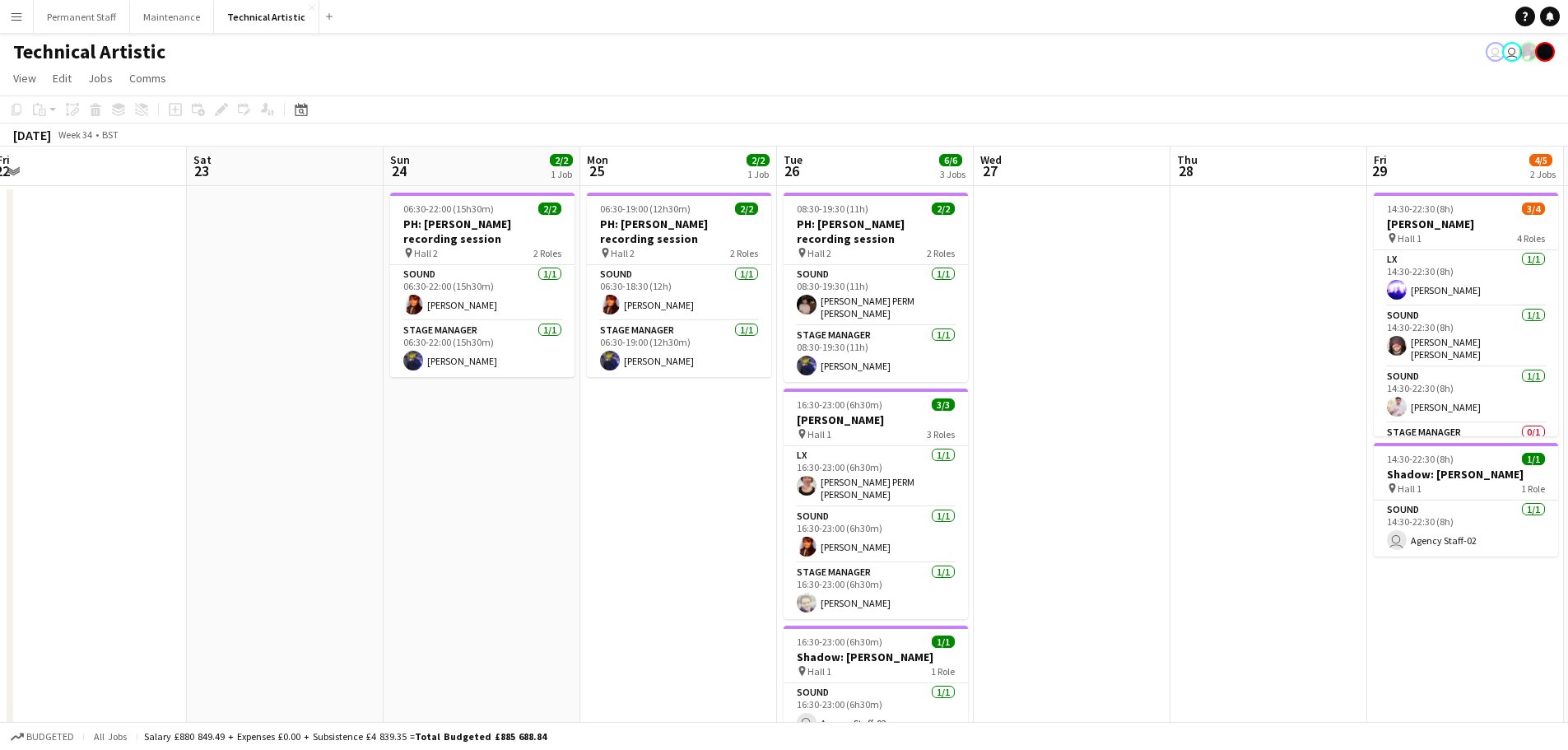
scroll to position [0, 602]
drag, startPoint x: 1198, startPoint y: 524, endPoint x: 1094, endPoint y: 542, distance: 105.5
click at [764, 542] on app-calendar-viewport "Tue 19 Wed 20 Thu 21 Fri 22 Sat 23 Sun 24 2/2 1 Job Mon 25 2/2 1 Job Tue 26 6/6…" at bounding box center [784, 464] width 1568 height 634
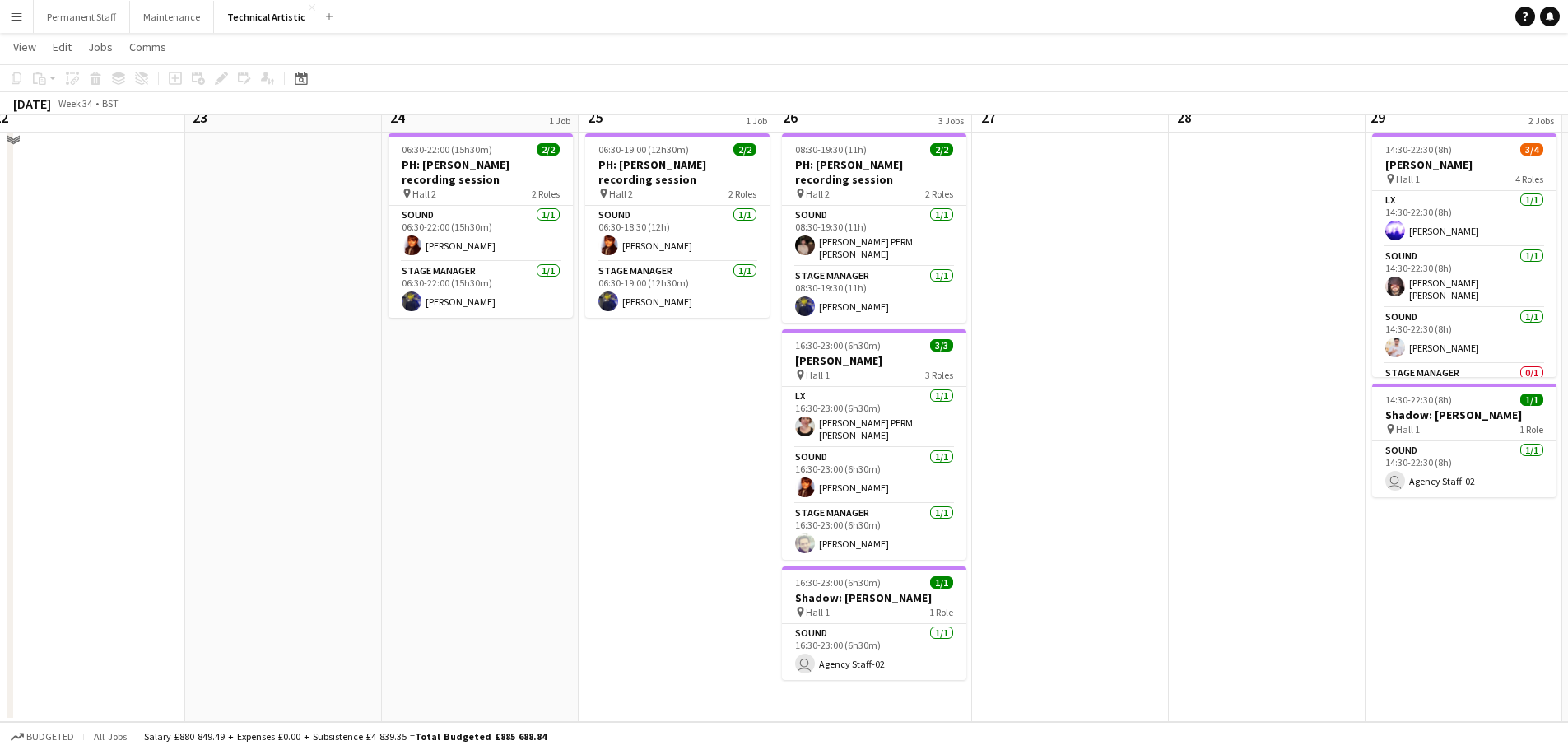
scroll to position [0, 0]
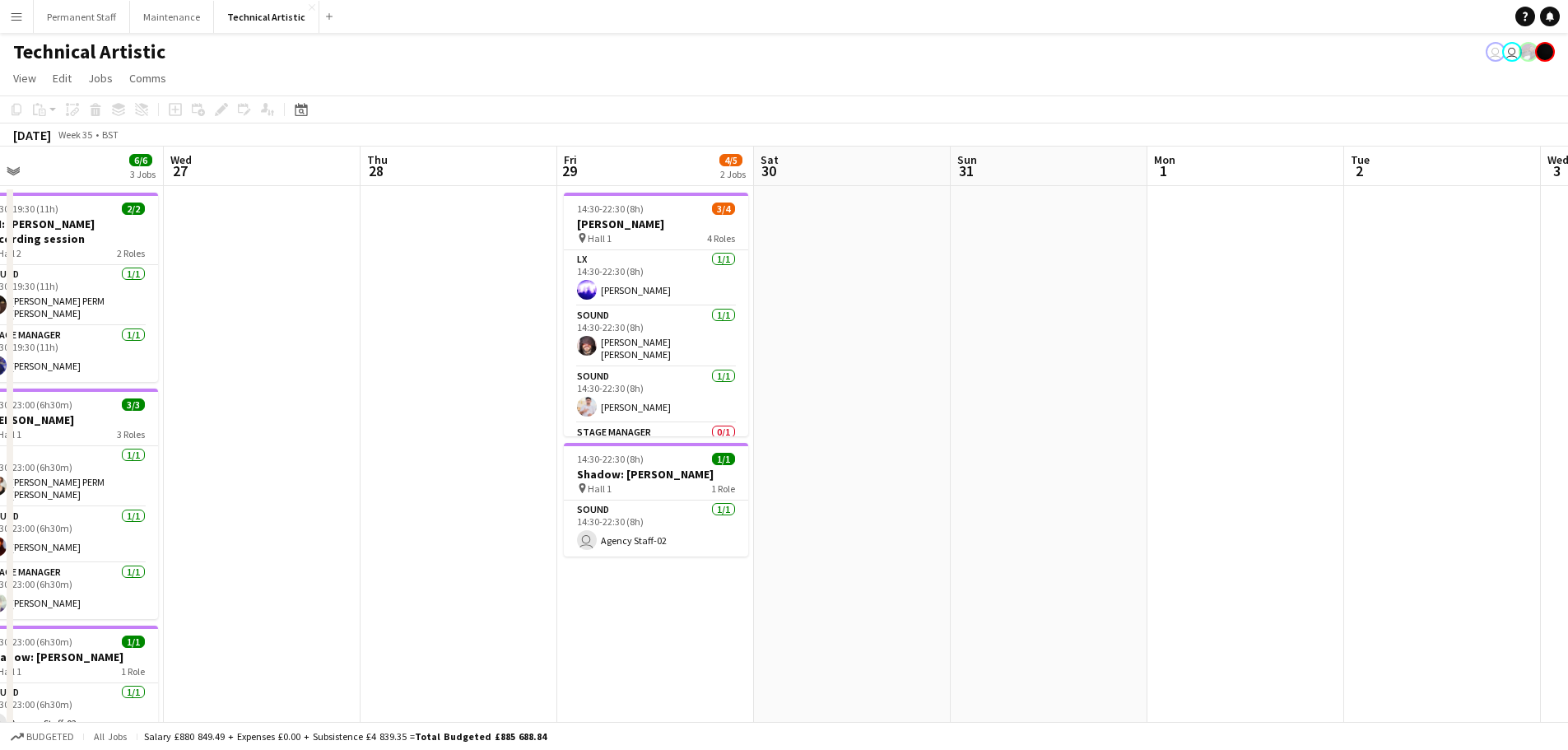
drag, startPoint x: 1281, startPoint y: 481, endPoint x: 462, endPoint y: 441, distance: 820.0
click at [469, 448] on app-calendar-viewport "Sat 23 Sun 24 2/2 1 Job Mon 25 2/2 1 Job Tue 26 6/6 3 Jobs Wed 27 Thu 28 Fri 29…" at bounding box center [784, 625] width 1568 height 958
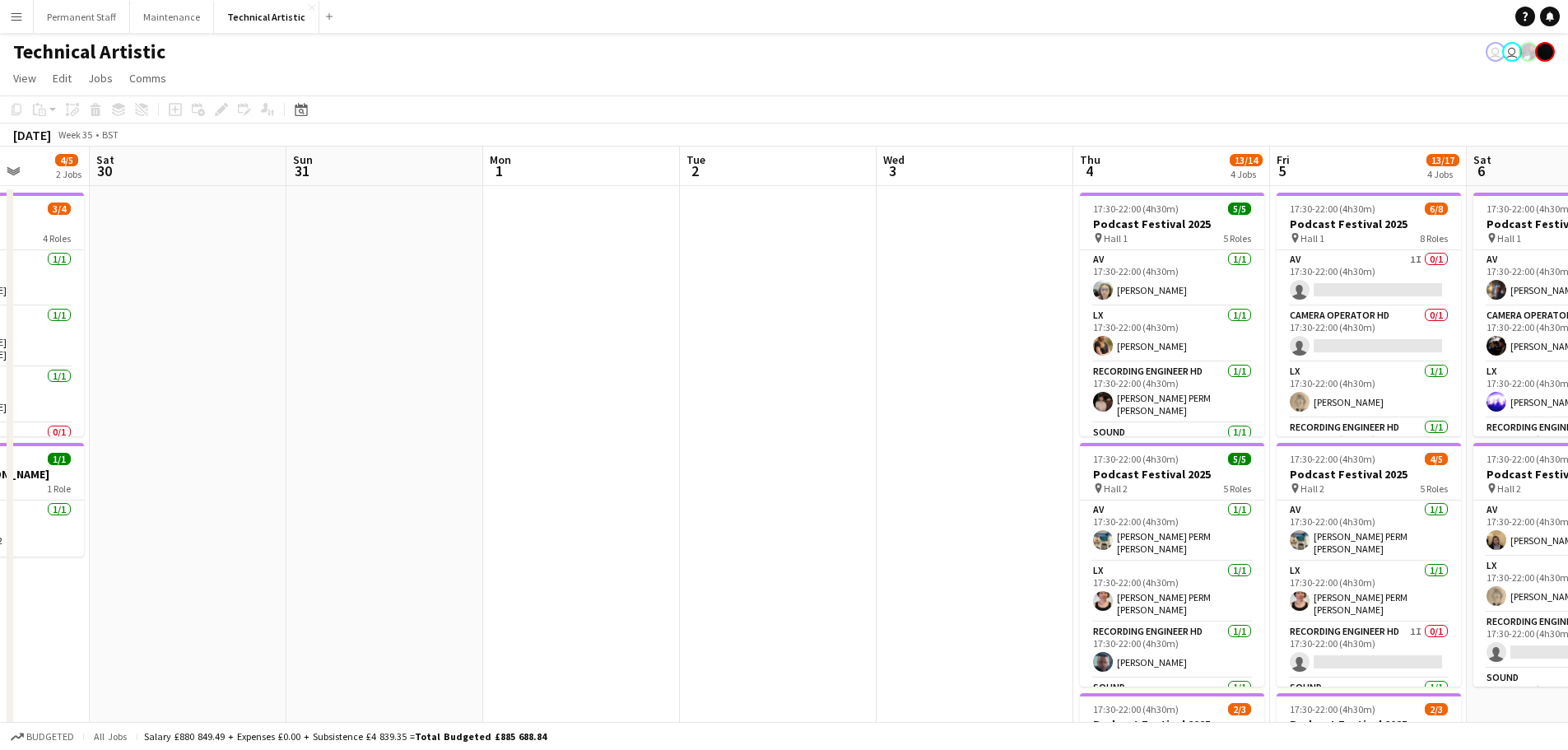
drag, startPoint x: 1114, startPoint y: 465, endPoint x: 423, endPoint y: 489, distance: 691.4
click at [423, 490] on app-calendar-viewport "Wed 27 Thu 28 Fri 29 4/5 2 Jobs Sat 30 Sun 31 Mon 1 Tue 2 Wed 3 Thu 4 13/14 4 J…" at bounding box center [784, 665] width 1568 height 1037
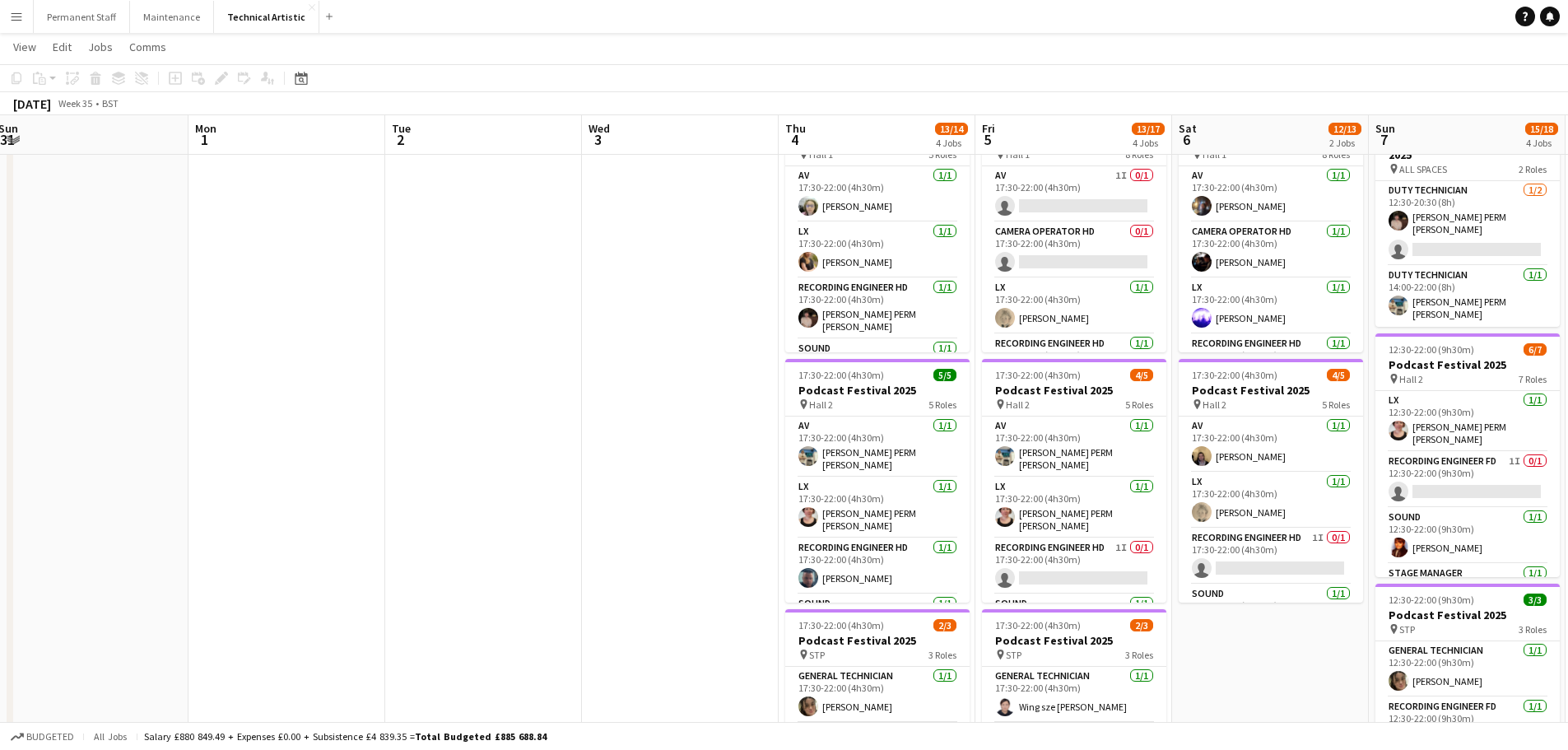
scroll to position [0, 603]
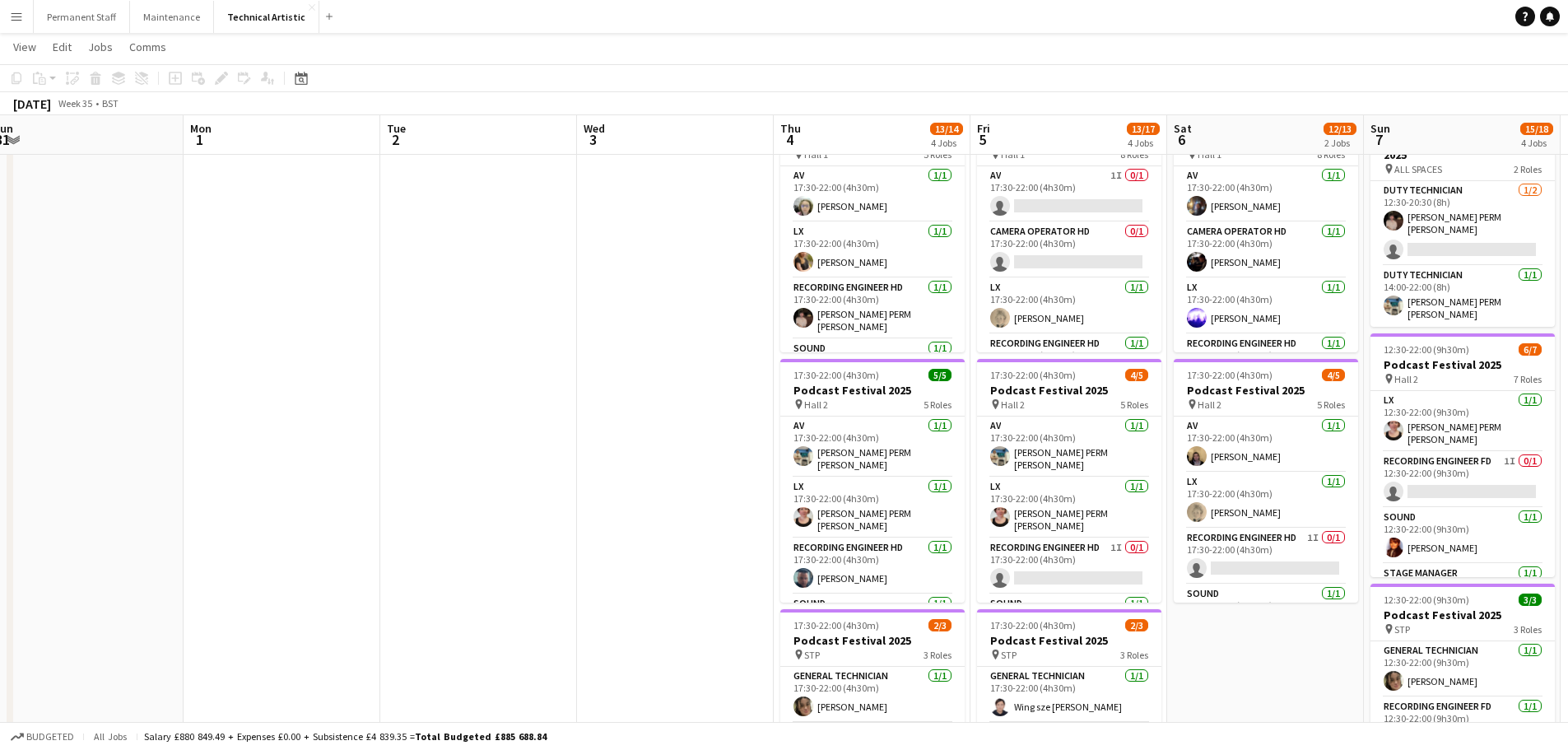
drag, startPoint x: 746, startPoint y: 424, endPoint x: 650, endPoint y: 449, distance: 99.2
click at [649, 455] on app-calendar-viewport "Thu 28 Fri 29 4/5 2 Jobs Sat 30 Sun 31 Mon 1 Tue 2 Wed 3 Thu 4 13/14 4 Jobs Fri…" at bounding box center [784, 541] width 1568 height 1118
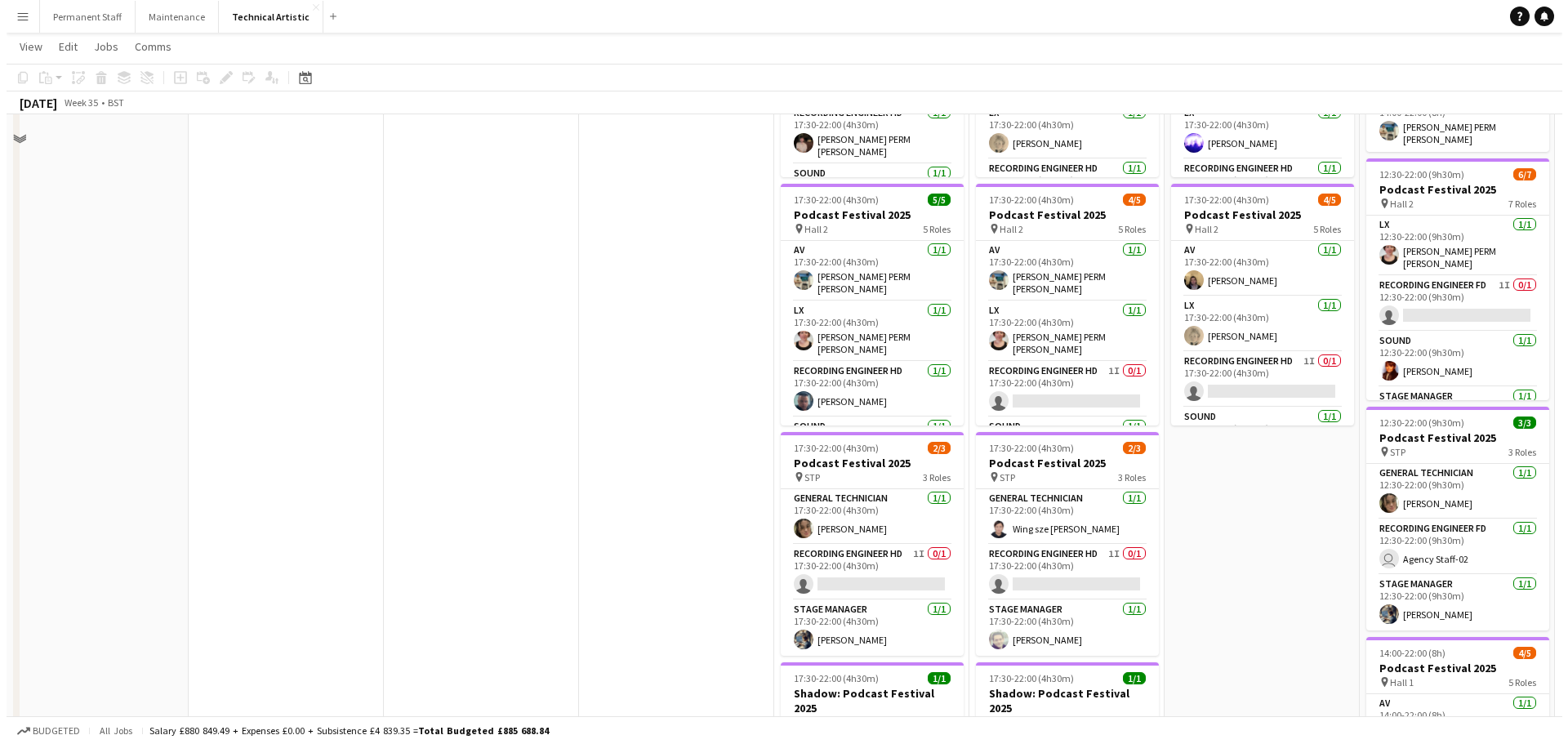
scroll to position [0, 0]
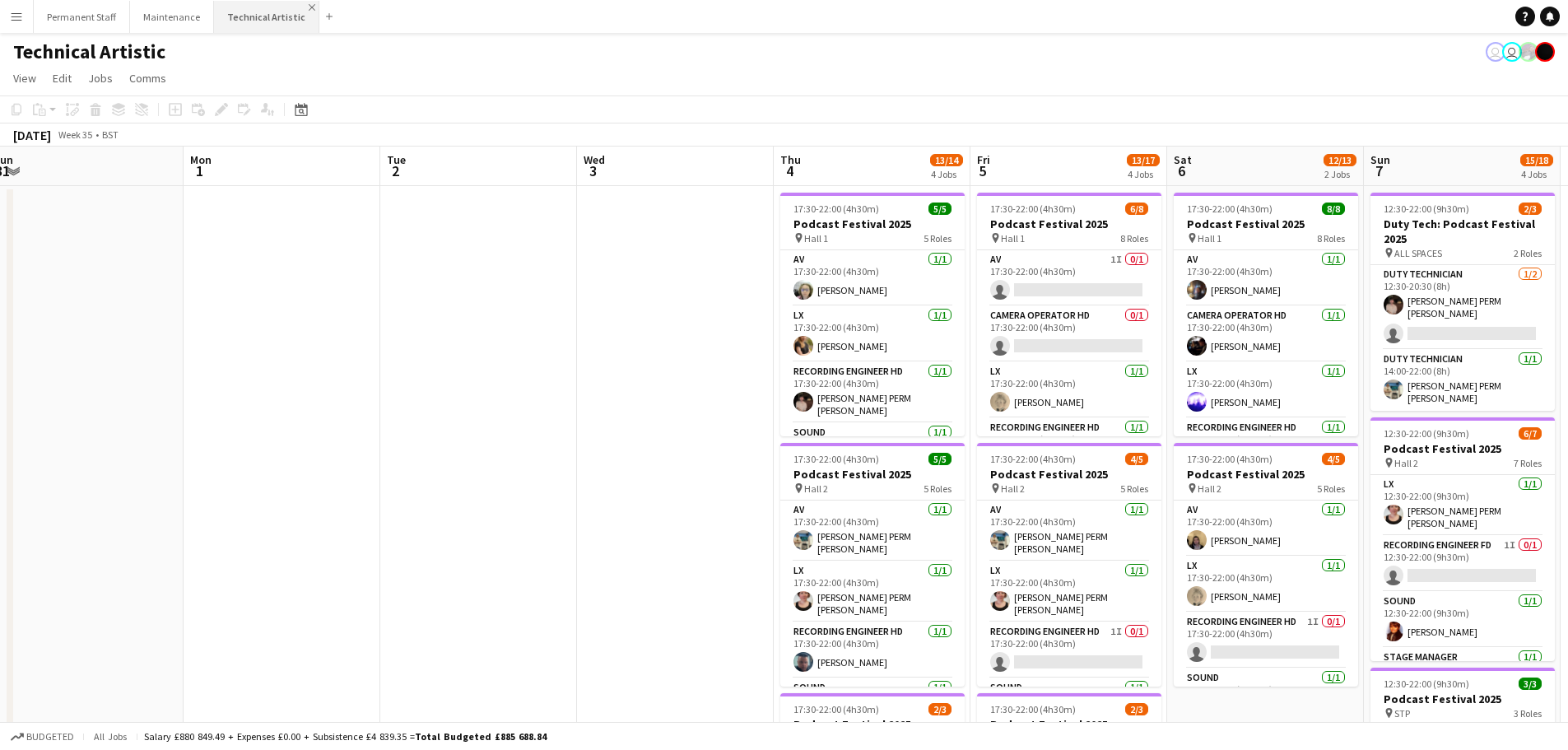
click at [309, 4] on app-icon "Close" at bounding box center [312, 8] width 7 height 7
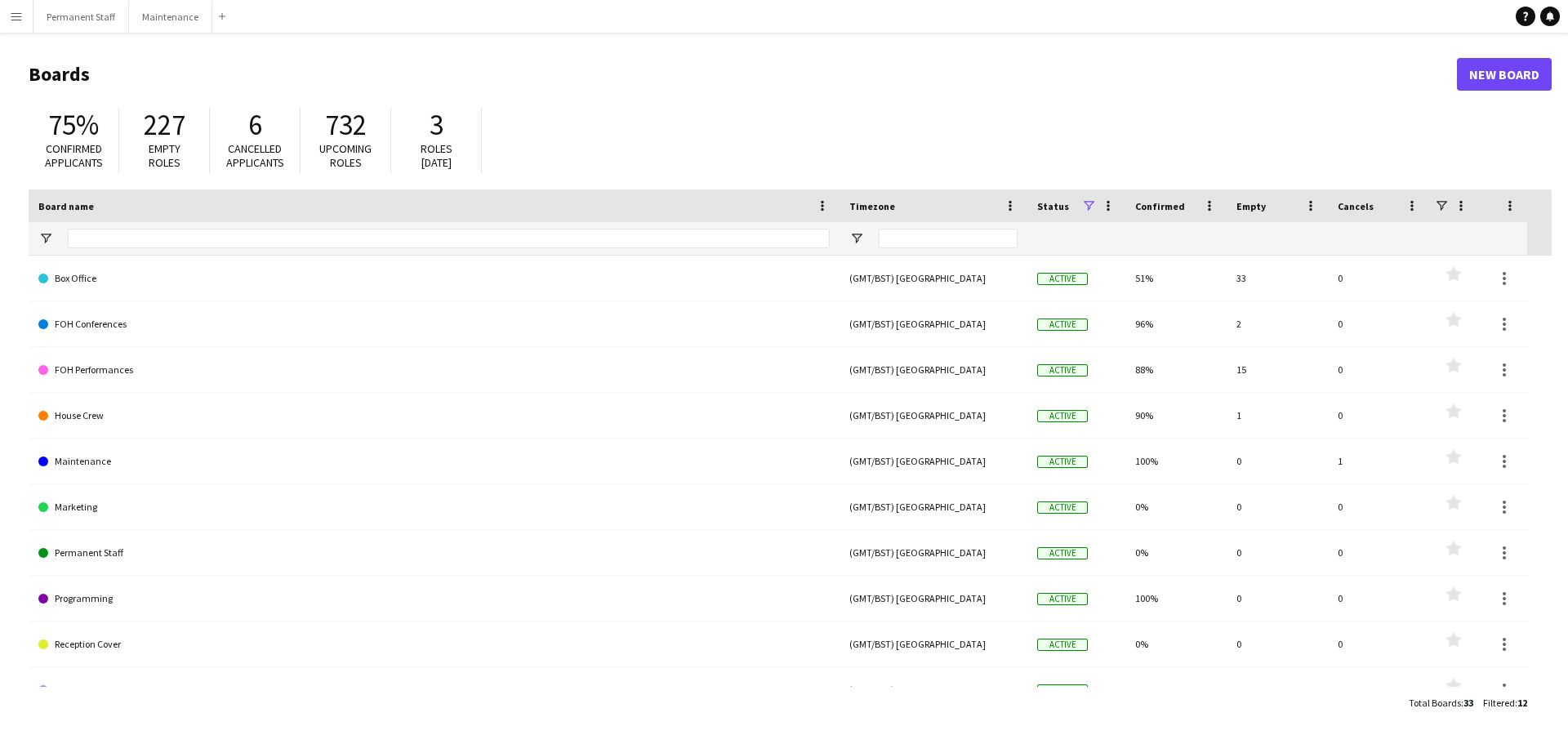
click at [23, 17] on button "Menu" at bounding box center [16, 16] width 32 height 32
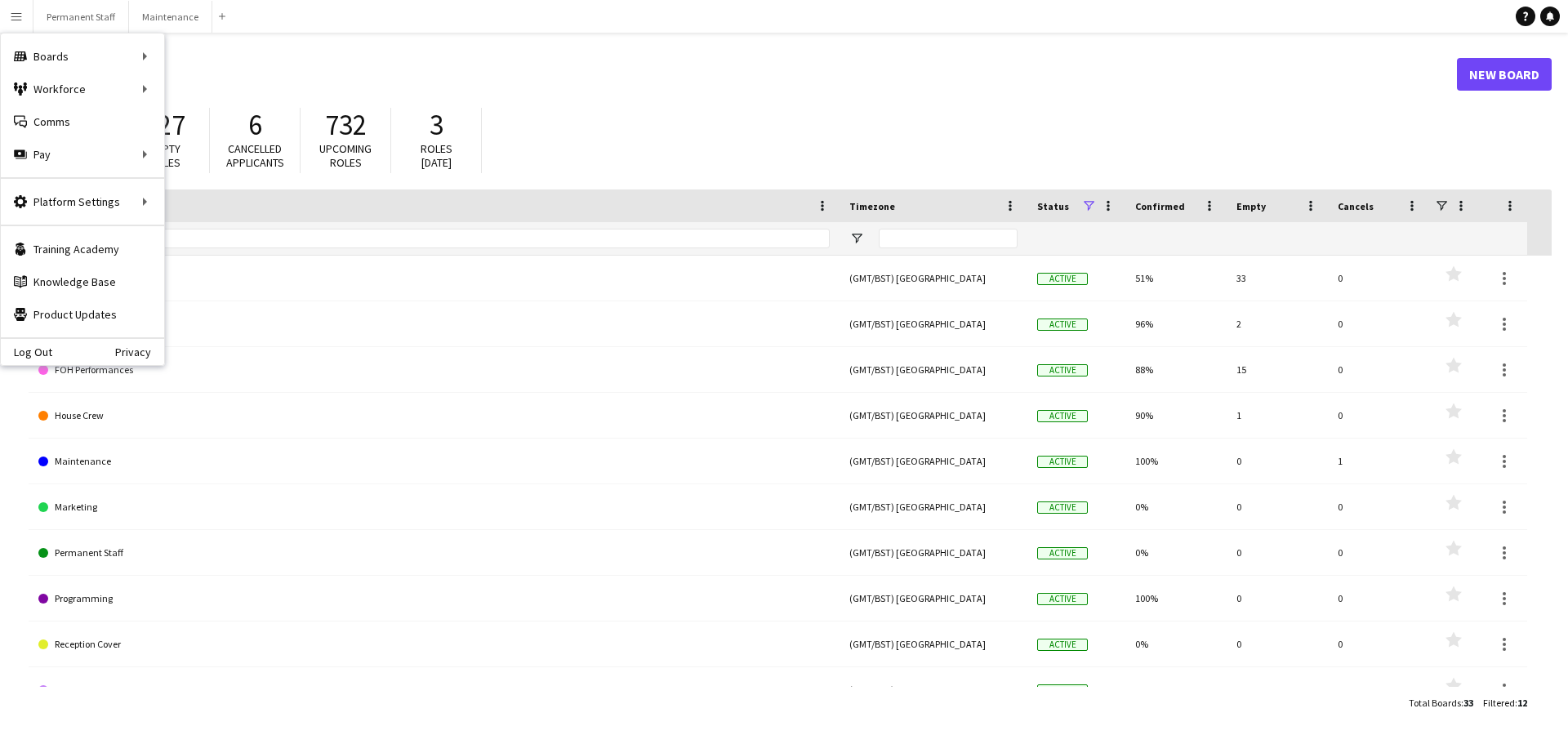
click at [631, 96] on header "Boards New Board" at bounding box center [790, 74] width 1523 height 51
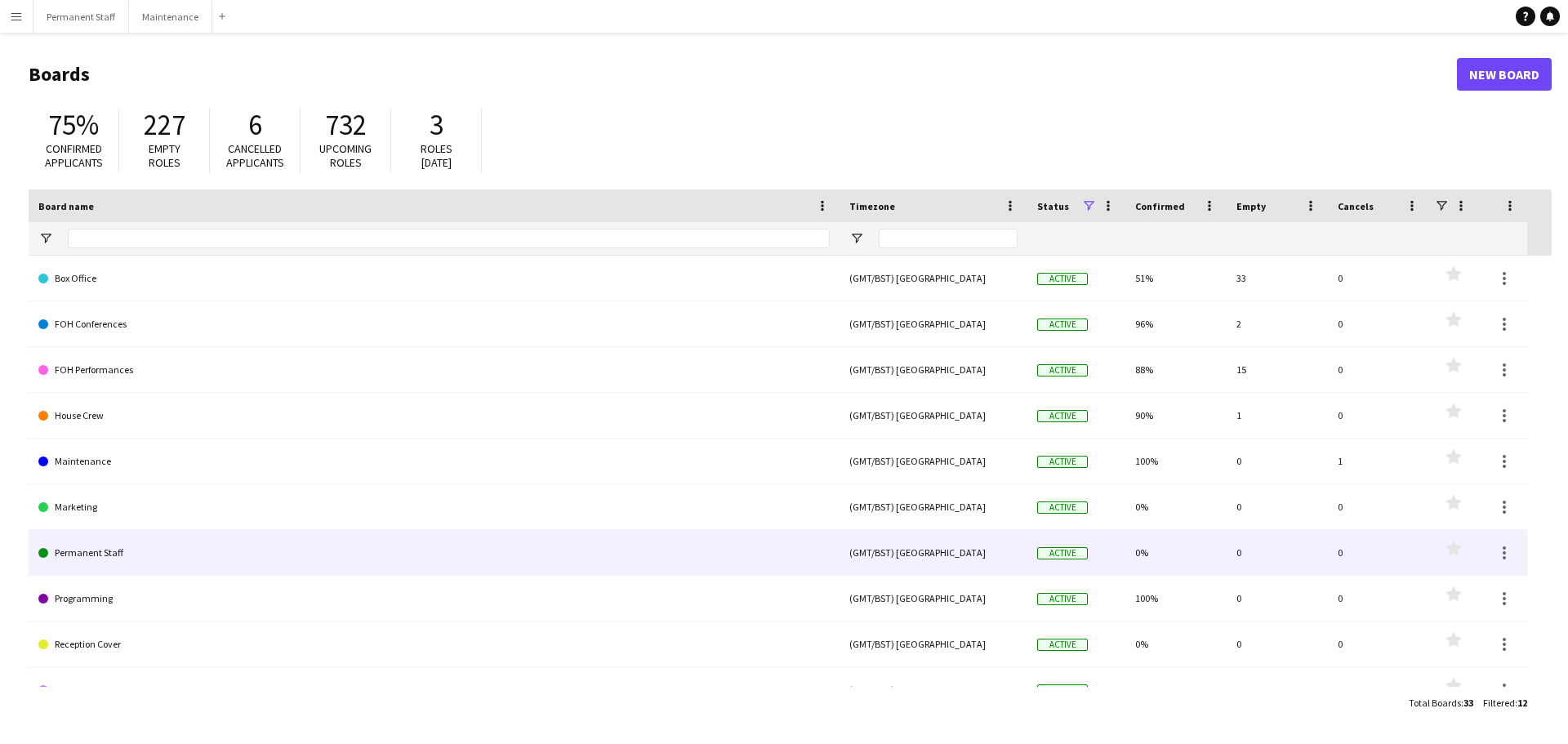
click at [100, 554] on link "Permanent Staff" at bounding box center [434, 552] width 791 height 46
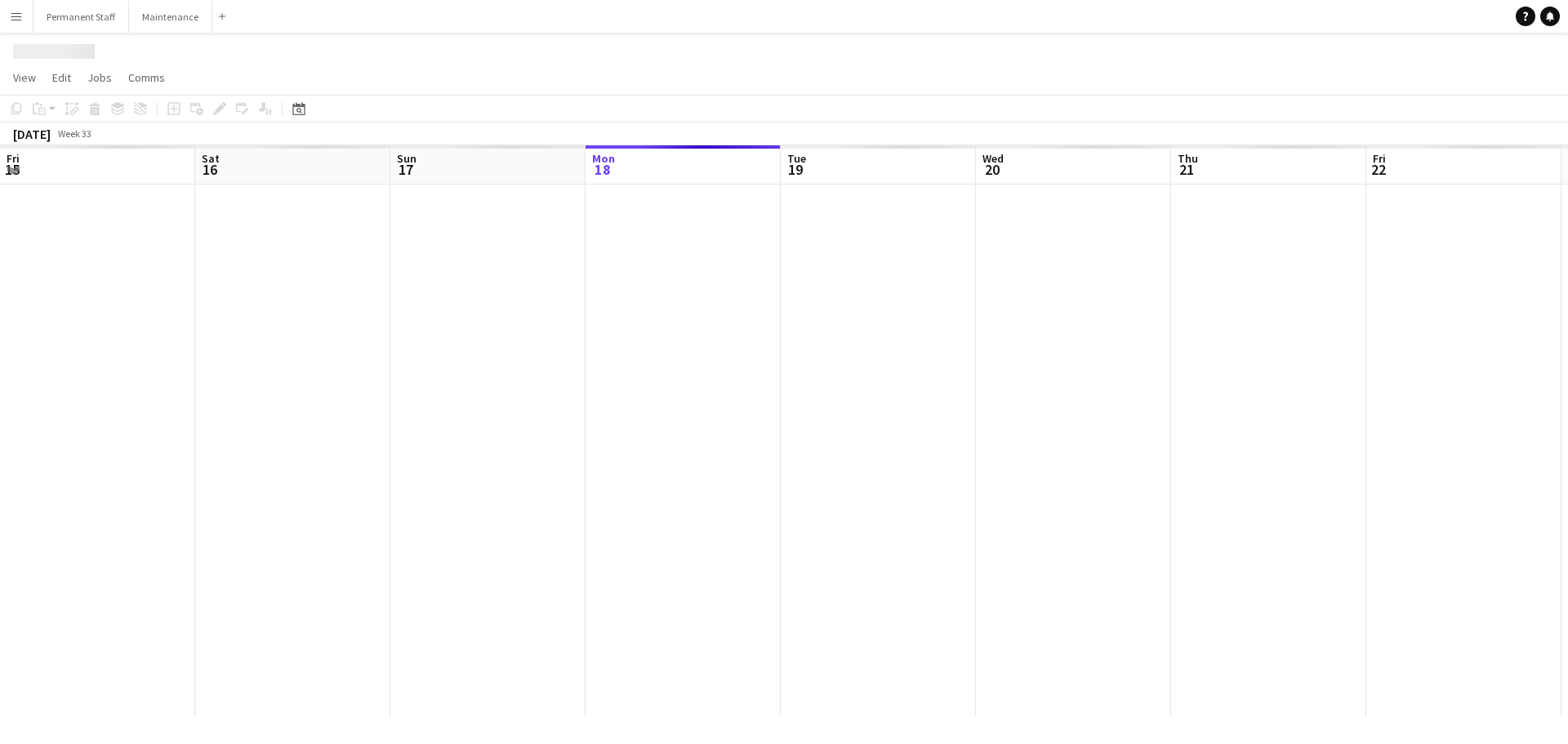
scroll to position [0, 390]
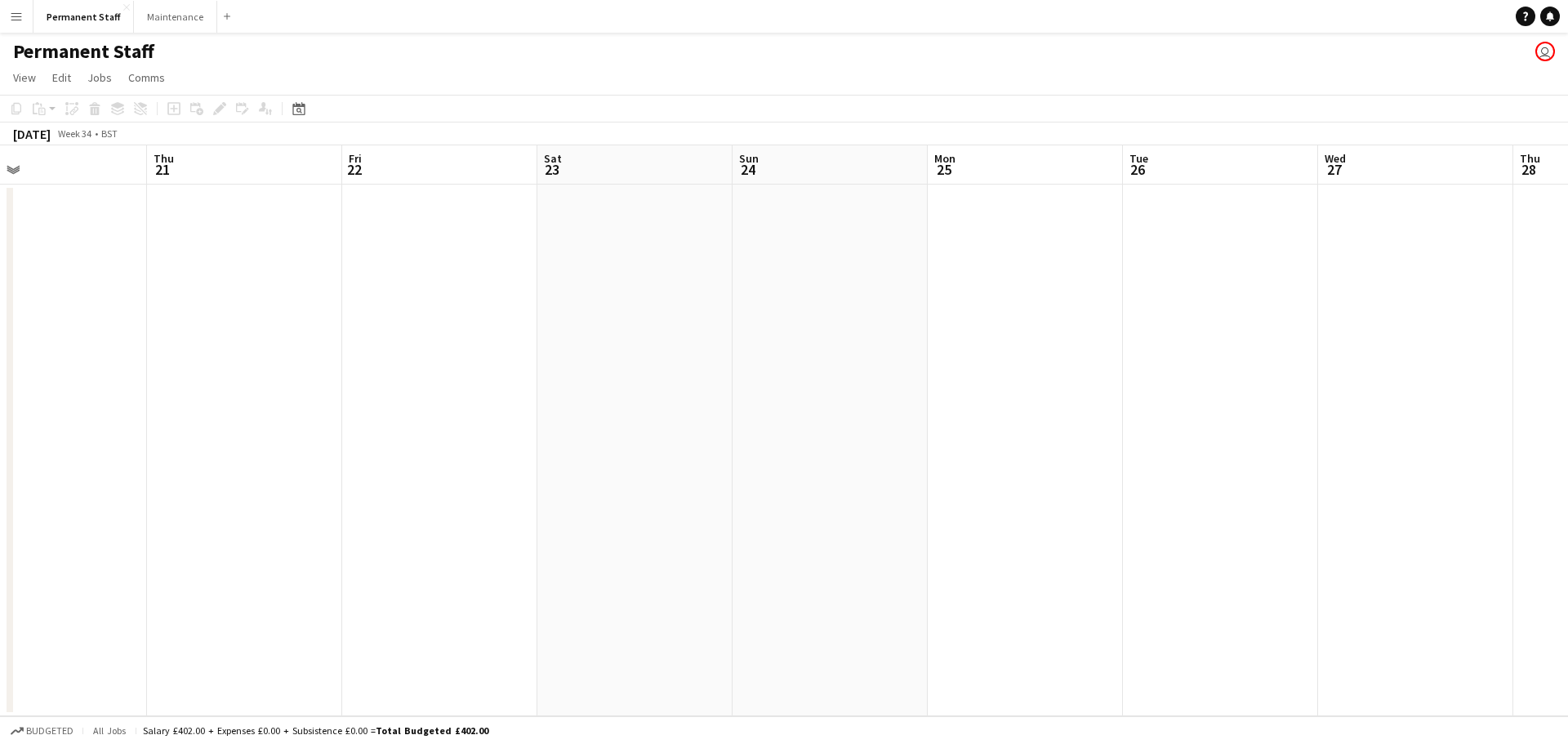
drag, startPoint x: 1401, startPoint y: 343, endPoint x: 351, endPoint y: 411, distance: 1052.2
click at [351, 411] on app-calendar-viewport "Sun 17 Mon 18 Tue 19 Wed 20 Thu 21 Fri 22 Sat 23 Sun 24 Mon 25 Tue 26 Wed 27 Th…" at bounding box center [784, 430] width 1568 height 570
drag, startPoint x: 1231, startPoint y: 382, endPoint x: 714, endPoint y: 351, distance: 517.9
click at [616, 403] on app-calendar-viewport "Fri 22 Sat 23 Sun 24 Mon 25 Tue 26 Wed 27 Thu 28 Fri 29 Sat 30 Sun 31 Mon 1 Tue…" at bounding box center [784, 430] width 1568 height 570
drag, startPoint x: 1403, startPoint y: 366, endPoint x: 451, endPoint y: 423, distance: 953.7
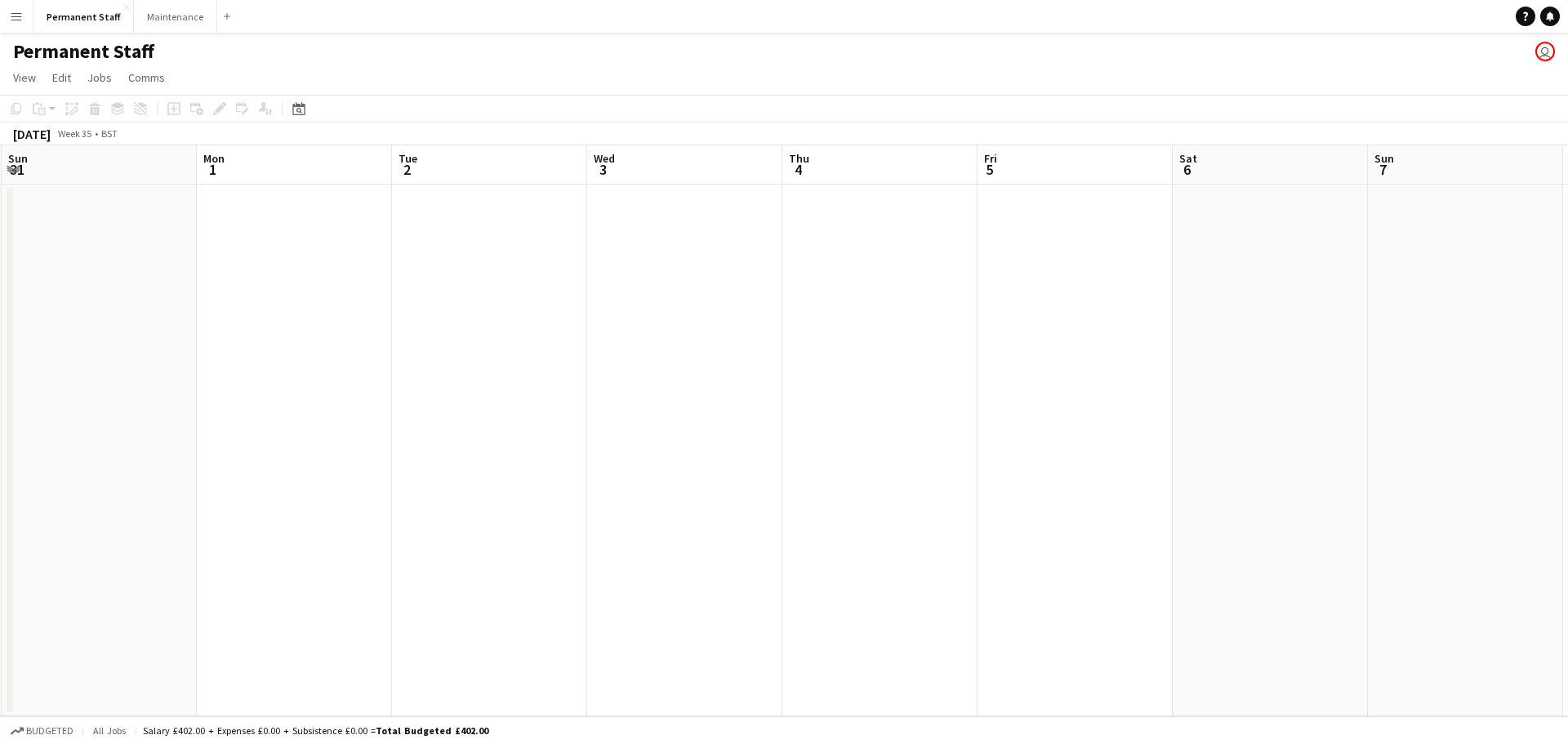
click at [442, 440] on app-calendar-viewport "Thu 28 Fri 29 Sat 30 Sun 31 Mon 1 Tue 2 Wed 3 Thu 4 Fri 5 Sat 6 Sun 7 Mon 8 Tue…" at bounding box center [784, 430] width 1568 height 570
drag, startPoint x: 1336, startPoint y: 397, endPoint x: 472, endPoint y: 393, distance: 864.0
click at [476, 429] on app-calendar-viewport "Fri 29 Sat 30 Sun 31 Mon 1 Tue 2 Wed 3 Thu 4 Fri 5 Sat 6 Sun 7 Mon 8 Tue 9 Wed …" at bounding box center [784, 430] width 1568 height 570
drag, startPoint x: 1329, startPoint y: 395, endPoint x: 283, endPoint y: 374, distance: 1046.2
click at [383, 444] on app-calendar-viewport "Sun 7 Mon 8 Tue 9 Wed 10 Thu 11 Fri 12 Sat 13 Sun 14 Mon 15 Tue 16 Wed 17 Thu 1…" at bounding box center [784, 430] width 1568 height 570
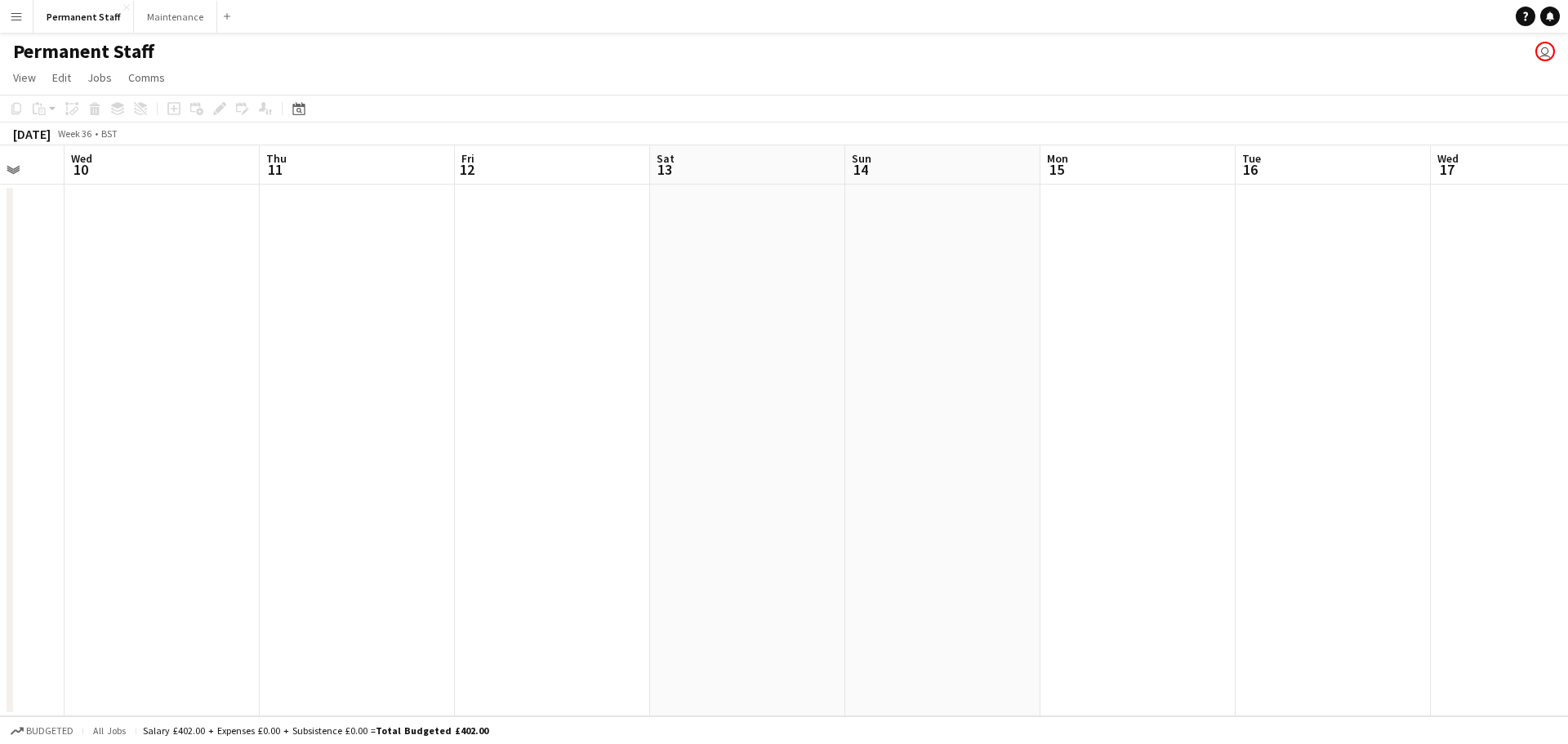
scroll to position [0, 527]
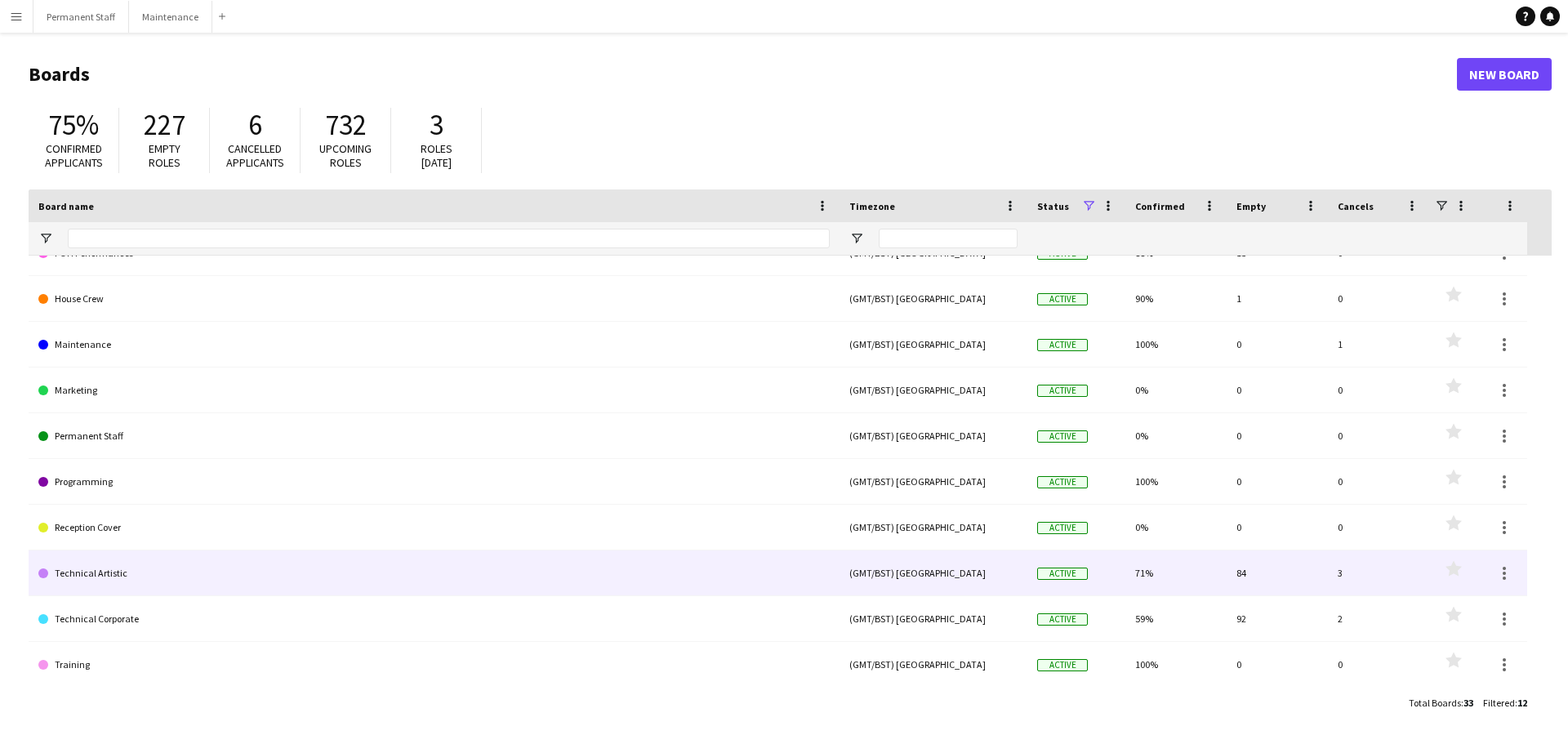
scroll to position [118, 0]
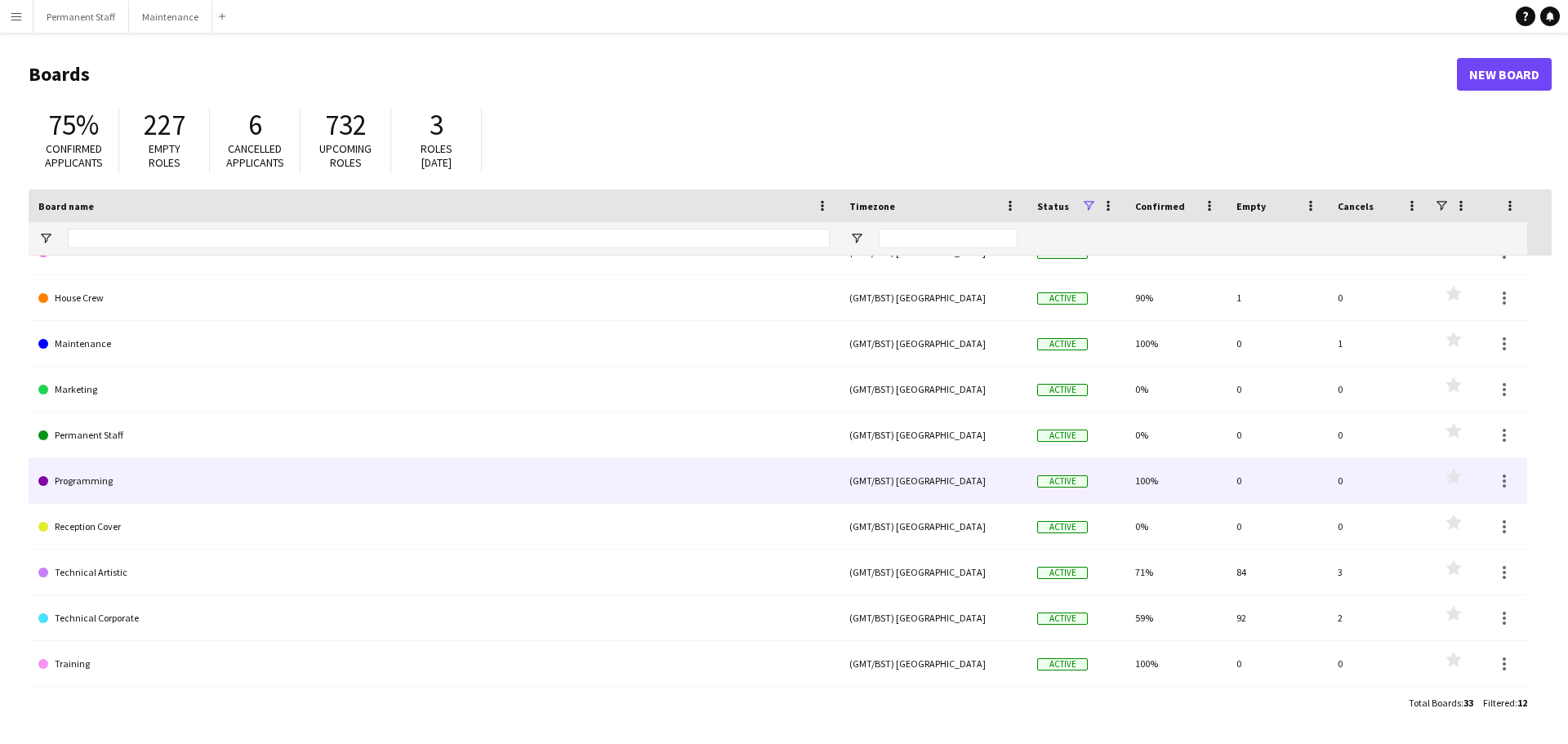
click at [105, 478] on link "Programming" at bounding box center [434, 481] width 791 height 46
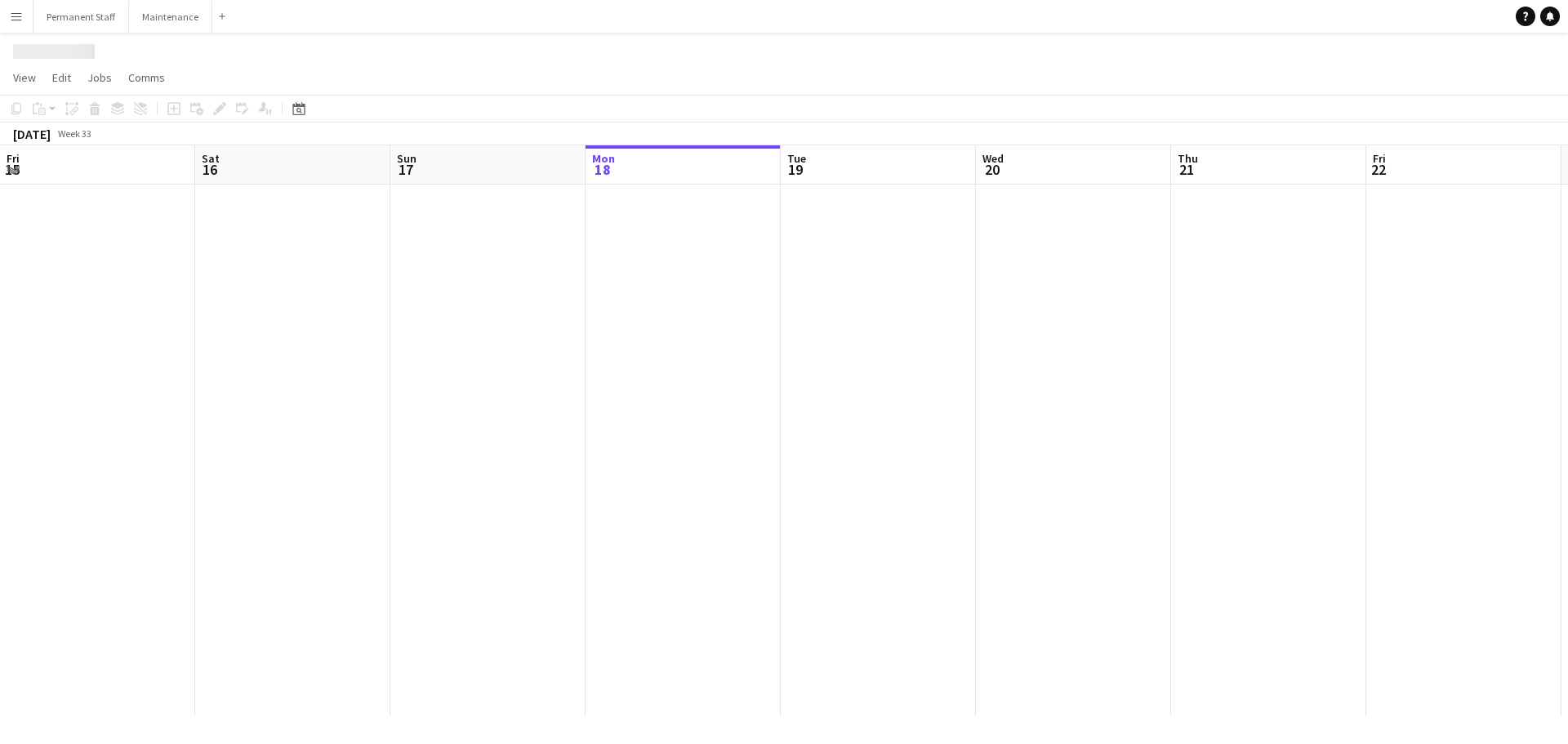
scroll to position [0, 390]
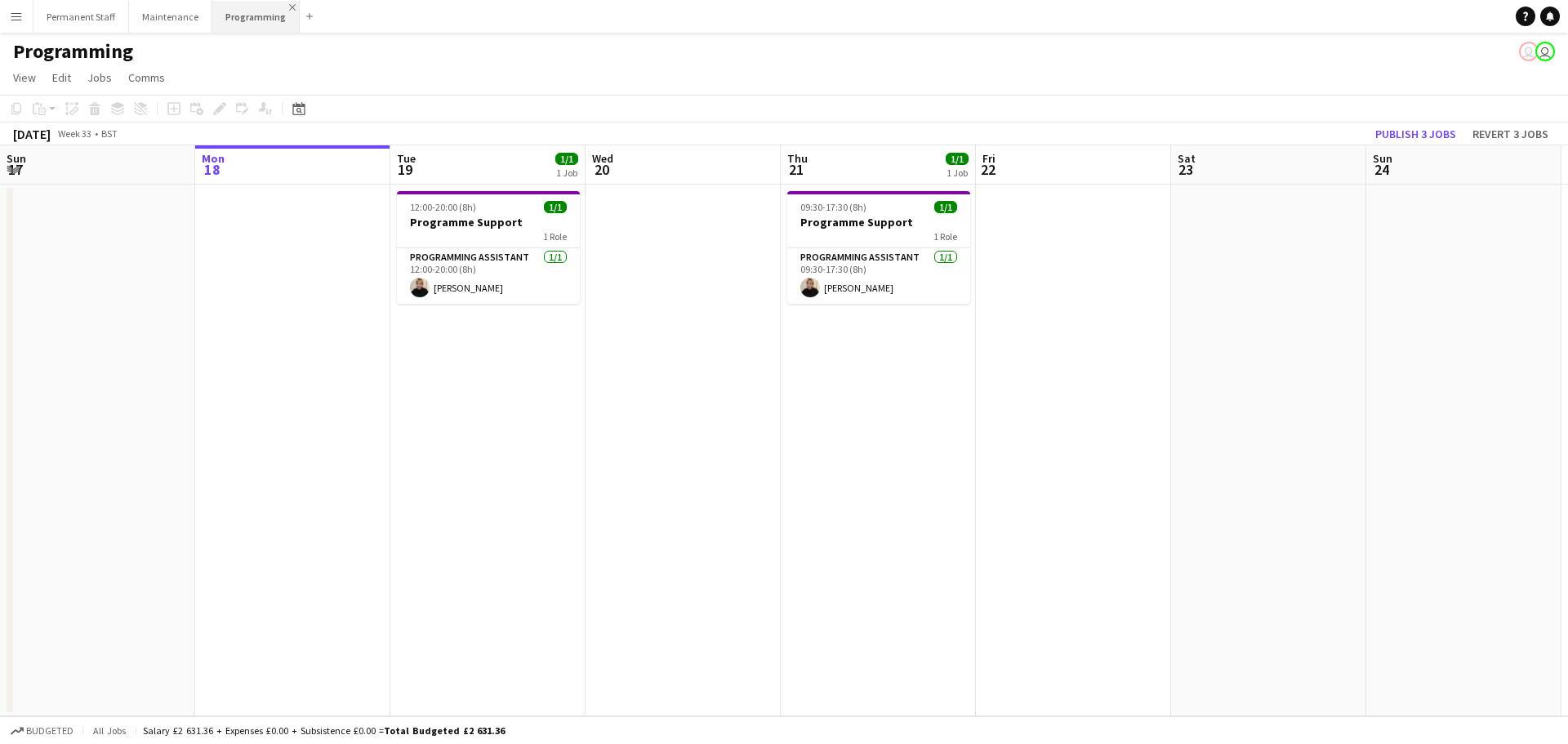
click at [289, 4] on app-icon "Close" at bounding box center [292, 7] width 7 height 7
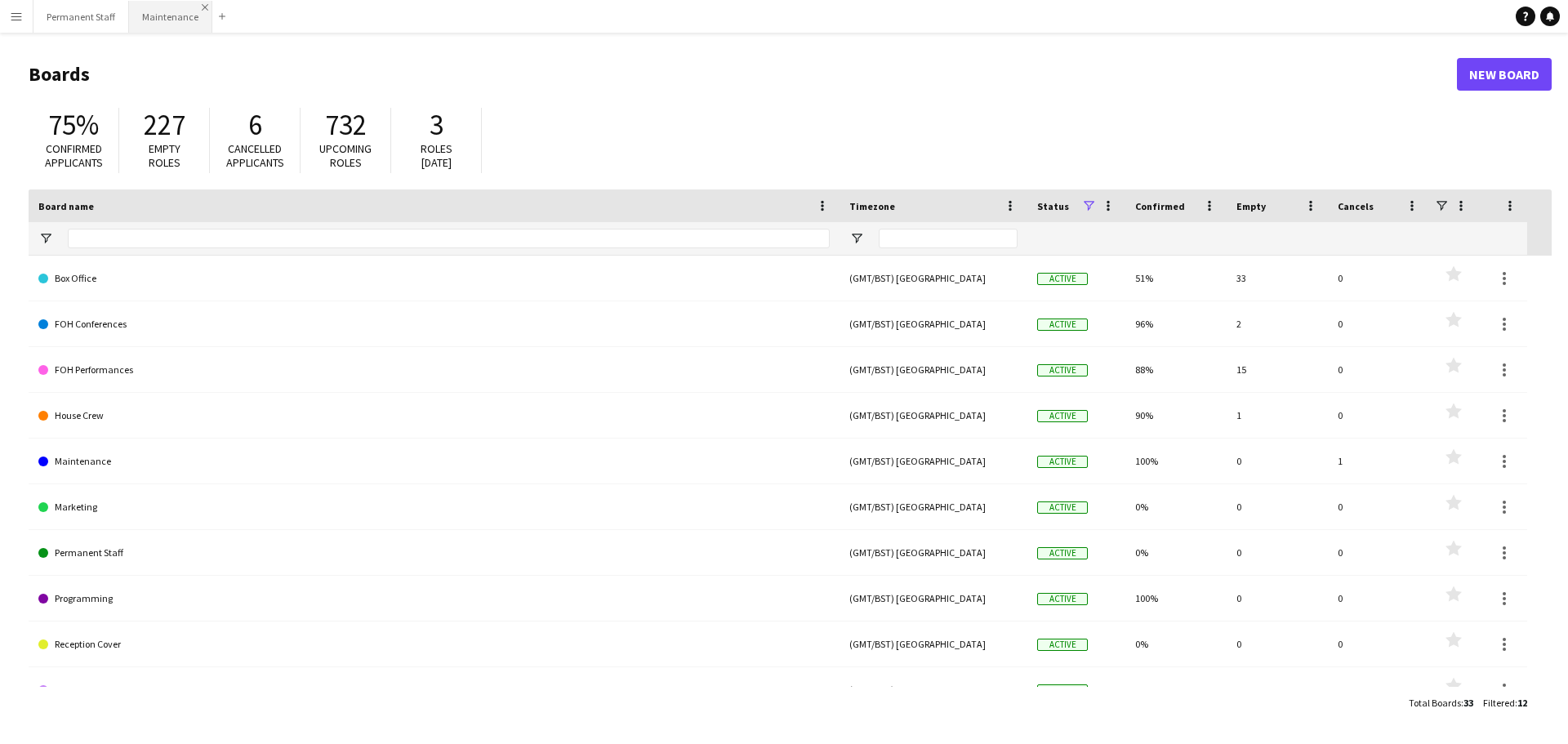
click at [202, 9] on app-icon "Close" at bounding box center [205, 7] width 7 height 7
drag, startPoint x: 65, startPoint y: 24, endPoint x: 75, endPoint y: 27, distance: 10.4
click at [66, 25] on button "Permanent Staff Close" at bounding box center [81, 17] width 96 height 32
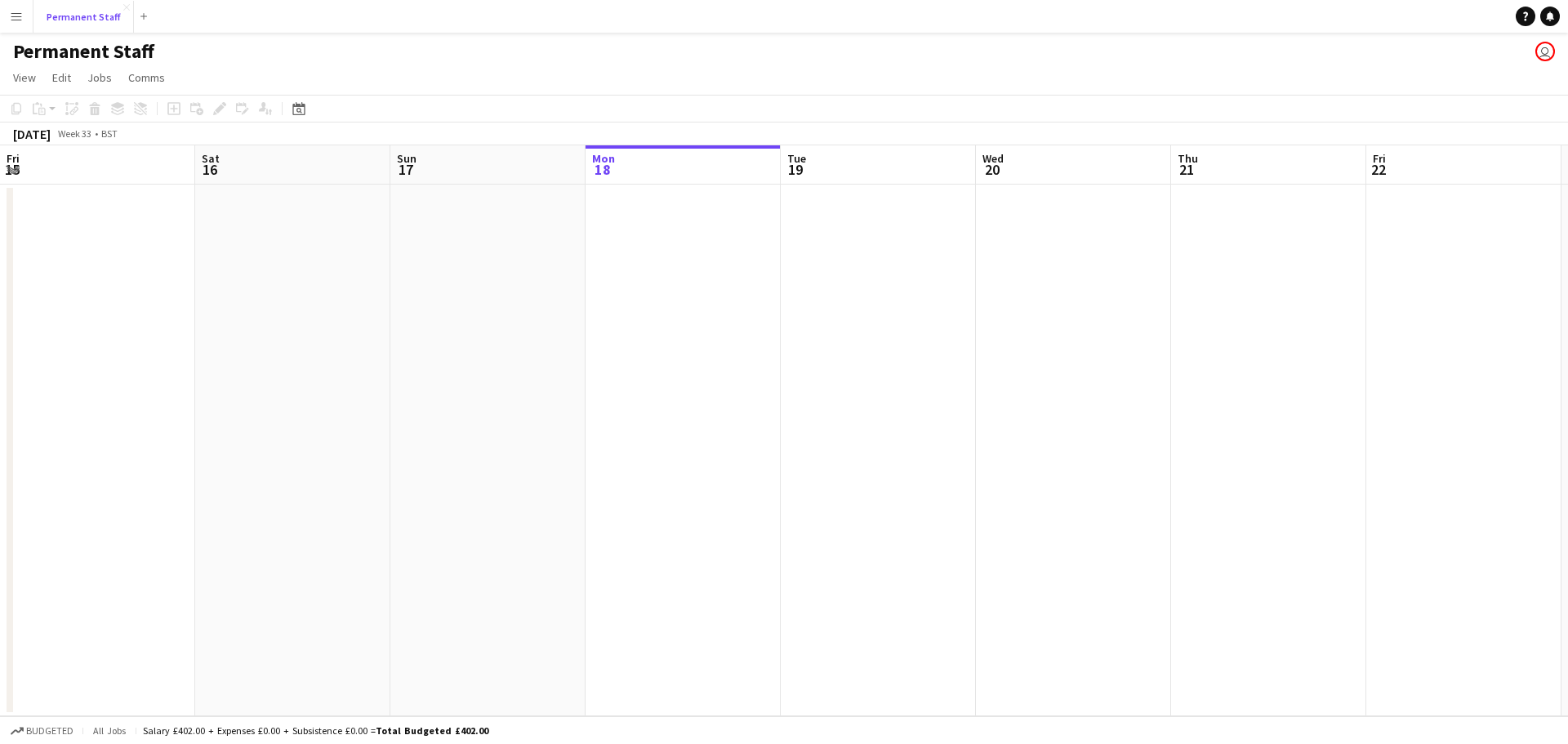
scroll to position [0, 390]
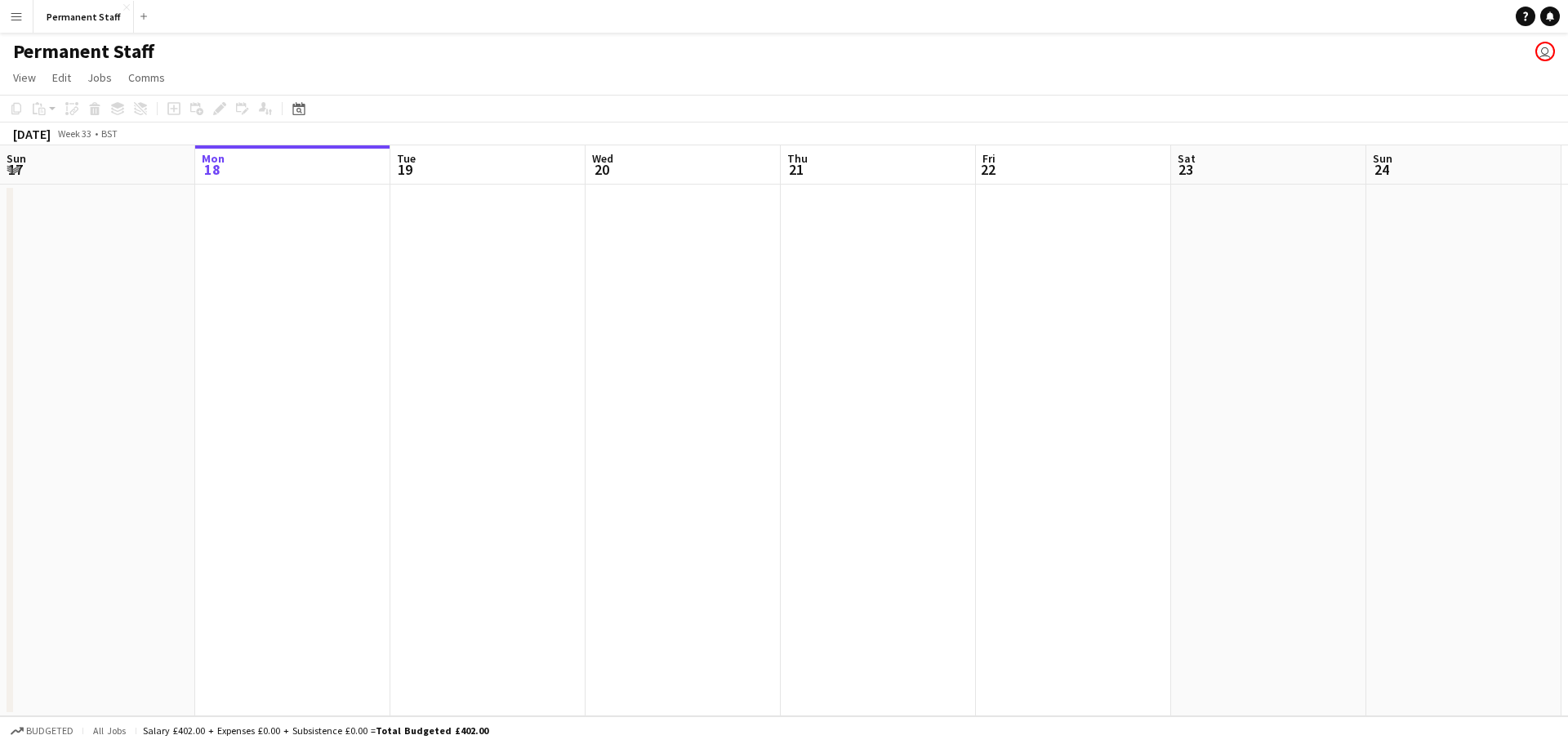
click at [124, 4] on app-icon "Close" at bounding box center [127, 7] width 7 height 7
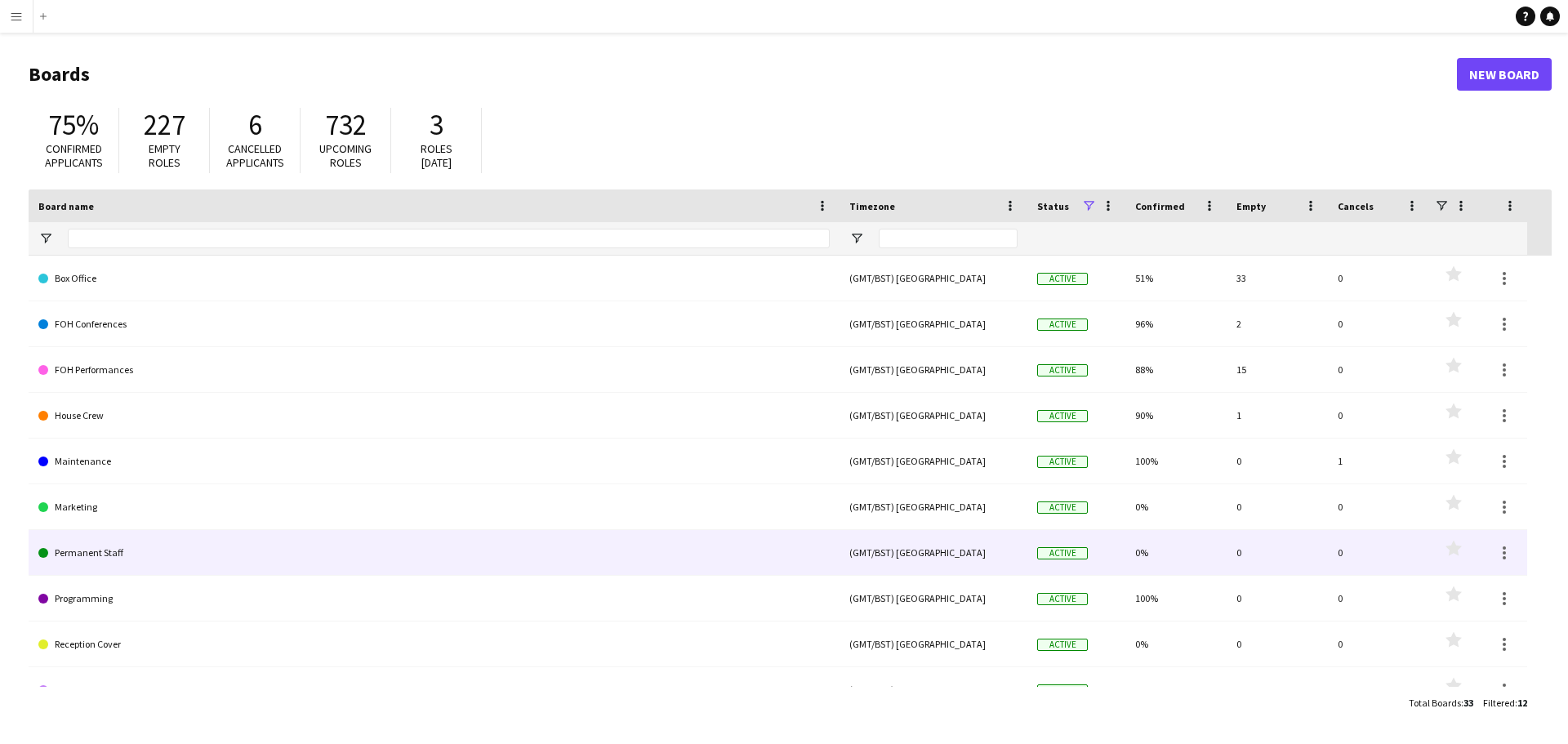
click at [89, 549] on link "Permanent Staff" at bounding box center [434, 552] width 791 height 46
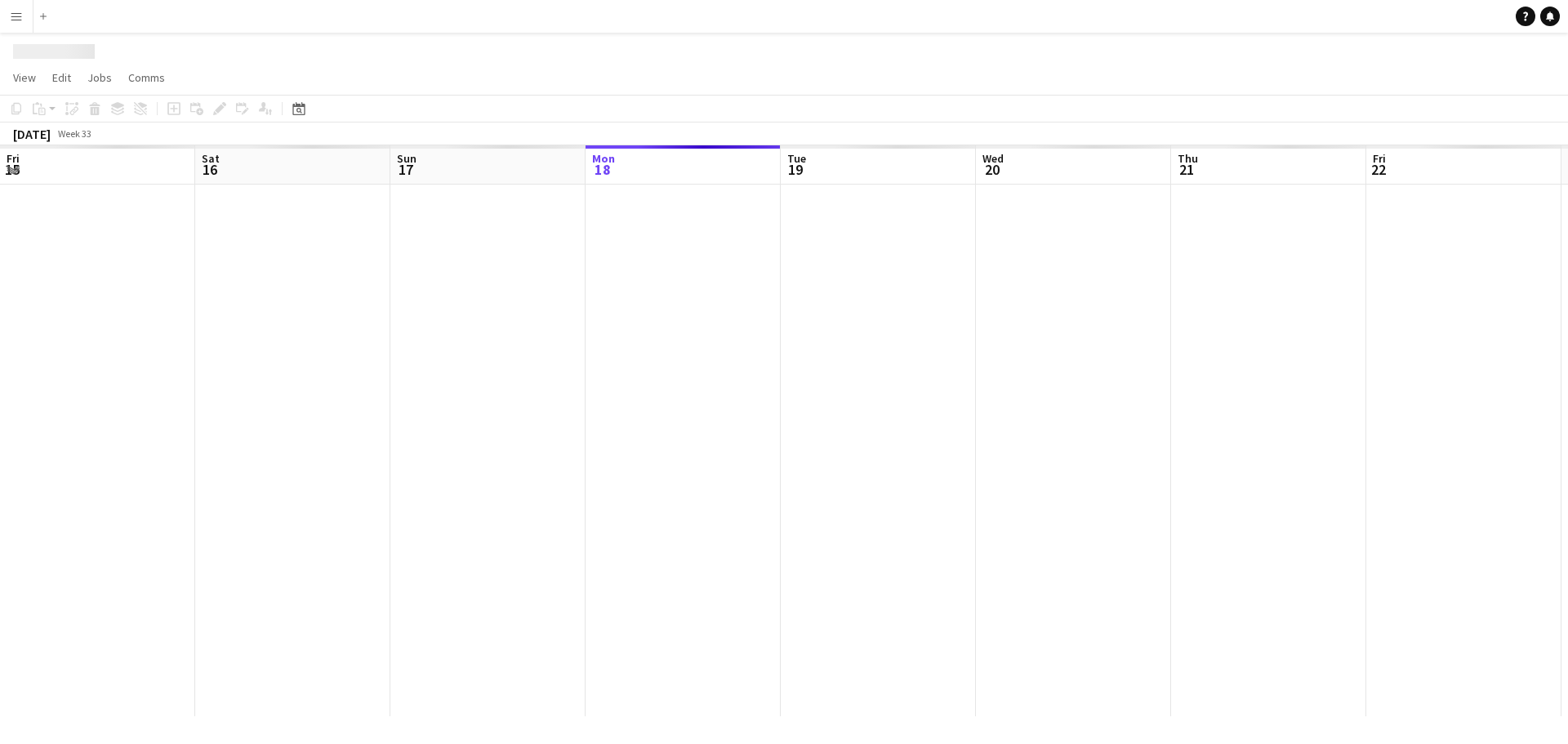
scroll to position [0, 390]
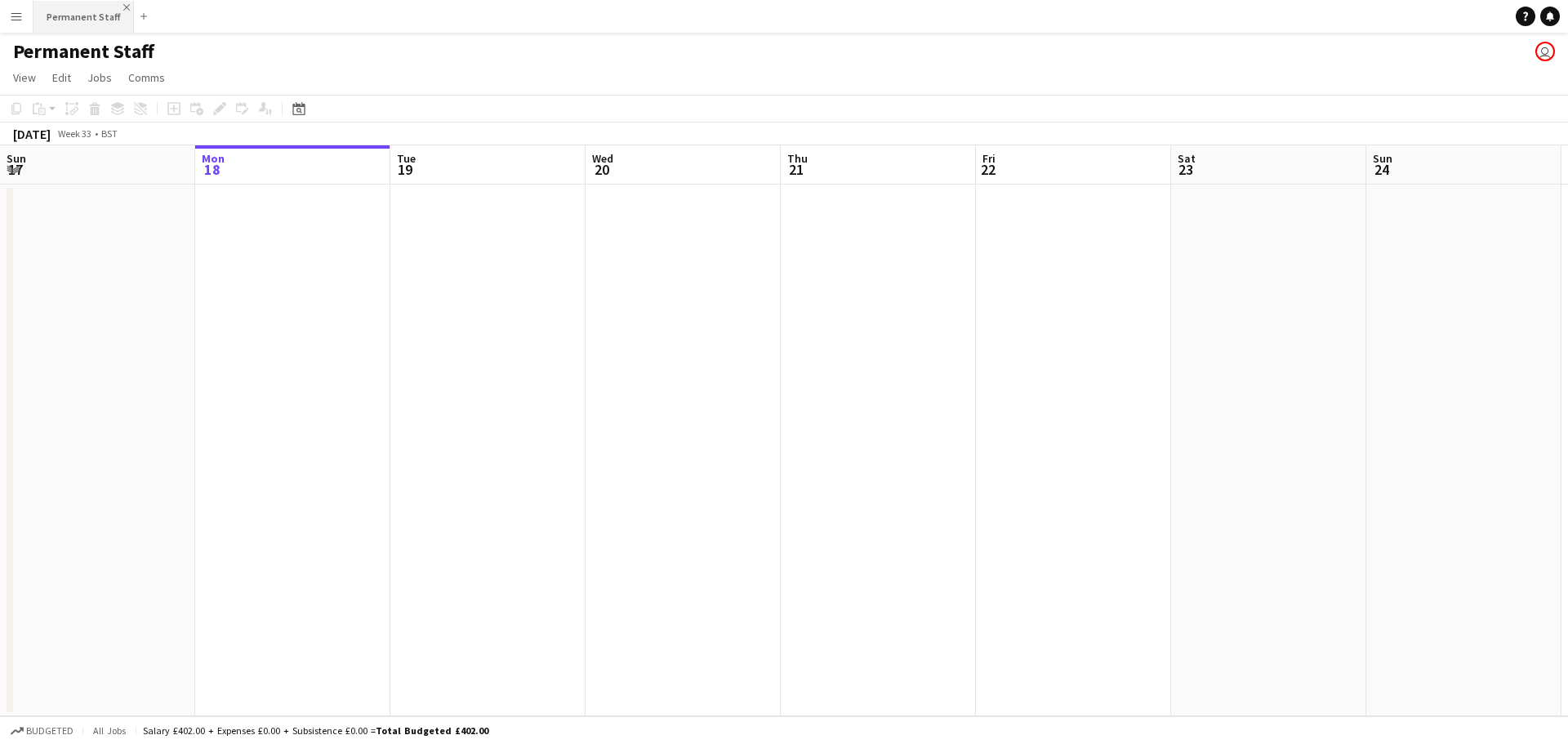
click at [124, 7] on app-icon "Close" at bounding box center [127, 7] width 7 height 7
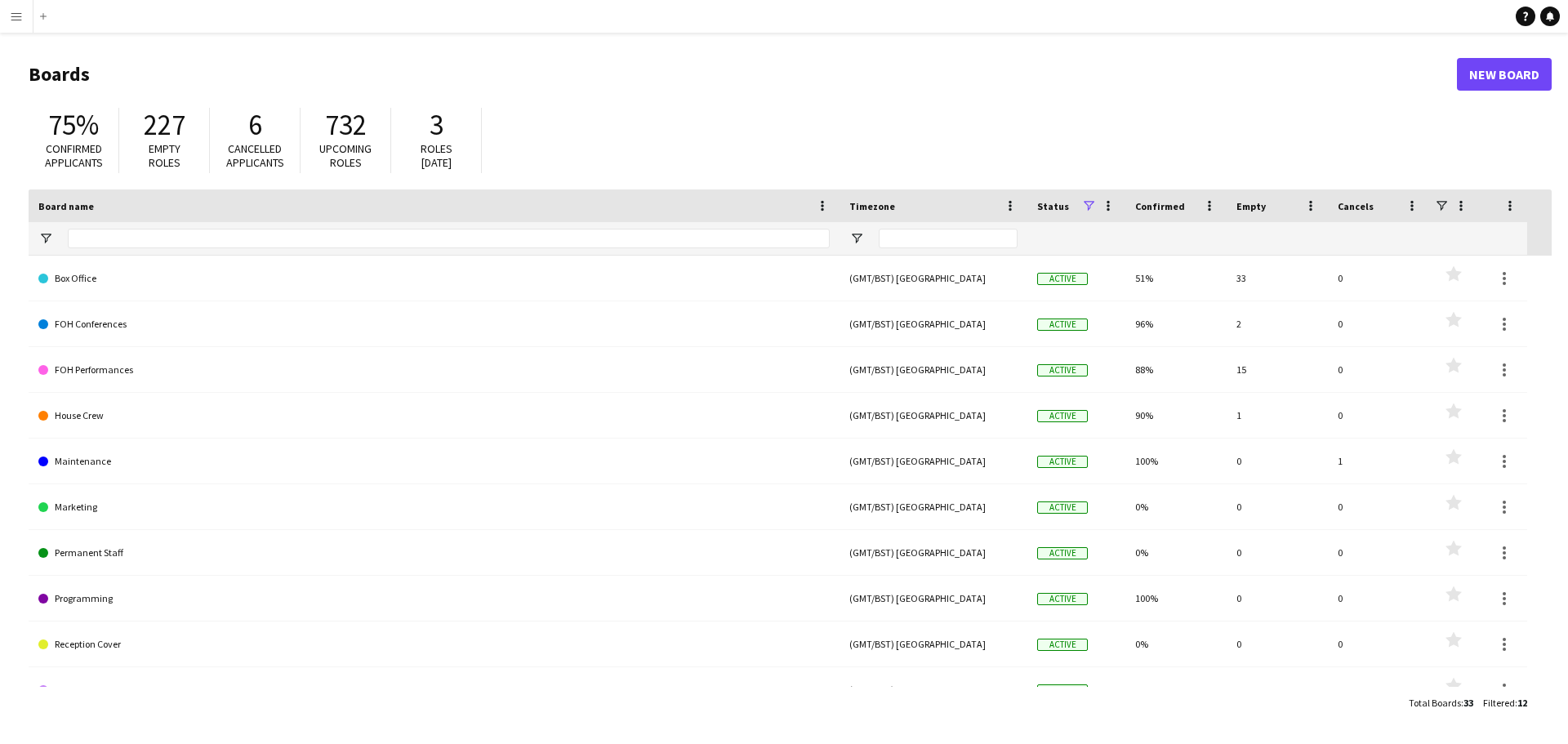
click at [12, 19] on app-icon "Menu" at bounding box center [17, 17] width 13 height 13
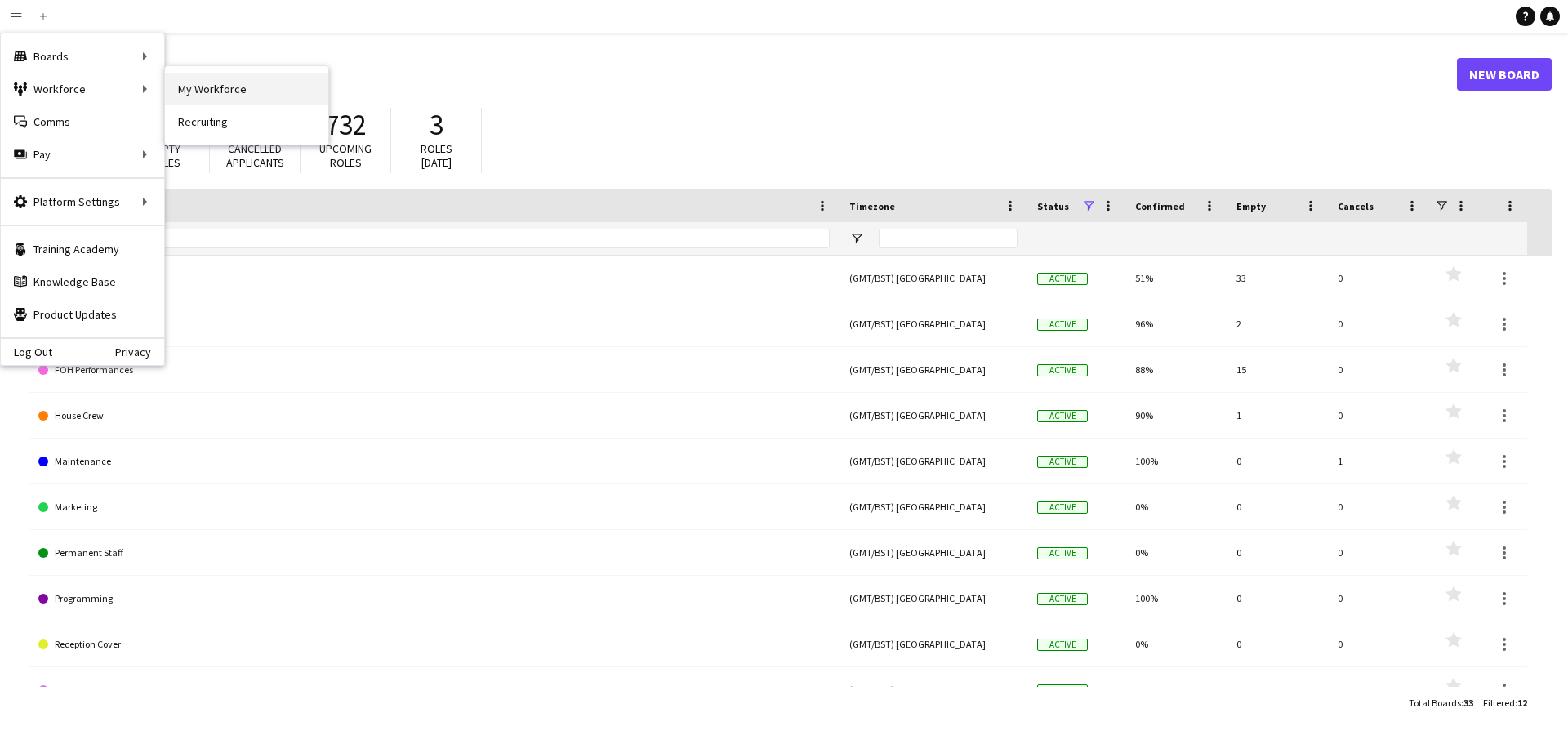
click at [229, 83] on link "My Workforce" at bounding box center [247, 89] width 164 height 32
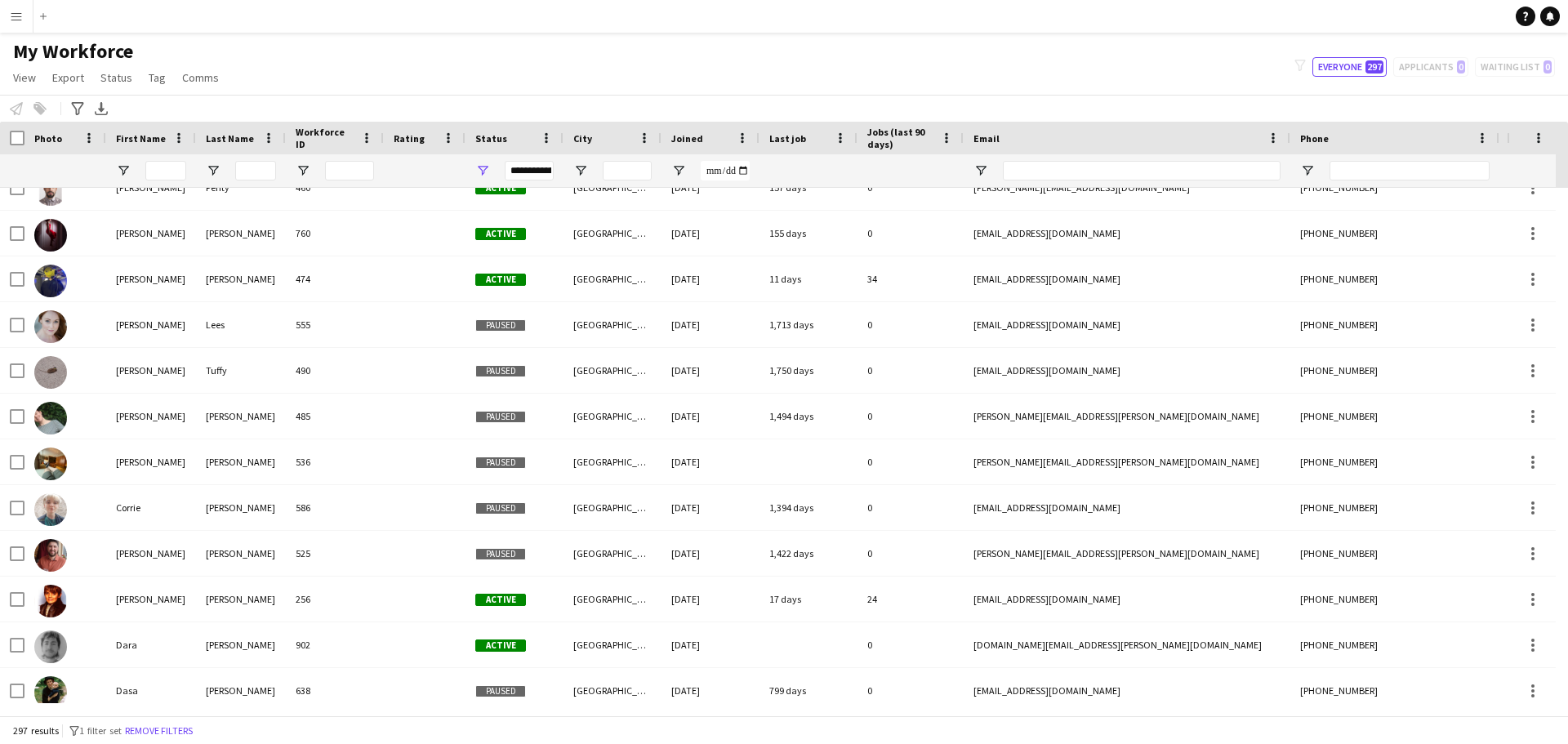
scroll to position [3511, 0]
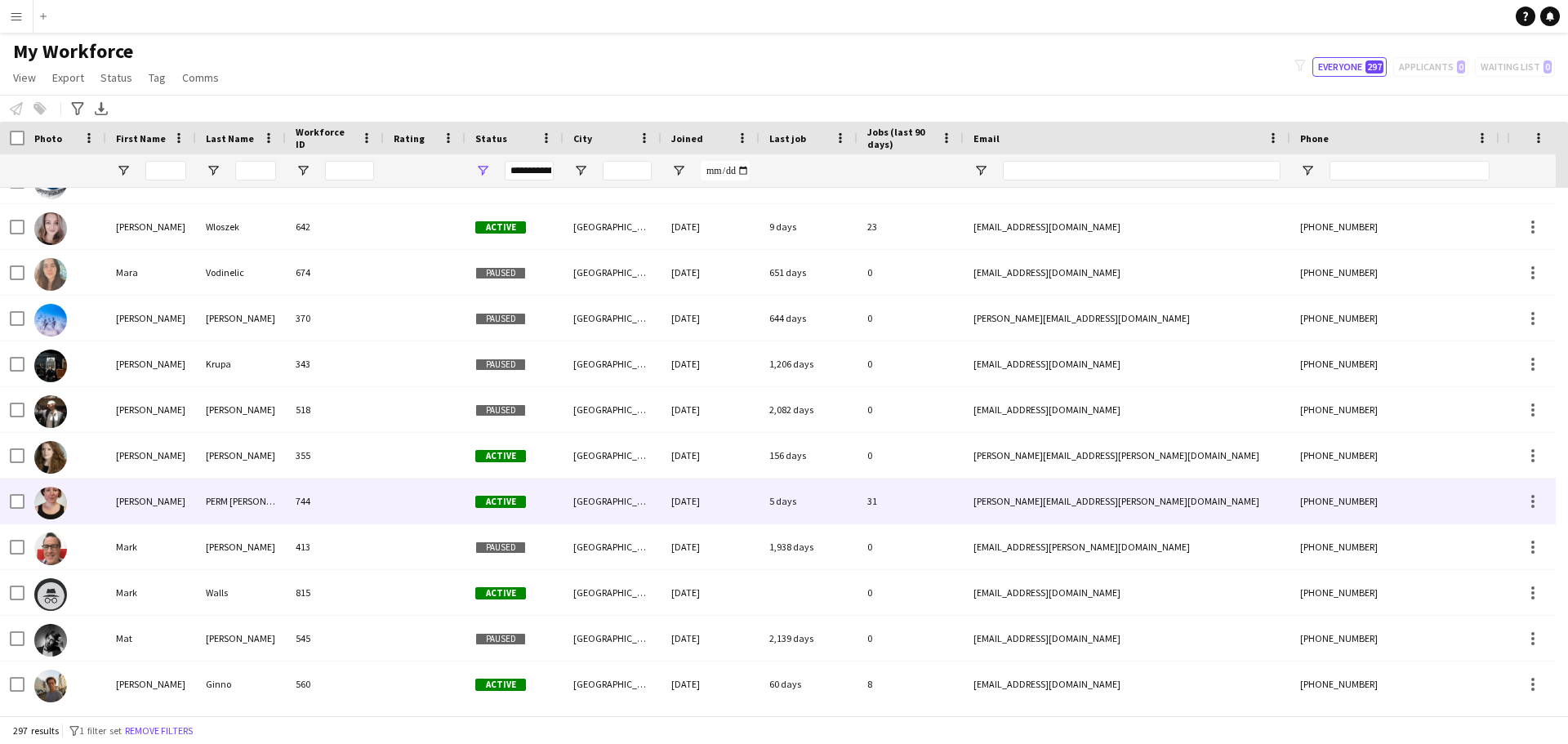
click at [131, 502] on div "[PERSON_NAME]" at bounding box center [151, 501] width 90 height 45
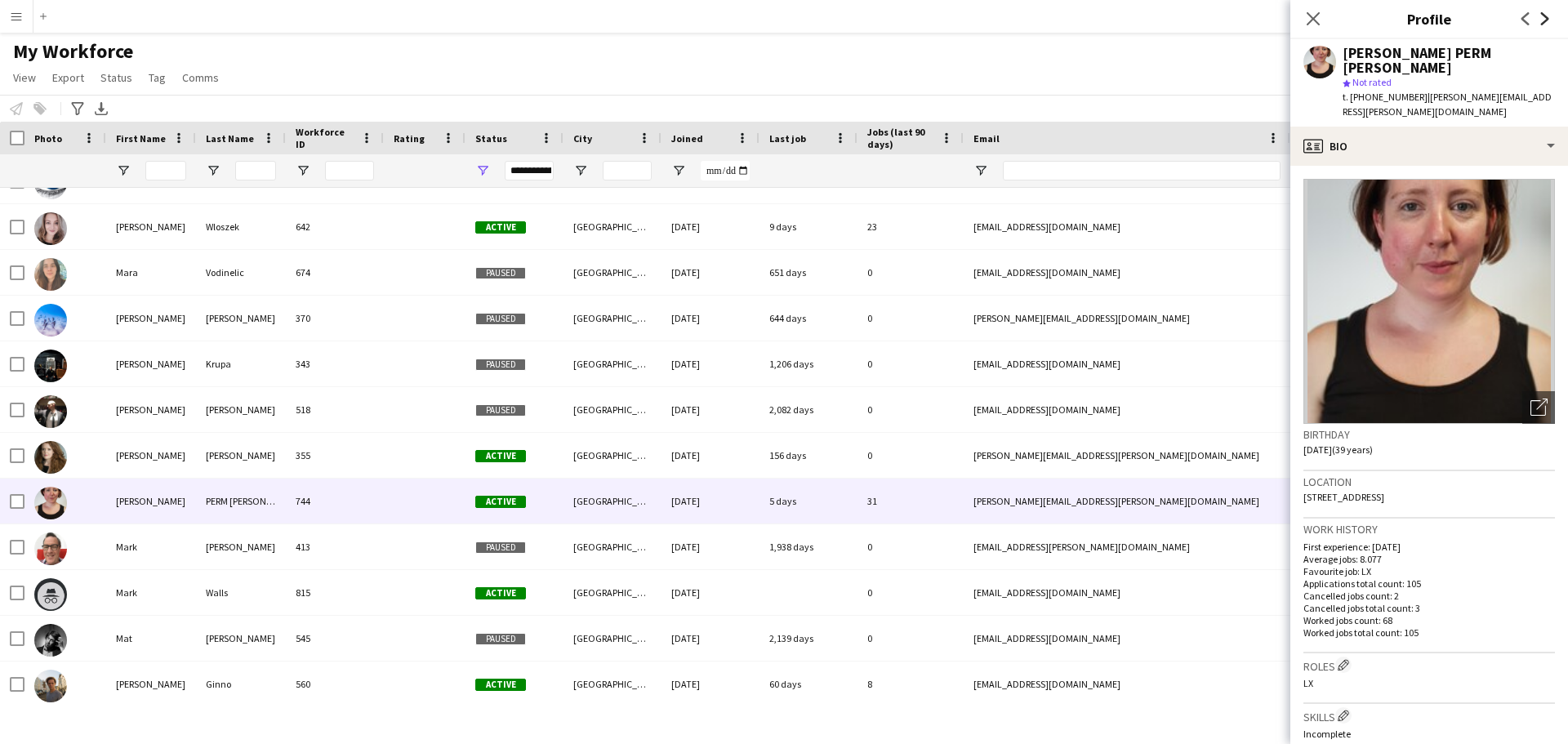
click at [758, 17] on icon "Next" at bounding box center [1546, 19] width 13 height 13
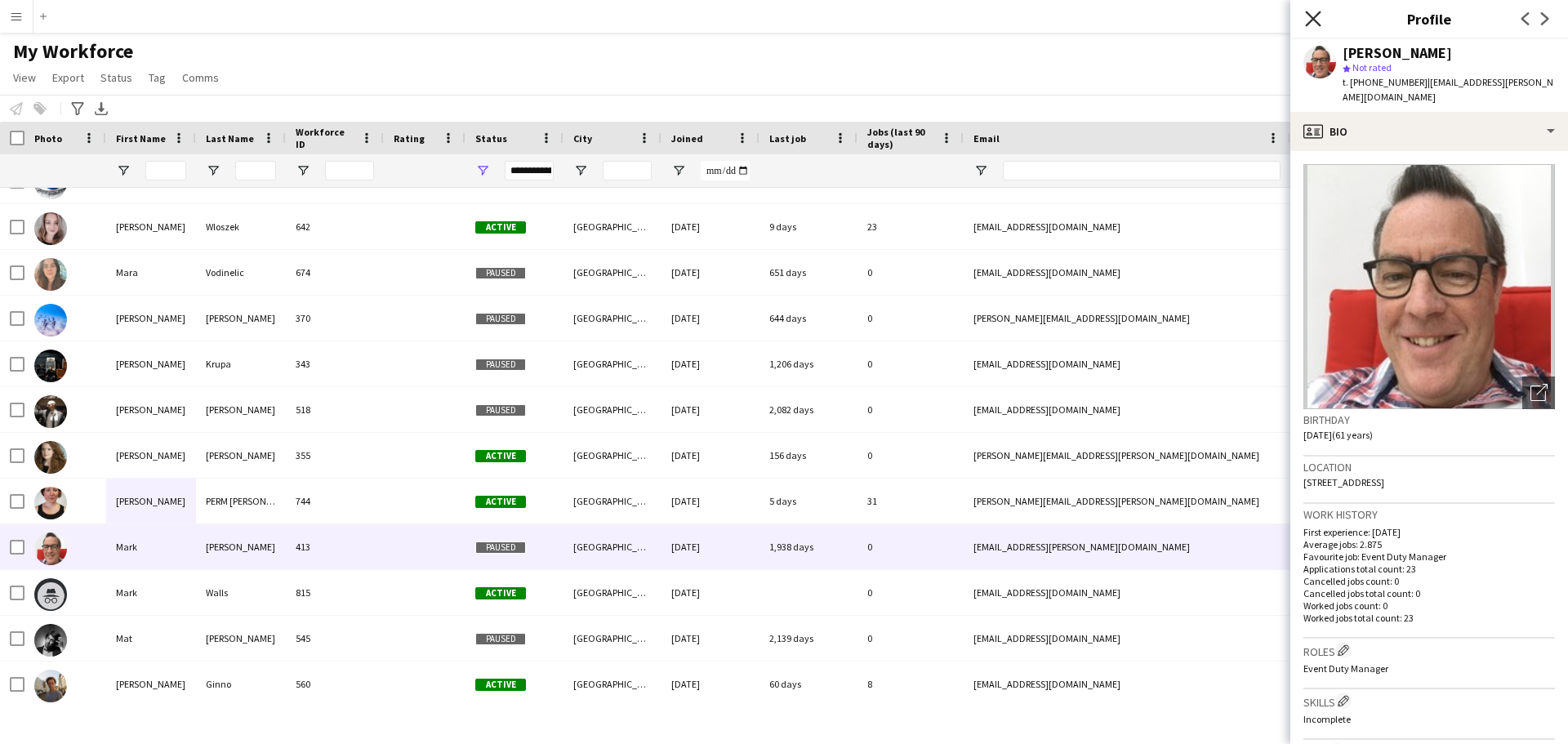
click at [758, 17] on icon at bounding box center [1313, 18] width 16 height 16
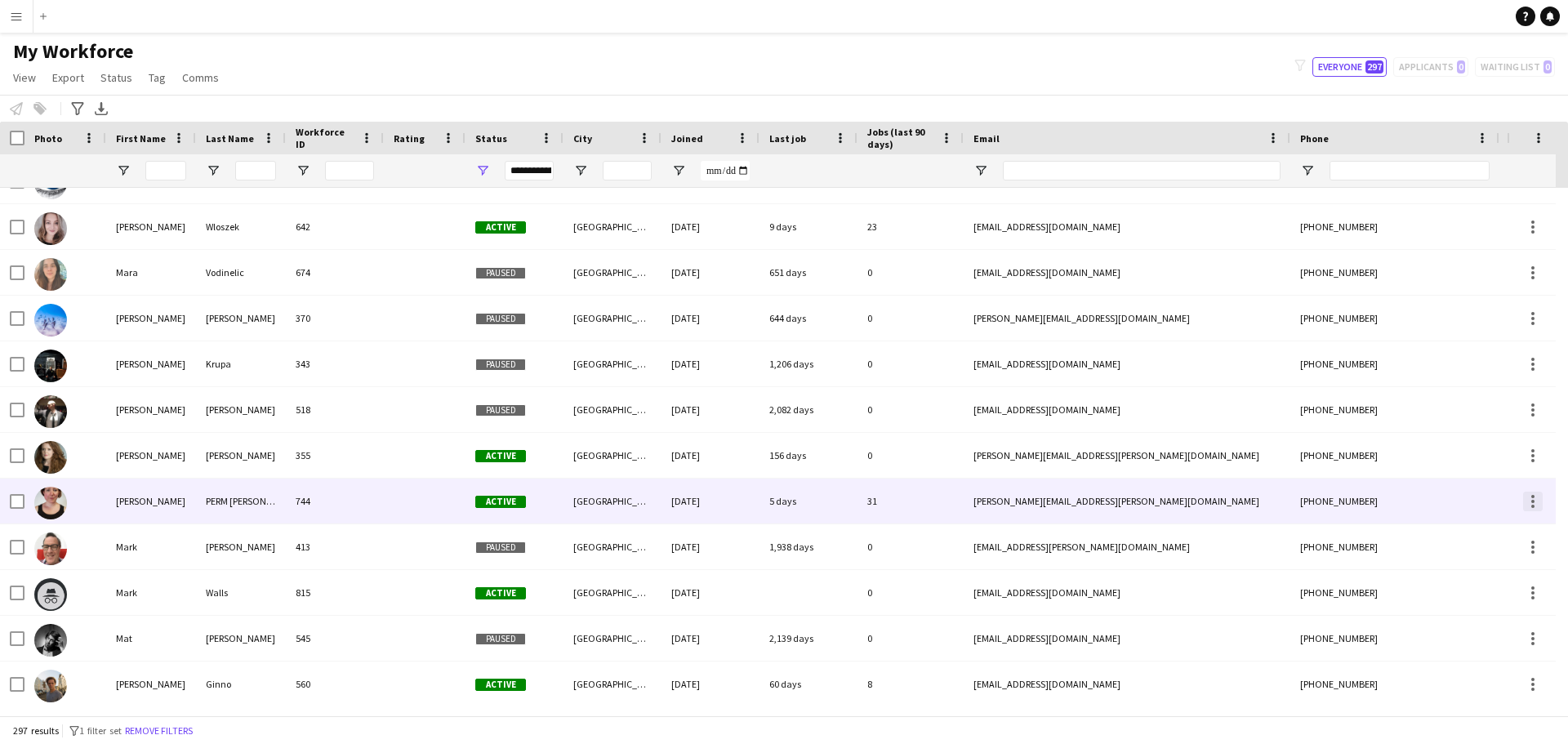
click at [758, 497] on div at bounding box center [1533, 502] width 20 height 20
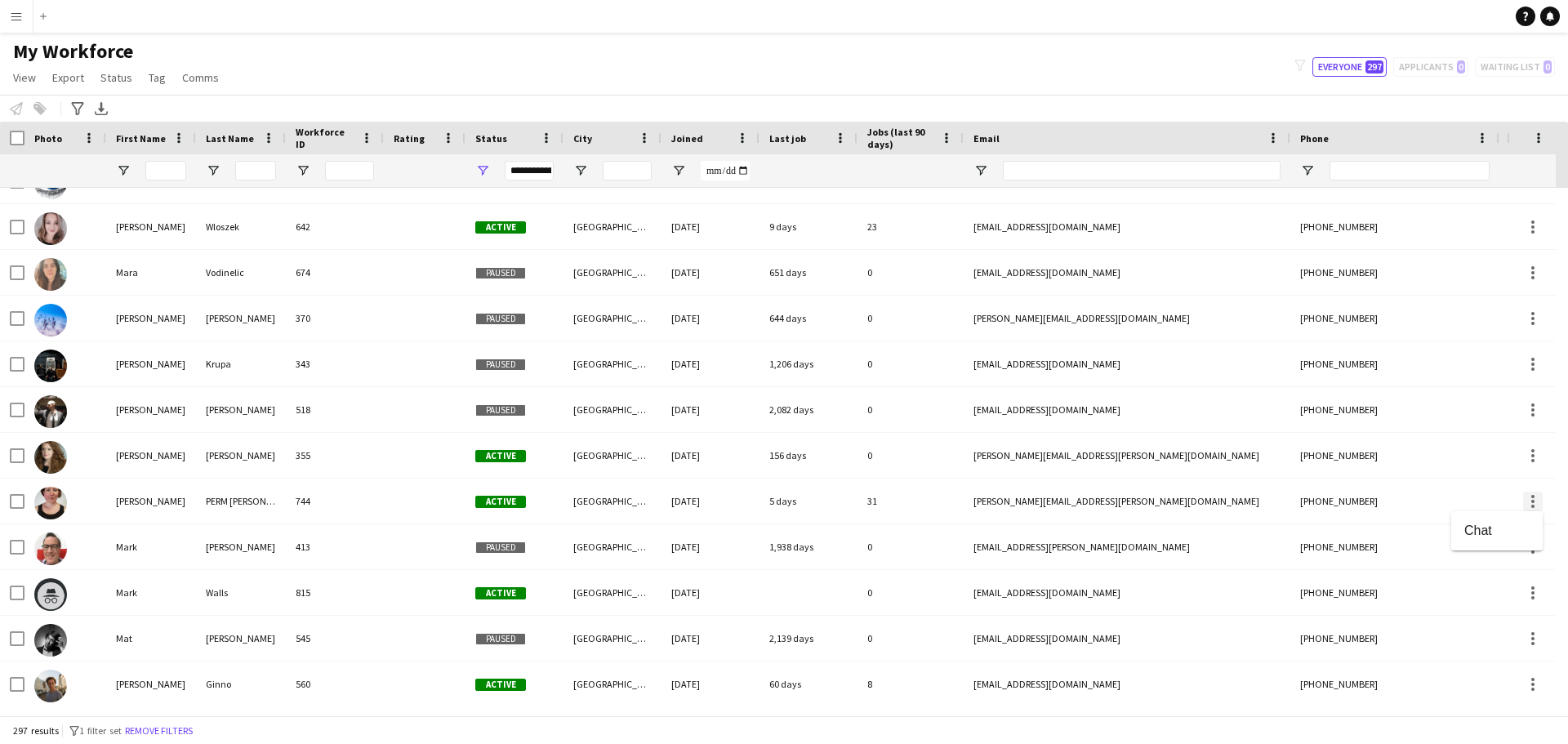
click at [758, 497] on div at bounding box center [784, 372] width 1568 height 744
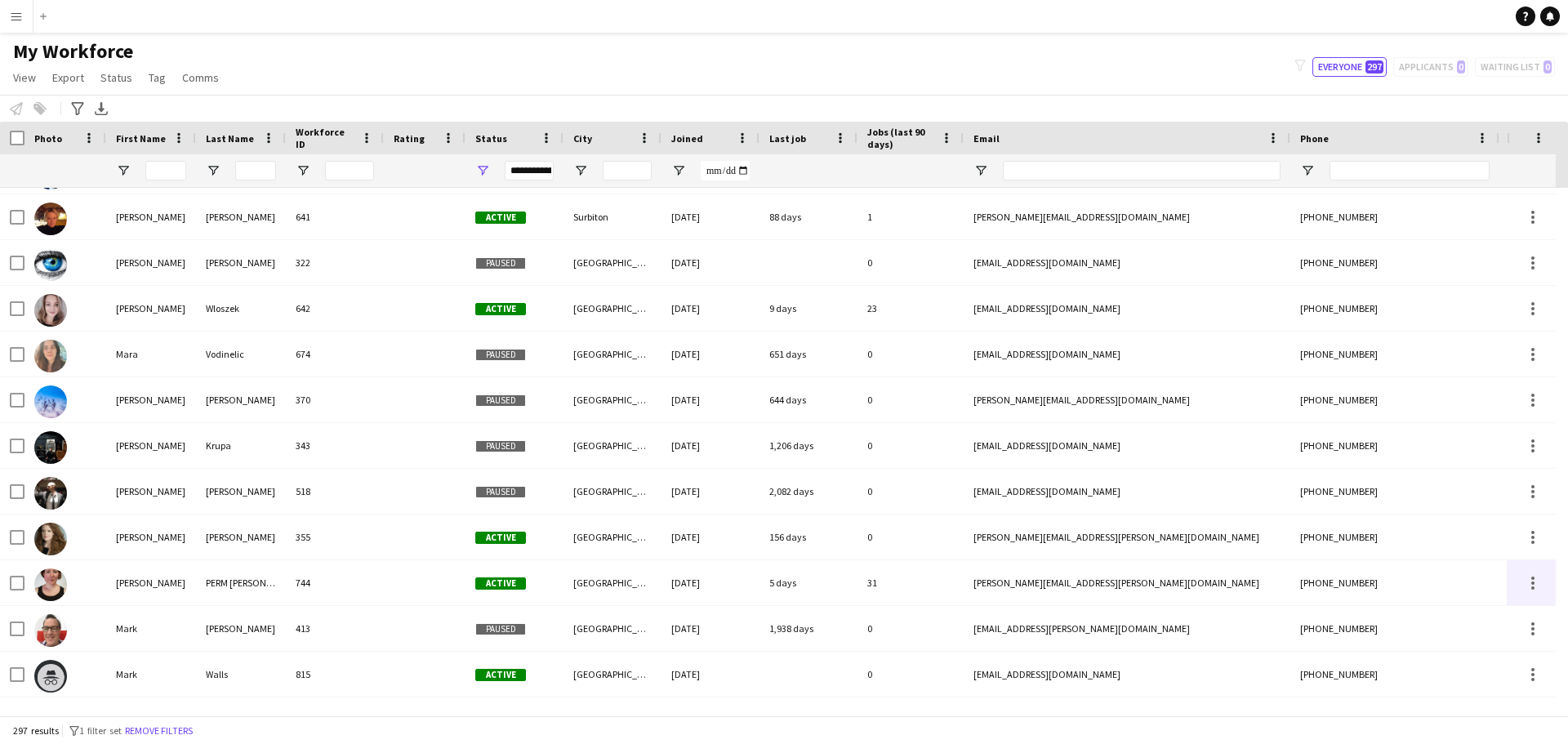
click at [20, 8] on button "Menu" at bounding box center [16, 16] width 32 height 32
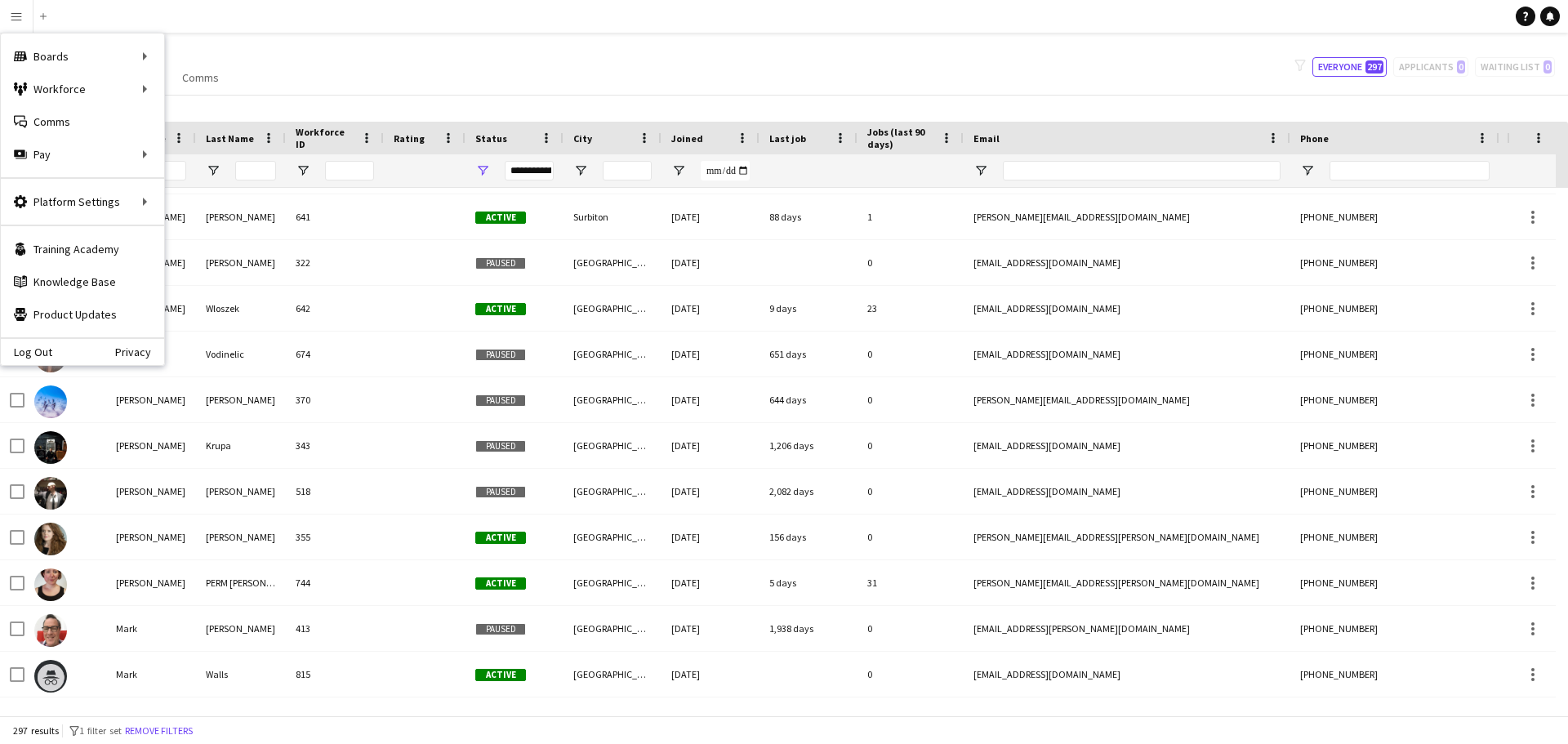
click at [20, 8] on button "Menu" at bounding box center [16, 16] width 32 height 32
click at [202, 120] on link "Status" at bounding box center [247, 121] width 164 height 32
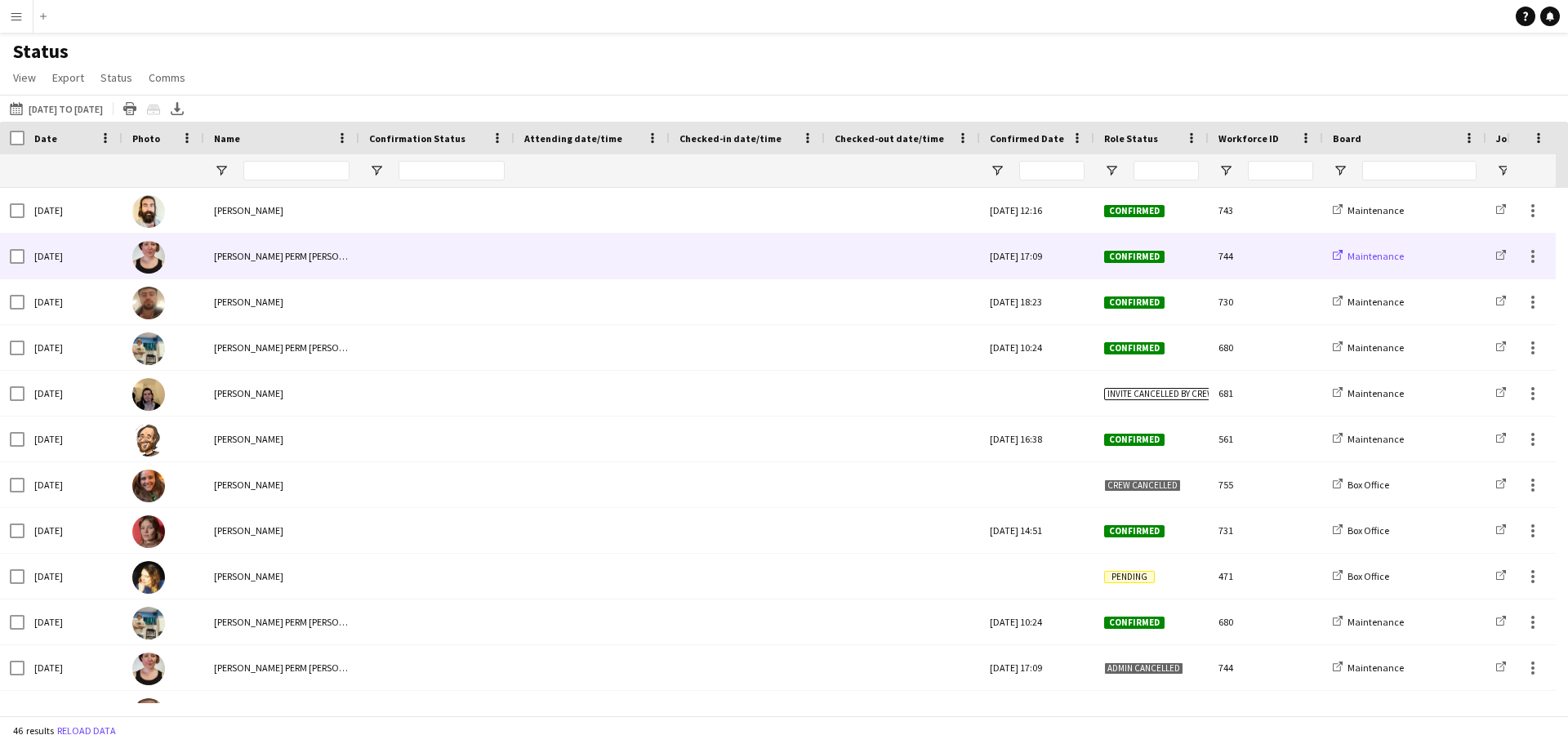
click at [758, 254] on span "Maintenance" at bounding box center [1376, 256] width 56 height 12
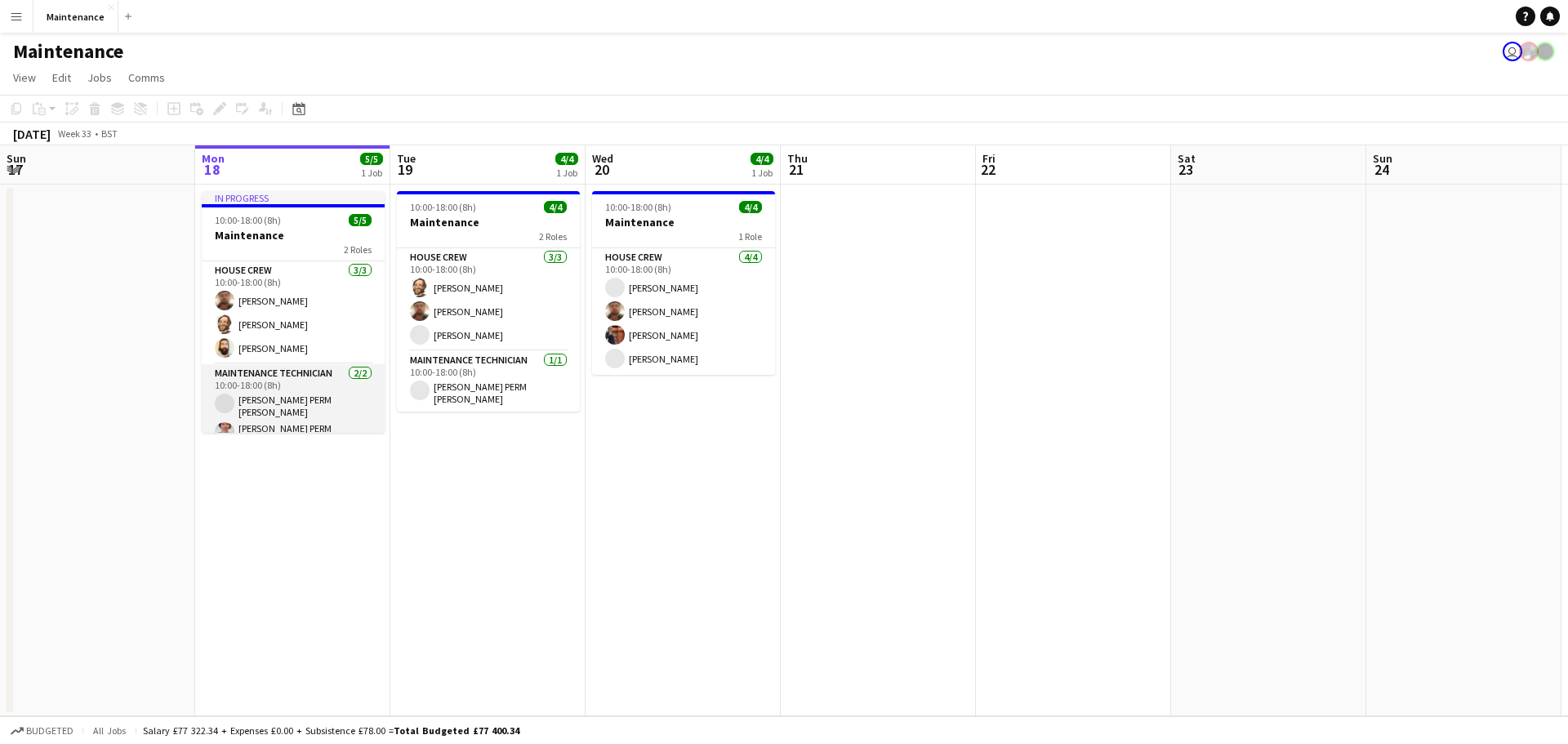
scroll to position [11, 0]
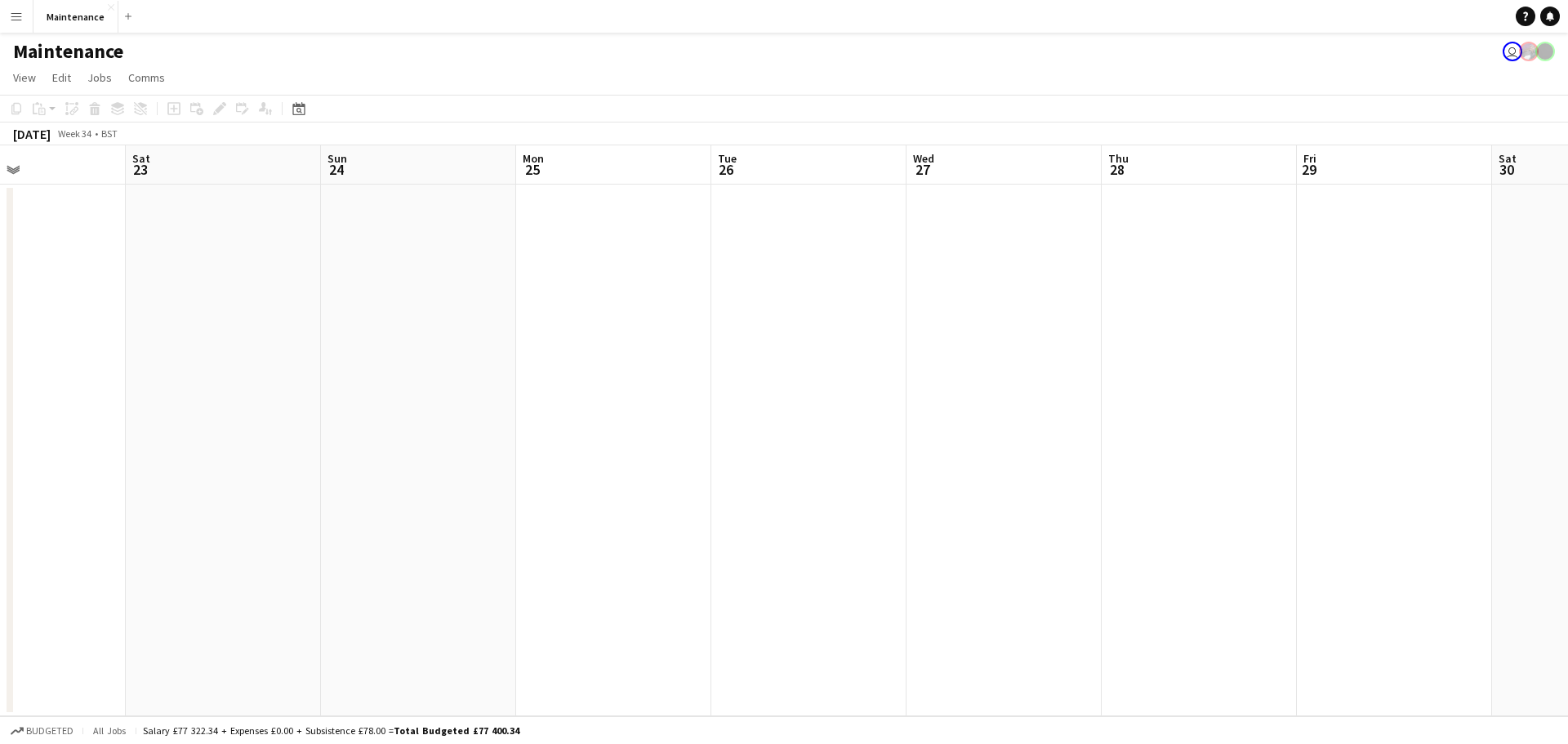
drag, startPoint x: 1421, startPoint y: 314, endPoint x: 126, endPoint y: 299, distance: 1295.1
click at [37, 328] on app-calendar-viewport "Tue 19 4/4 1 Job Wed 20 4/4 1 Job Thu 21 Fri 22 Sat 23 Sun 24 Mon 25 Tue 26 Wed…" at bounding box center [784, 430] width 1568 height 570
drag, startPoint x: 1376, startPoint y: 337, endPoint x: 482, endPoint y: 395, distance: 895.9
click at [365, 444] on app-calendar-viewport "Tue 26 Wed 27 Thu 28 Fri 29 Sat 30 Sun 31 Mon 1 Tue 2 Wed 3 Thu 4 Fri 5 Sat 6 S…" at bounding box center [784, 430] width 1568 height 570
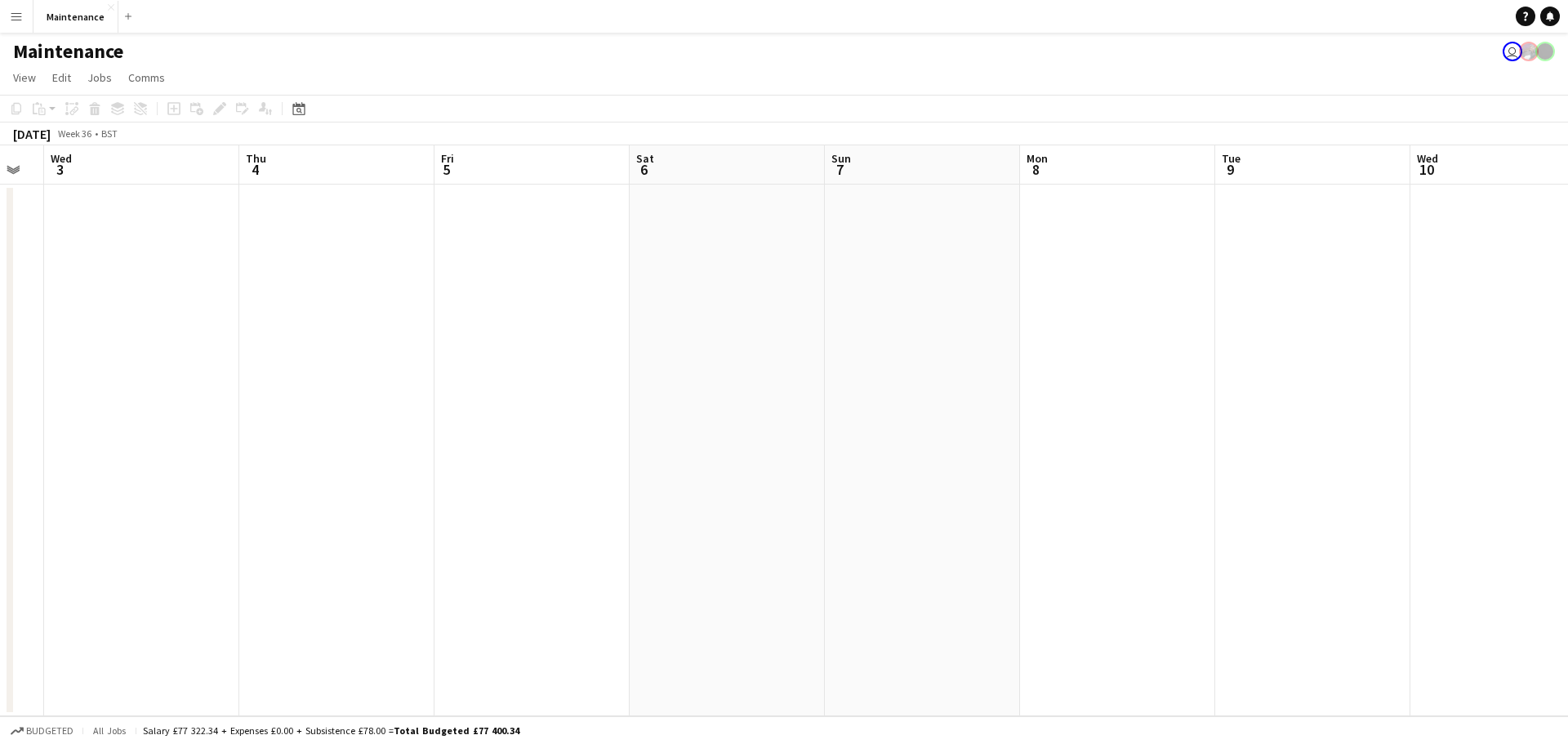
drag, startPoint x: 1329, startPoint y: 414, endPoint x: 461, endPoint y: 448, distance: 868.7
click at [450, 479] on app-calendar-viewport "Sat 30 Sun 31 Mon 1 Tue 2 Wed 3 Thu 4 Fri 5 Sat 6 Sun 7 Mon 8 Tue 9 Wed 10 Thu …" at bounding box center [784, 430] width 1568 height 570
drag, startPoint x: 527, startPoint y: 395, endPoint x: 1510, endPoint y: 312, distance: 986.5
click at [1510, 312] on app-calendar-viewport "Sat 30 Sun 31 Mon 1 Tue 2 Wed 3 Thu 4 Fri 5 Sat 6 Sun 7 Mon 8 Tue 9 Wed 10 Thu …" at bounding box center [784, 430] width 1568 height 570
drag, startPoint x: 520, startPoint y: 324, endPoint x: 1261, endPoint y: 291, distance: 741.7
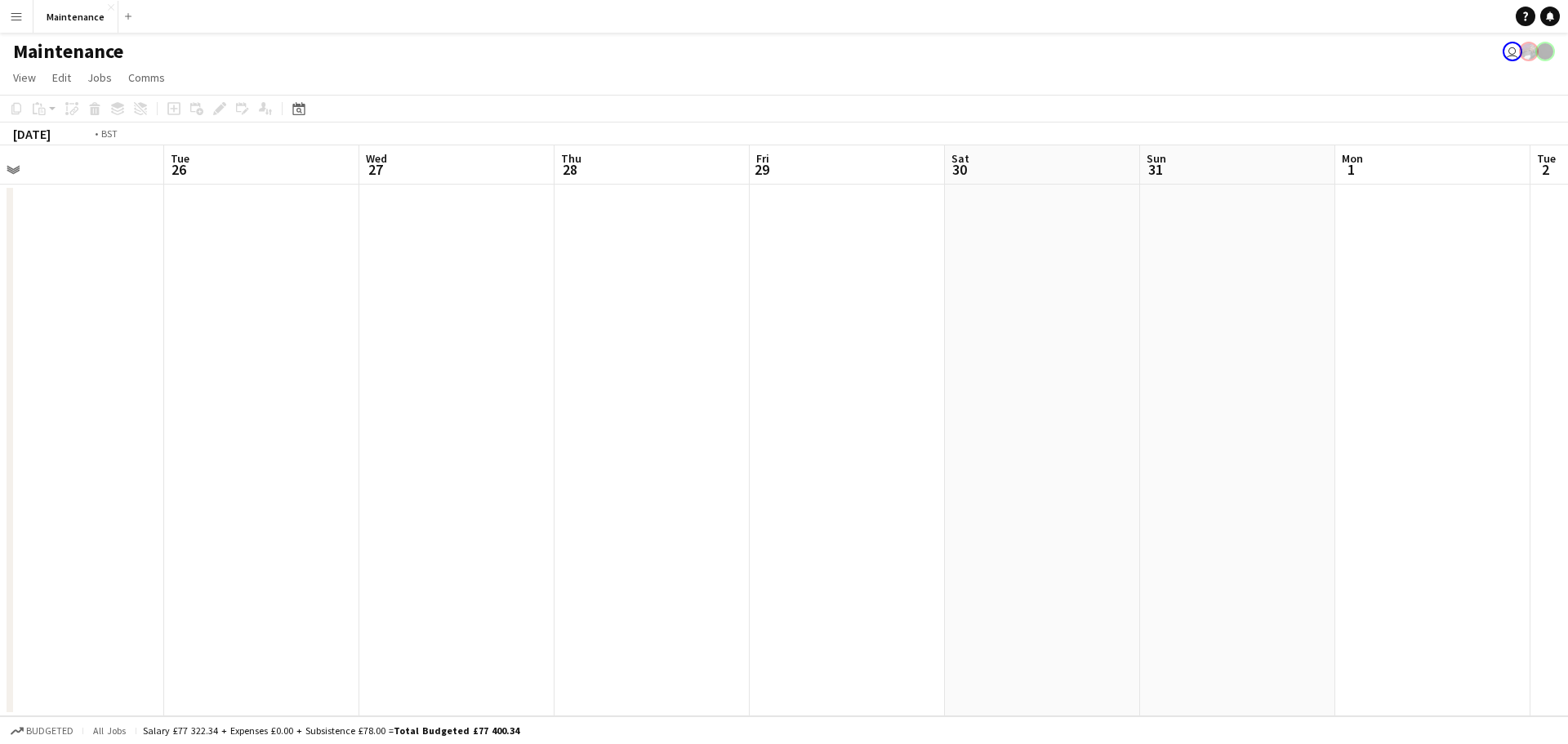
click at [1389, 280] on app-calendar-viewport "Sat 23 Sun 24 Mon 25 Tue 26 Wed 27 Thu 28 Fri 29 Sat 30 Sun 31 Mon 1 Tue 2 Wed …" at bounding box center [784, 430] width 1568 height 570
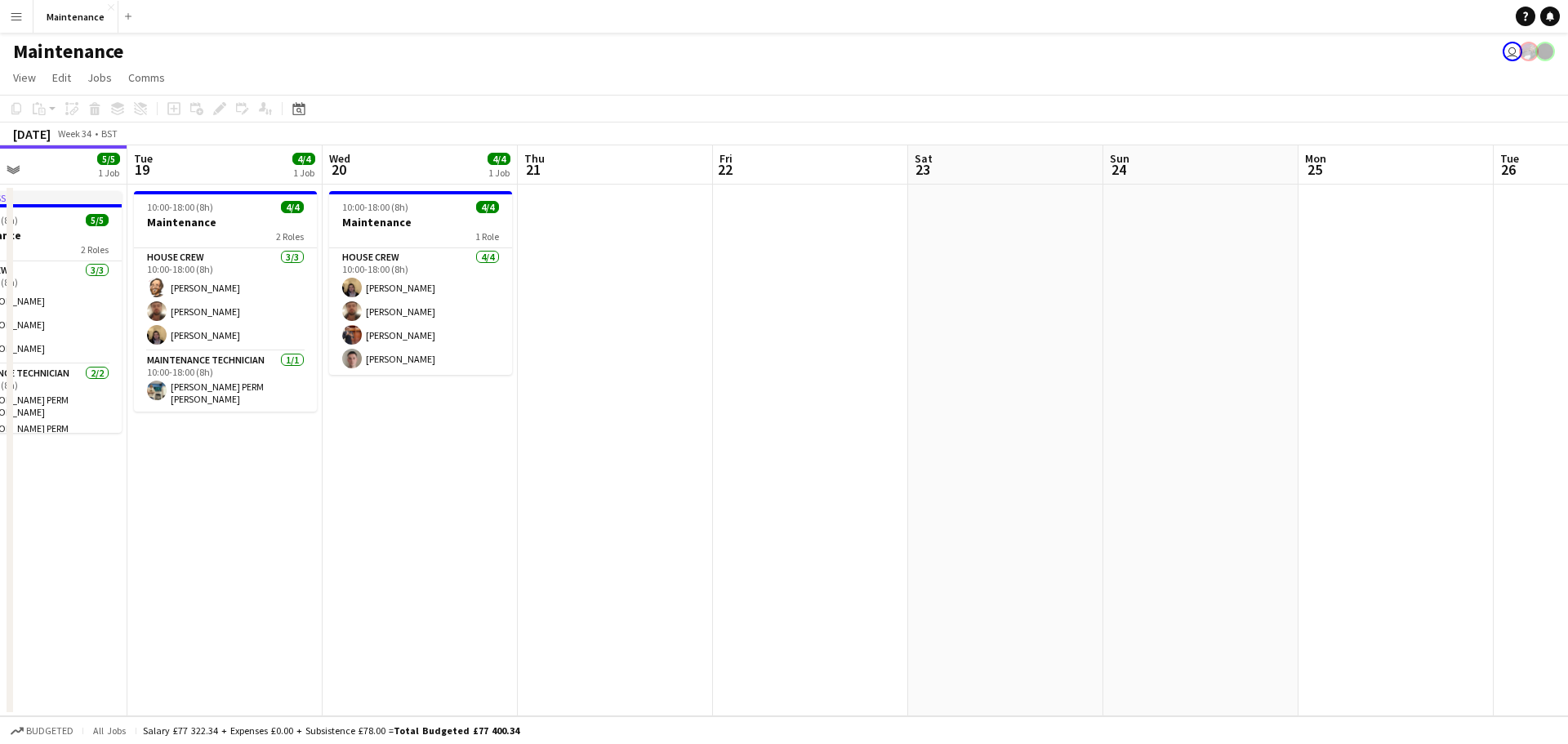
drag, startPoint x: 311, startPoint y: 308, endPoint x: 939, endPoint y: 269, distance: 629.2
click at [1227, 270] on app-calendar-viewport "Sat 16 Sun 17 Mon 18 5/5 1 Job Tue 19 4/4 1 Job Wed 20 4/4 1 Job Thu 21 Fri 22 …" at bounding box center [784, 430] width 1568 height 570
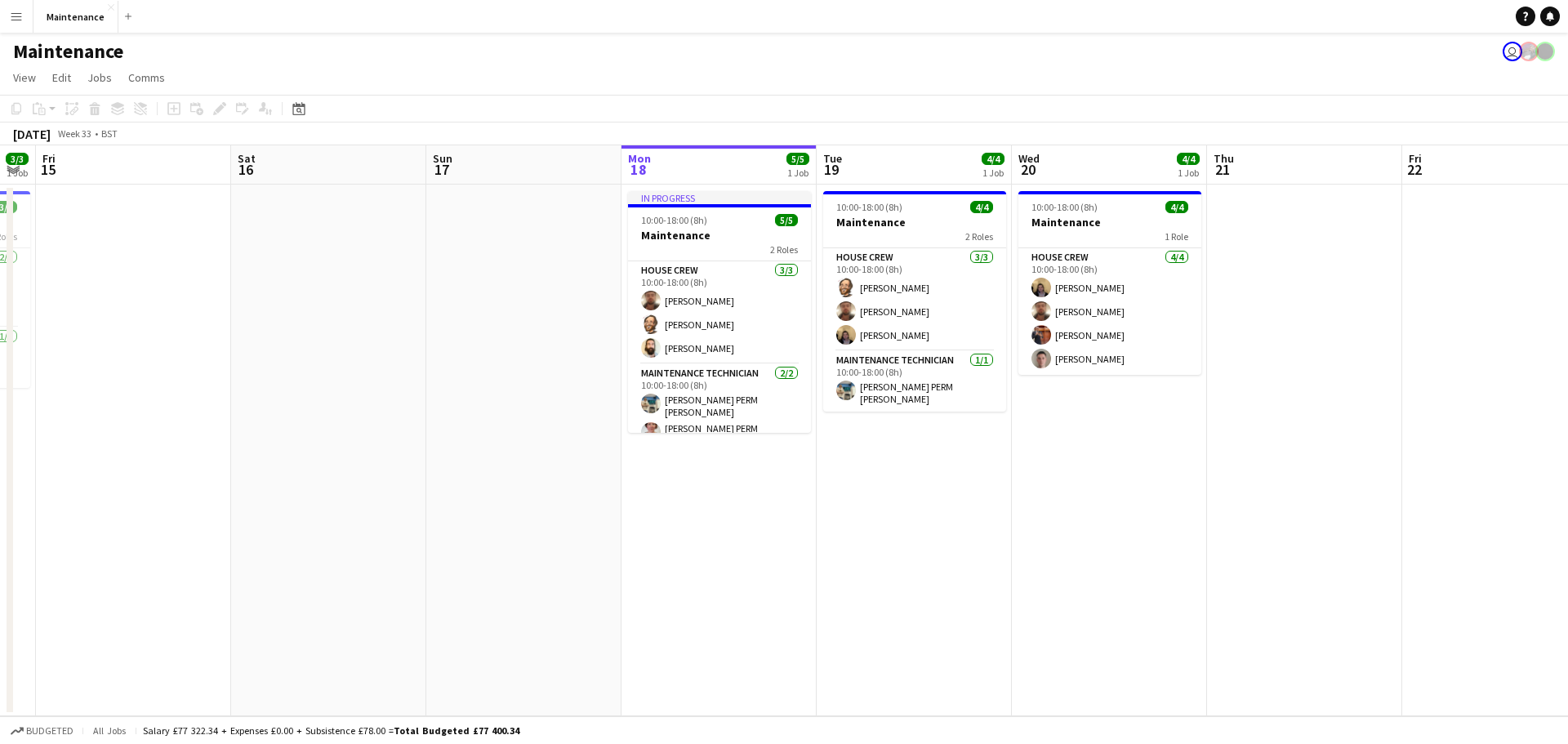
scroll to position [0, 354]
drag, startPoint x: 524, startPoint y: 463, endPoint x: 841, endPoint y: 472, distance: 317.1
click at [841, 472] on app-calendar-viewport "Wed 13 6/6 1 Job Thu 14 3/3 1 Job Fri 15 Sat 16 Sun 17 Mon 18 5/5 1 Job Tue 19 …" at bounding box center [784, 430] width 1568 height 570
